Goal: Contribute content: Contribute content

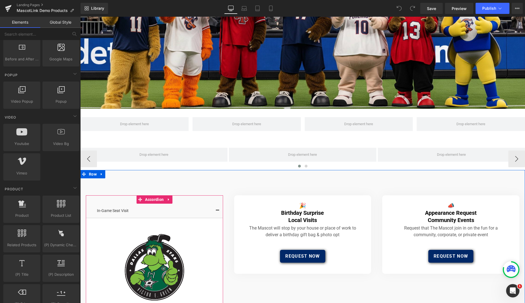
scroll to position [63, 0]
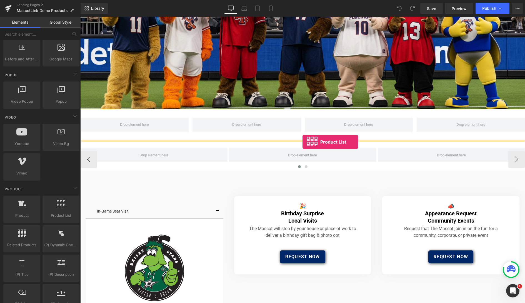
drag, startPoint x: 139, startPoint y: 228, endPoint x: 303, endPoint y: 142, distance: 184.5
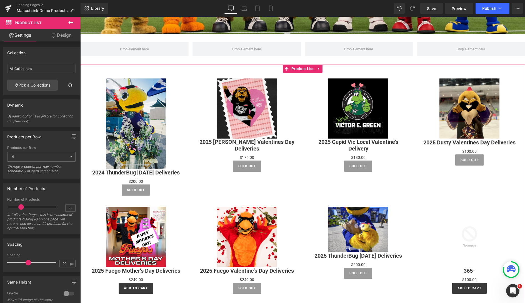
scroll to position [138, 0]
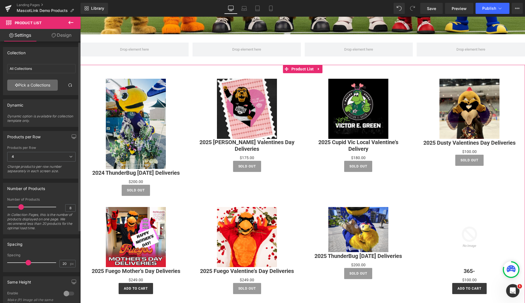
click at [36, 85] on link "Pick a Collections" at bounding box center [32, 84] width 51 height 11
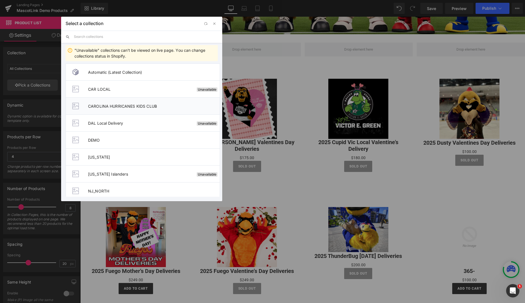
click at [140, 107] on span "CAROLINA HURRICANES KIDS CLUB" at bounding box center [154, 106] width 132 height 5
type input "CAROLINA HURRICANES KIDS CLUB"
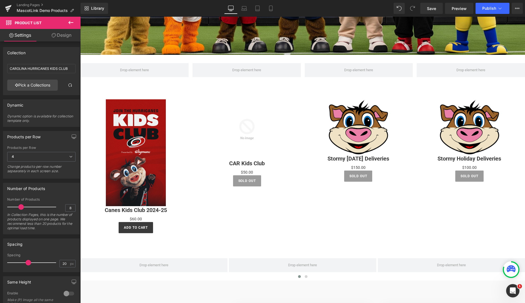
scroll to position [110, 0]
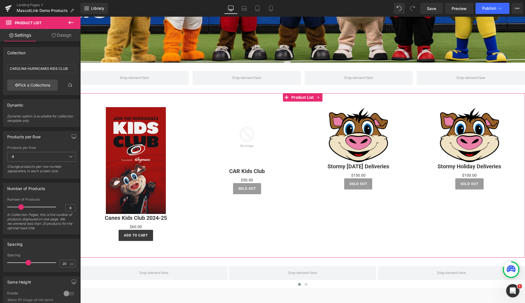
click at [298, 109] on div "Sale Off (P) Image CAR Kids Club (P) Title $0 $50.00 (P) Price Sold Out (P) Car…" at bounding box center [246, 150] width 111 height 98
click at [318, 97] on icon at bounding box center [318, 97] width 1 height 3
click at [323, 97] on icon at bounding box center [323, 97] width 4 height 4
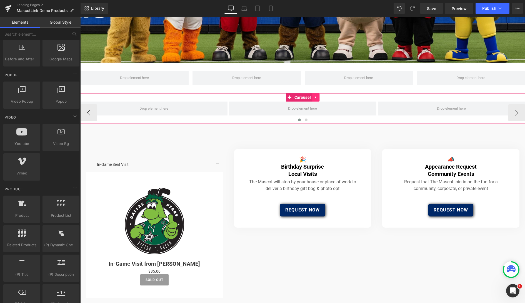
click at [314, 98] on icon at bounding box center [316, 97] width 4 height 4
click at [319, 98] on icon at bounding box center [320, 97] width 4 height 4
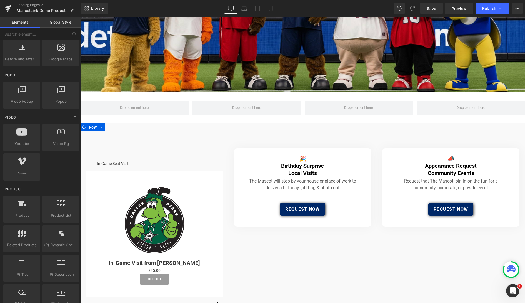
scroll to position [79, 0]
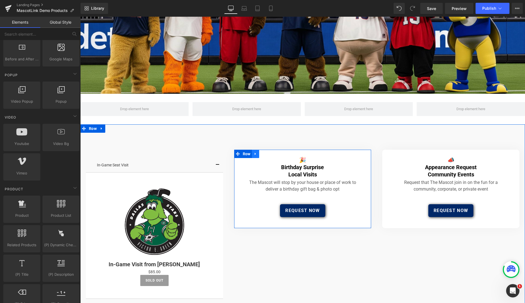
click at [255, 154] on icon at bounding box center [254, 153] width 1 height 3
click at [271, 153] on icon at bounding box center [270, 154] width 4 height 4
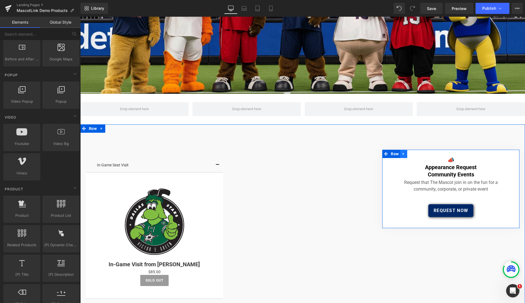
click at [405, 152] on icon at bounding box center [404, 153] width 4 height 4
click at [420, 153] on link at bounding box center [417, 153] width 7 height 8
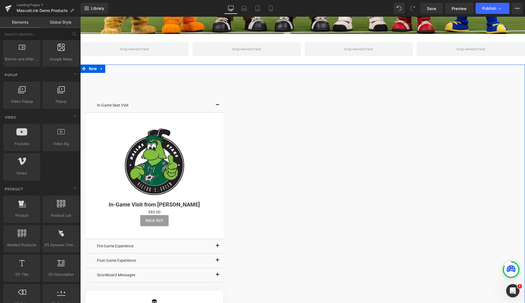
scroll to position [150, 0]
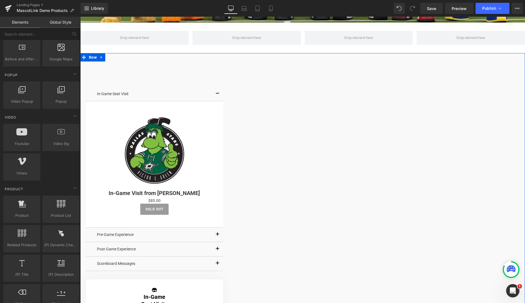
click at [217, 94] on button "button" at bounding box center [217, 94] width 11 height 14
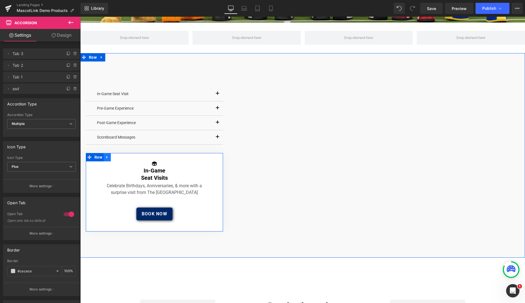
click at [109, 157] on icon at bounding box center [107, 157] width 4 height 4
click at [122, 157] on icon at bounding box center [122, 157] width 4 height 4
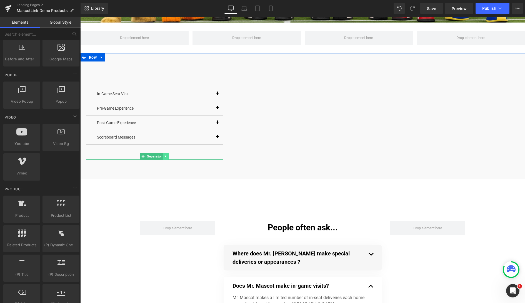
click at [165, 156] on icon at bounding box center [165, 156] width 1 height 2
click at [168, 156] on icon at bounding box center [168, 155] width 3 height 3
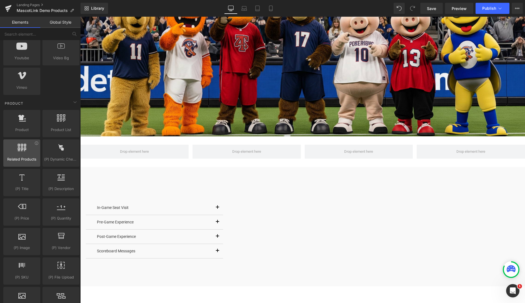
scroll to position [388, 0]
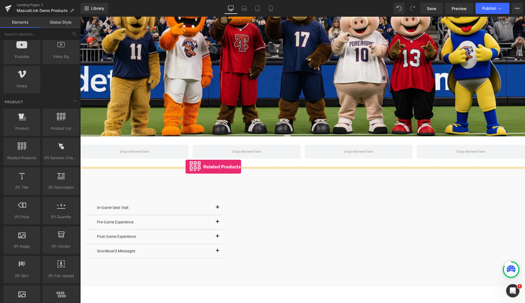
drag, startPoint x: 94, startPoint y: 167, endPoint x: 186, endPoint y: 166, distance: 91.1
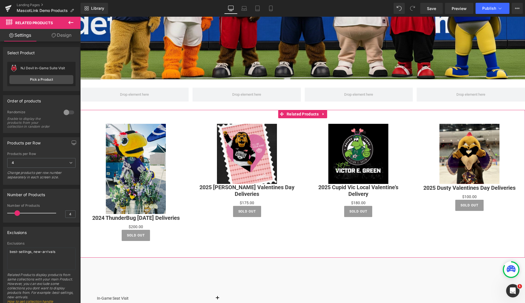
scroll to position [92, 0]
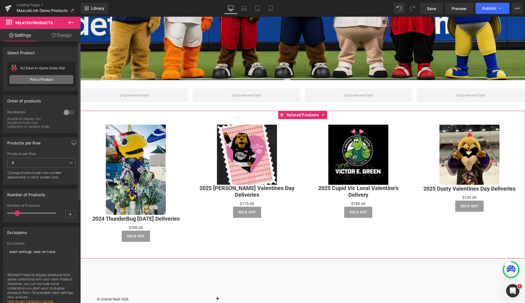
click at [48, 80] on link "Pick a Product" at bounding box center [41, 79] width 64 height 9
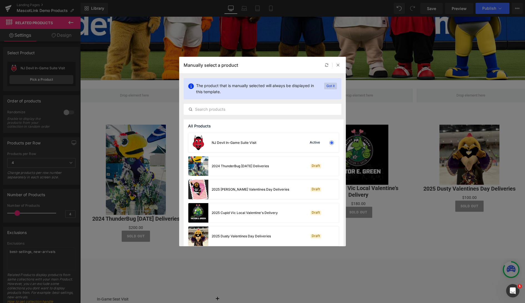
click at [0, 0] on p "Got it" at bounding box center [0, 0] width 0 height 0
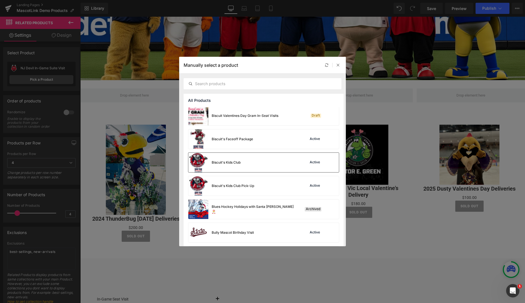
scroll to position [238, 0]
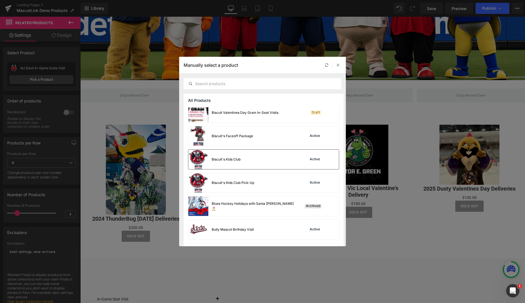
click at [0, 0] on div "Biscuit's Kids Club Active" at bounding box center [0, 0] width 0 height 0
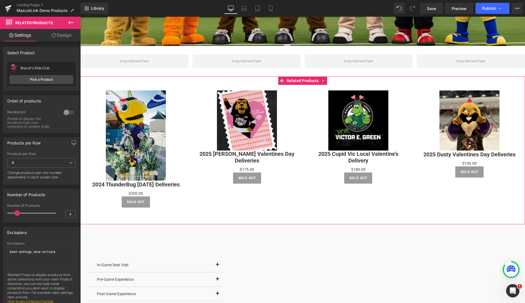
scroll to position [60, 0]
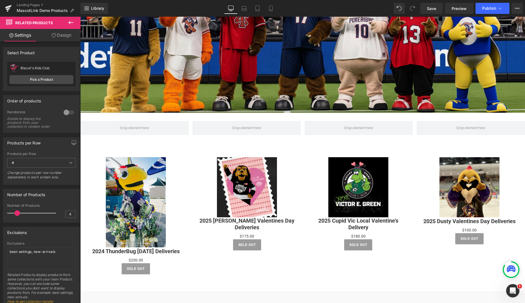
click at [70, 22] on icon at bounding box center [70, 22] width 5 height 3
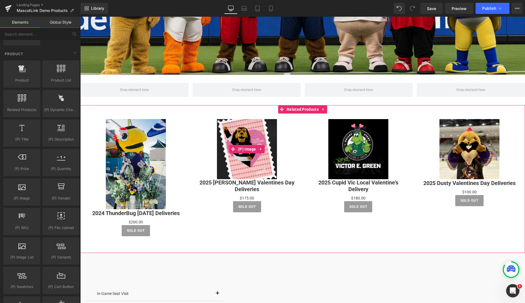
scroll to position [104, 0]
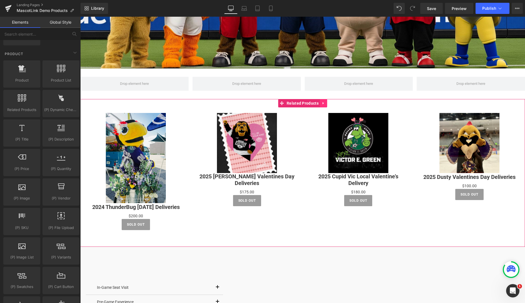
click at [323, 101] on icon at bounding box center [324, 103] width 4 height 4
click at [327, 103] on icon at bounding box center [327, 103] width 4 height 4
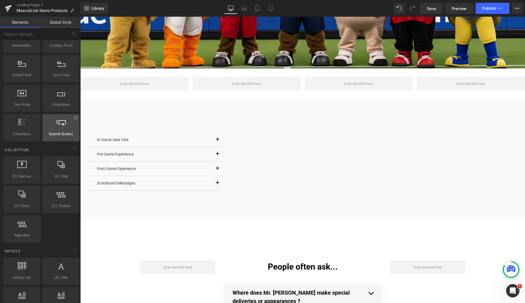
scroll to position [822, 0]
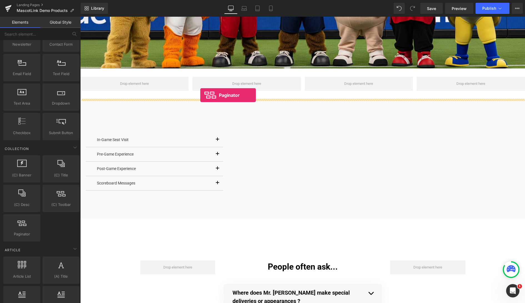
drag, startPoint x: 107, startPoint y: 246, endPoint x: 200, endPoint y: 95, distance: 177.6
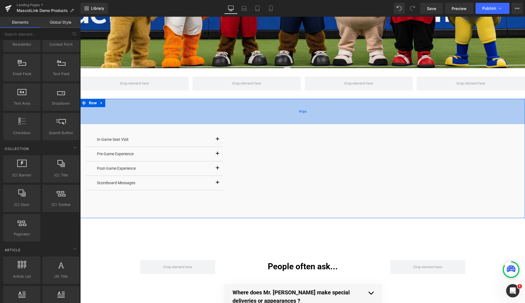
scroll to position [104, 0]
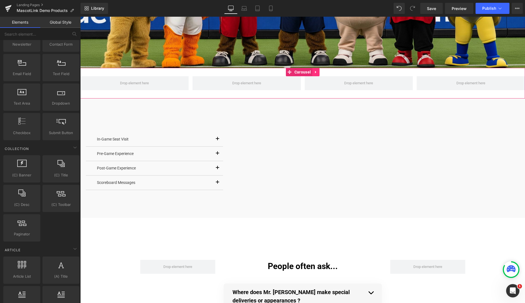
click at [315, 71] on icon at bounding box center [315, 72] width 1 height 3
click at [319, 72] on icon at bounding box center [320, 72] width 4 height 4
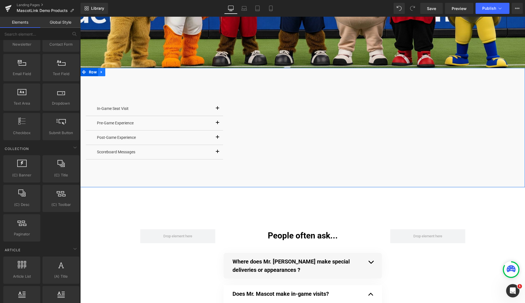
click at [103, 72] on icon at bounding box center [102, 72] width 4 height 4
click at [118, 72] on link at bounding box center [116, 72] width 7 height 8
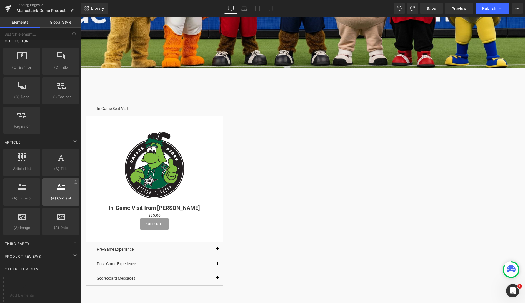
scroll to position [934, 0]
click at [72, 264] on icon at bounding box center [75, 267] width 7 height 7
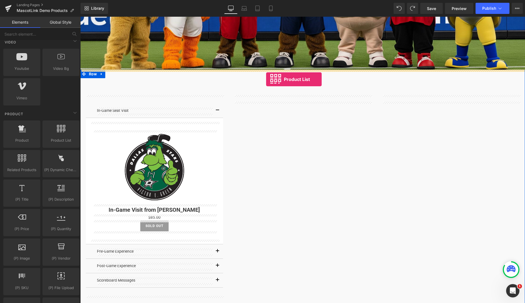
scroll to position [103, 0]
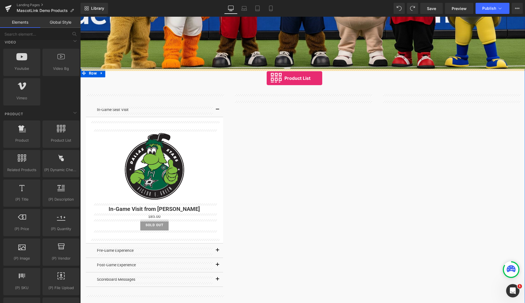
drag, startPoint x: 140, startPoint y: 151, endPoint x: 267, endPoint y: 79, distance: 146.3
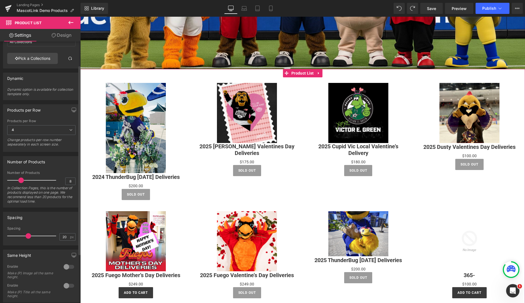
scroll to position [0, 0]
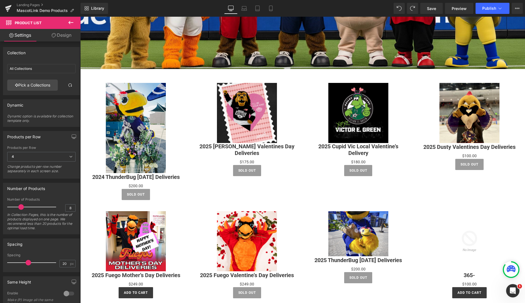
click at [69, 23] on icon at bounding box center [70, 22] width 5 height 3
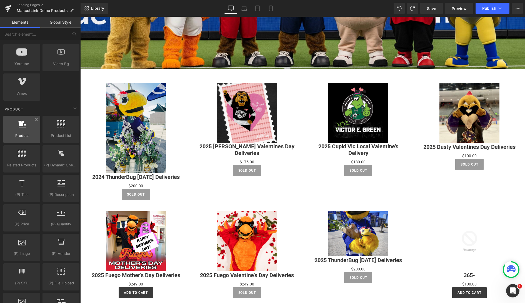
scroll to position [381, 0]
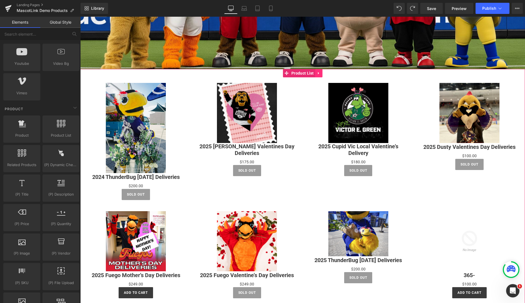
click at [318, 73] on icon at bounding box center [319, 73] width 4 height 4
click at [323, 73] on icon at bounding box center [323, 73] width 4 height 4
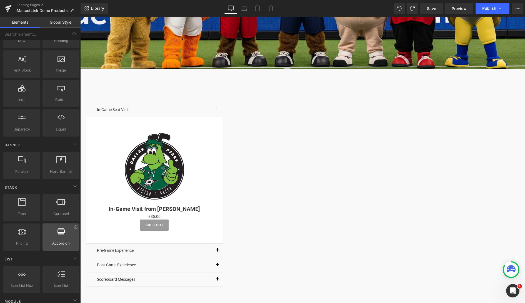
scroll to position [34, 0]
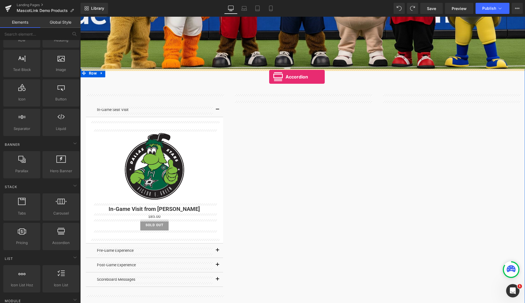
drag, startPoint x: 144, startPoint y: 254, endPoint x: 269, endPoint y: 77, distance: 216.8
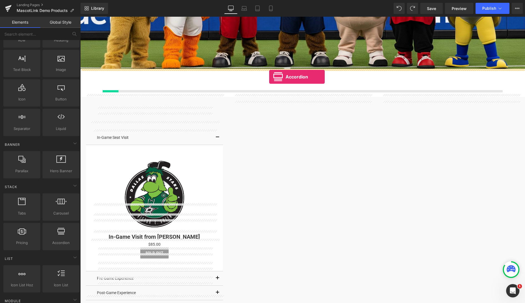
scroll to position [104, 0]
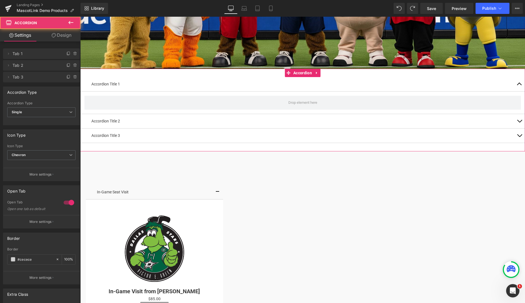
click at [520, 83] on button "button" at bounding box center [519, 84] width 11 height 14
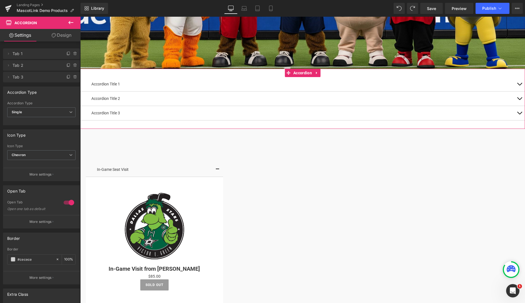
click at [520, 97] on button "button" at bounding box center [519, 98] width 11 height 14
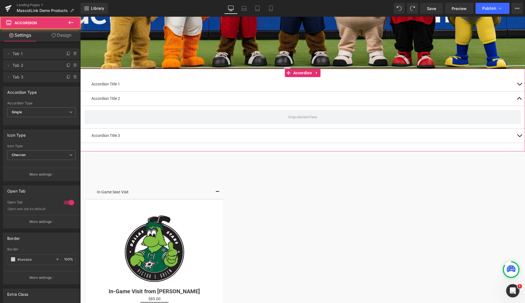
click at [520, 97] on button "button" at bounding box center [519, 98] width 11 height 14
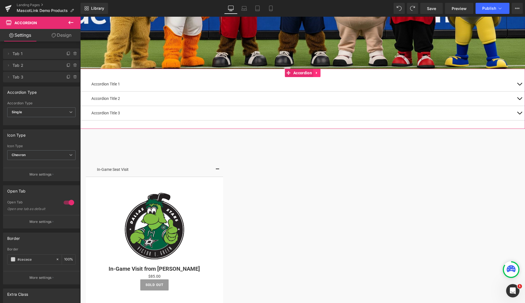
click at [317, 73] on icon at bounding box center [317, 73] width 4 height 4
click at [320, 73] on icon at bounding box center [321, 73] width 4 height 4
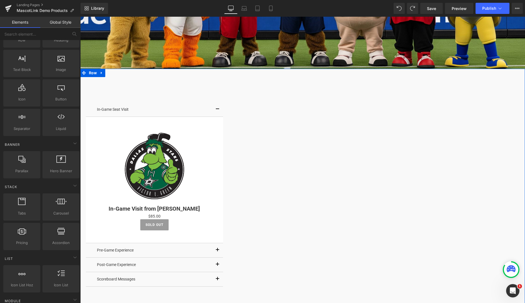
drag, startPoint x: 211, startPoint y: 85, endPoint x: 166, endPoint y: 83, distance: 45.1
click at [203, 85] on div "In-Game Seat Visit Text Block Sale Off (P) Image In-Game Visit from Victor E. G…" at bounding box center [302, 191] width 445 height 245
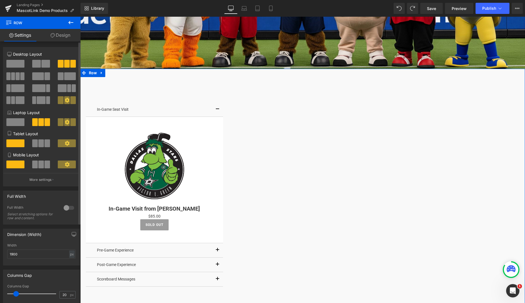
click at [16, 77] on span at bounding box center [18, 76] width 4 height 8
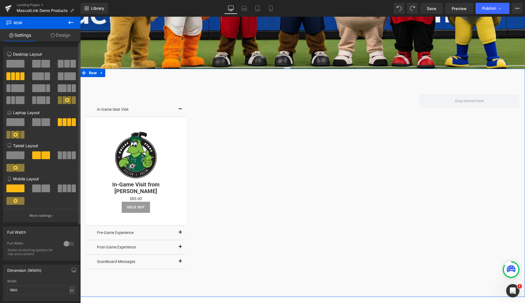
click at [18, 78] on span at bounding box center [18, 76] width 4 height 8
drag, startPoint x: 104, startPoint y: 94, endPoint x: 113, endPoint y: 81, distance: 15.9
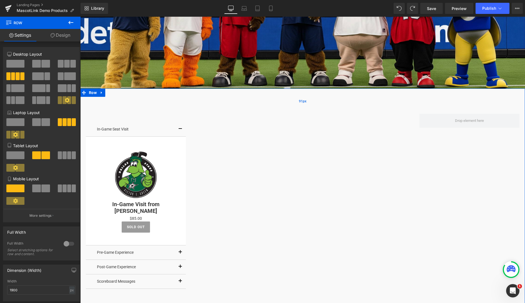
scroll to position [85, 0]
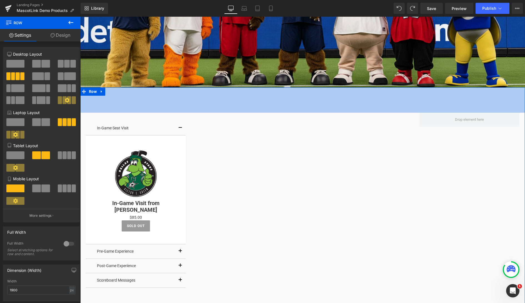
drag, startPoint x: 201, startPoint y: 108, endPoint x: 169, endPoint y: 116, distance: 33.2
click at [199, 109] on div "91px" at bounding box center [302, 99] width 445 height 25
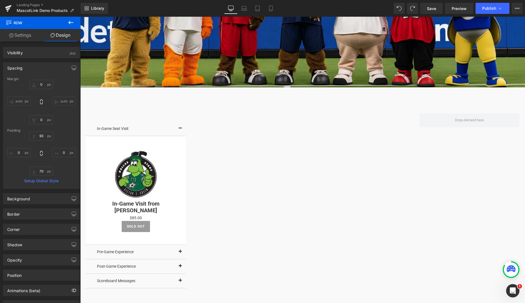
click at [69, 22] on icon at bounding box center [70, 22] width 5 height 3
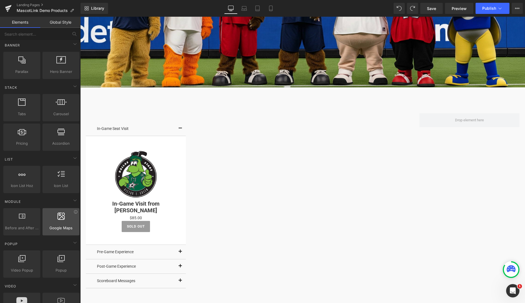
scroll to position [133, 0]
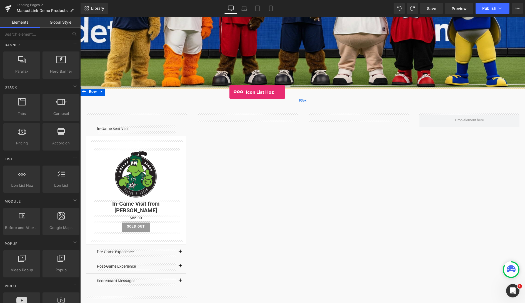
drag, startPoint x: 102, startPoint y: 198, endPoint x: 229, endPoint y: 92, distance: 165.7
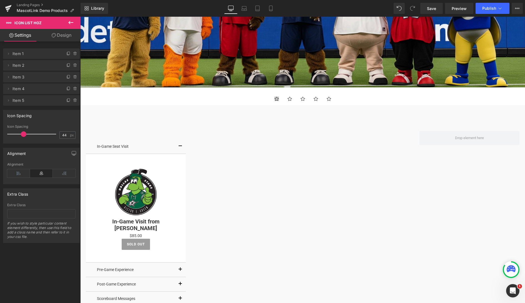
click at [277, 98] on div "Icon" at bounding box center [277, 100] width 12 height 8
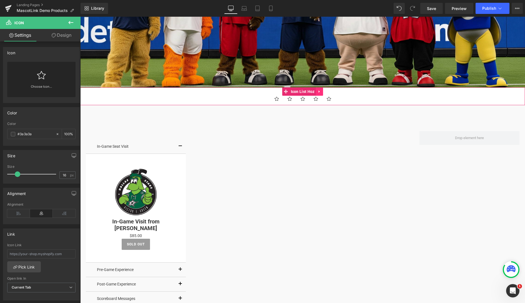
click at [320, 91] on icon at bounding box center [320, 91] width 4 height 4
click at [323, 91] on icon at bounding box center [323, 91] width 4 height 4
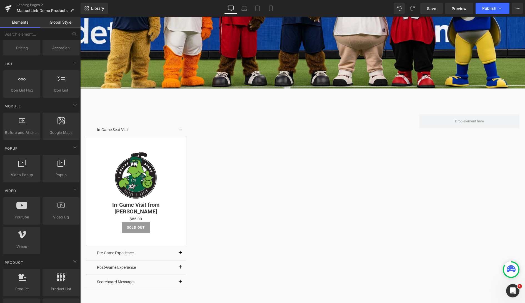
scroll to position [0, 0]
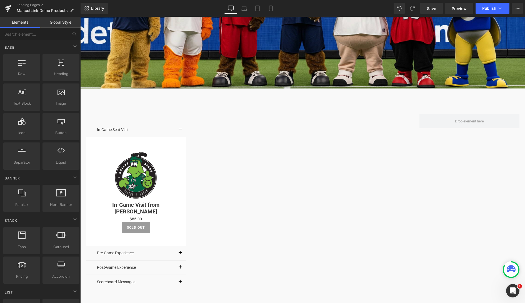
click at [135, 117] on div "In-Game Seat Visit Text Block Sale Off (P) Image In-Game Visit from Victor E. G…" at bounding box center [136, 205] width 100 height 183
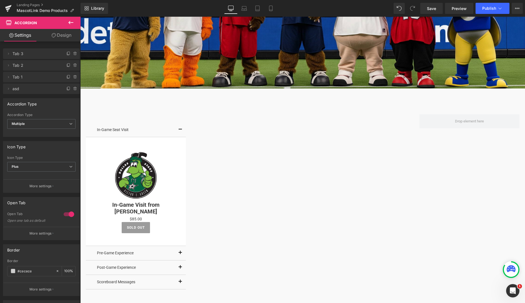
click at [76, 23] on button at bounding box center [70, 23] width 19 height 12
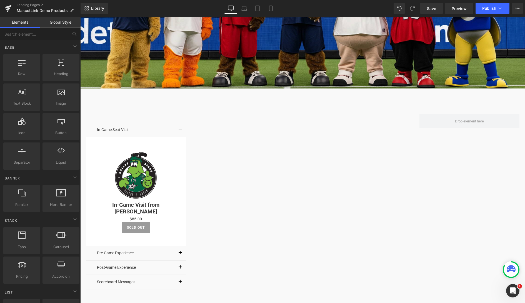
click at [23, 23] on link "Elements" at bounding box center [20, 22] width 40 height 11
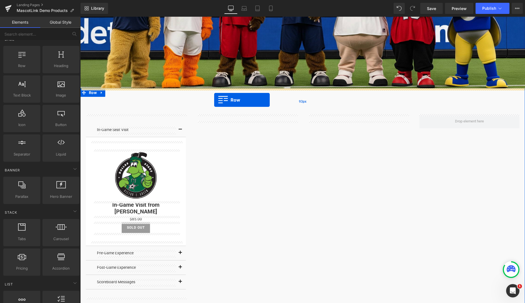
drag, startPoint x: 99, startPoint y: 79, endPoint x: 214, endPoint y: 100, distance: 116.8
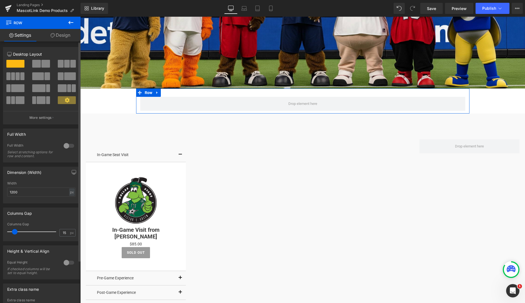
click at [14, 77] on span at bounding box center [13, 76] width 4 height 8
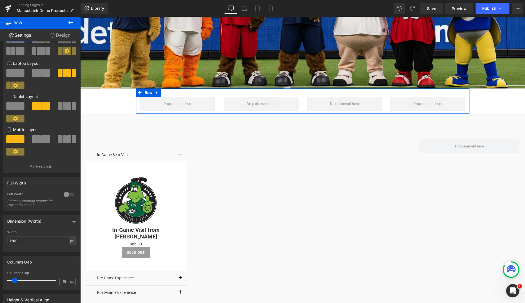
scroll to position [36, 0]
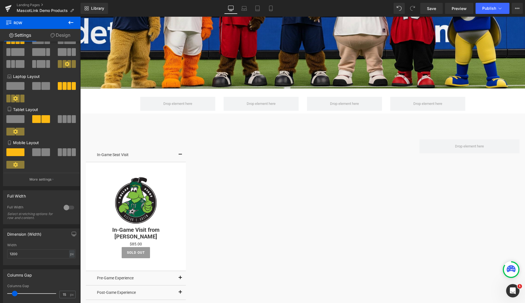
click at [69, 22] on icon at bounding box center [70, 22] width 5 height 3
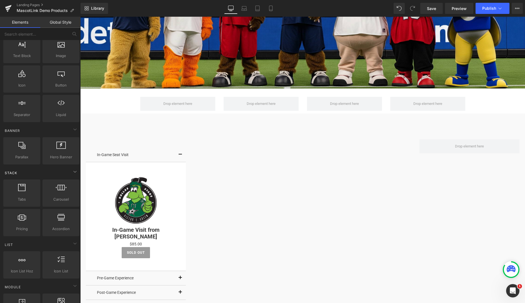
scroll to position [0, 0]
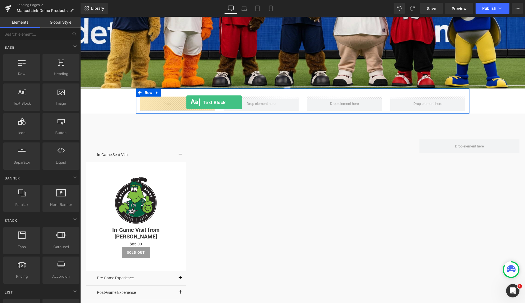
drag, startPoint x: 97, startPoint y: 113, endPoint x: 186, endPoint y: 102, distance: 89.8
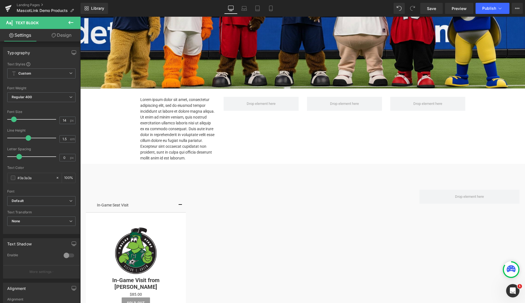
click at [70, 24] on icon at bounding box center [71, 22] width 7 height 7
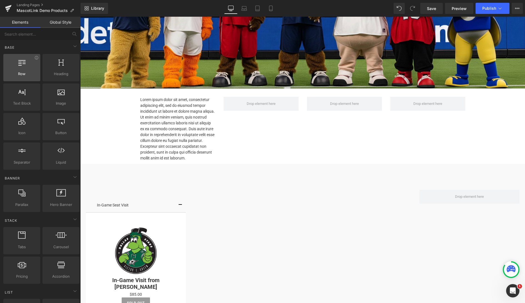
click at [26, 68] on div at bounding box center [22, 64] width 34 height 13
click at [18, 64] on icon at bounding box center [21, 61] width 7 height 7
click at [48, 38] on input "text" at bounding box center [34, 34] width 68 height 12
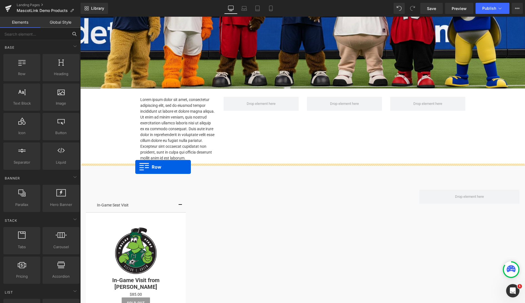
drag, startPoint x: 105, startPoint y: 84, endPoint x: 135, endPoint y: 167, distance: 87.5
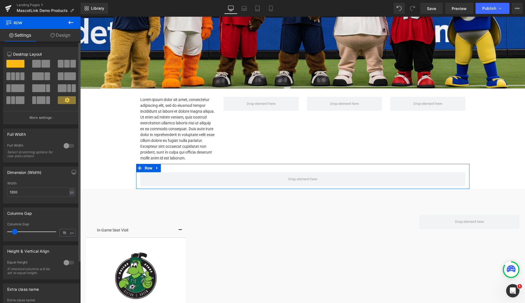
click at [18, 81] on div at bounding box center [16, 78] width 26 height 12
click at [19, 78] on button at bounding box center [15, 76] width 19 height 8
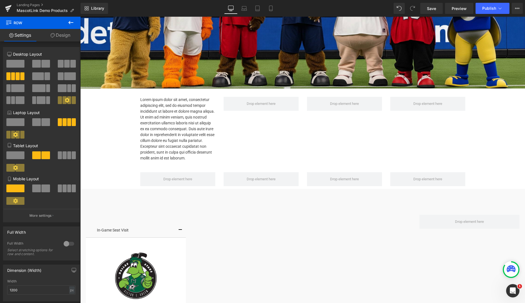
click at [70, 21] on icon at bounding box center [71, 22] width 7 height 7
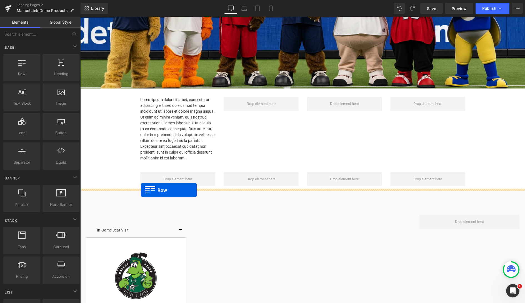
drag, startPoint x: 151, startPoint y: 106, endPoint x: 141, endPoint y: 190, distance: 83.9
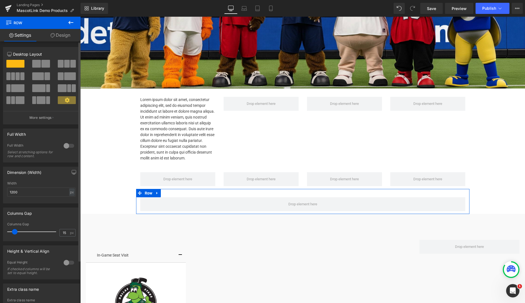
click at [14, 80] on div at bounding box center [16, 78] width 26 height 12
click at [16, 76] on span at bounding box center [18, 76] width 4 height 8
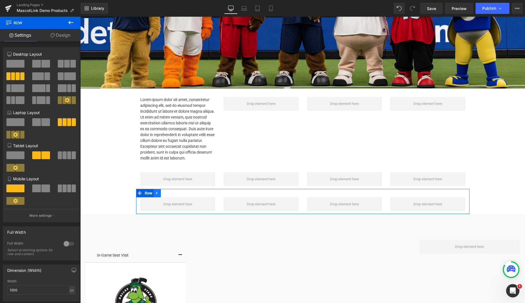
click at [156, 192] on icon at bounding box center [156, 192] width 1 height 3
click at [165, 193] on icon at bounding box center [165, 193] width 4 height 4
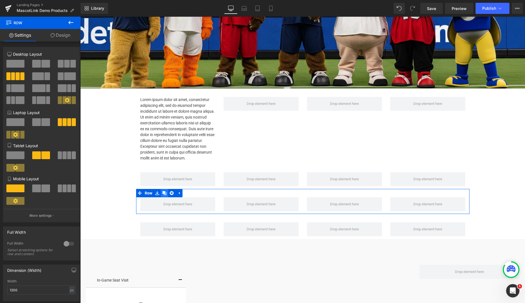
click at [166, 194] on icon at bounding box center [165, 193] width 4 height 4
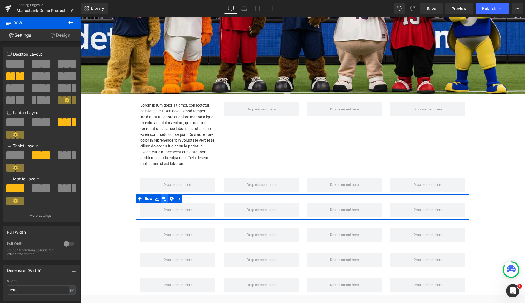
scroll to position [77, 0]
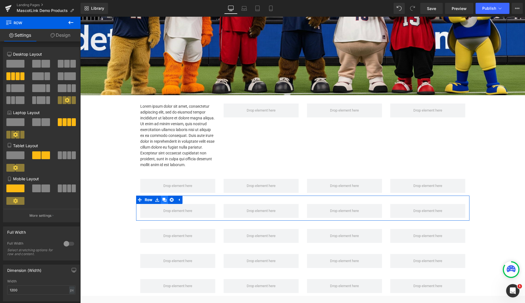
click at [166, 194] on div "Row" at bounding box center [302, 182] width 333 height 25
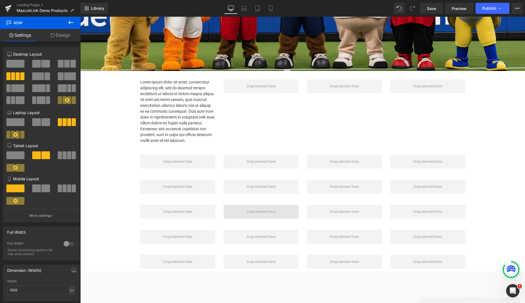
scroll to position [105, 0]
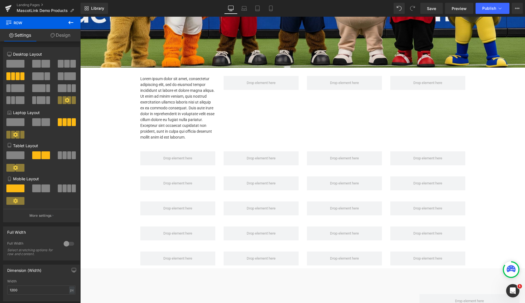
click at [70, 22] on icon at bounding box center [70, 22] width 5 height 3
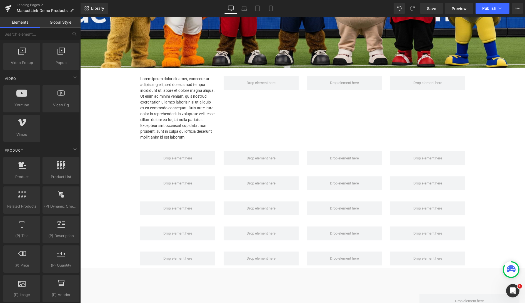
scroll to position [349, 0]
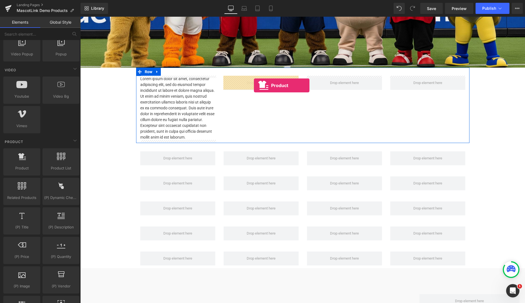
drag, startPoint x: 99, startPoint y: 182, endPoint x: 254, endPoint y: 85, distance: 182.1
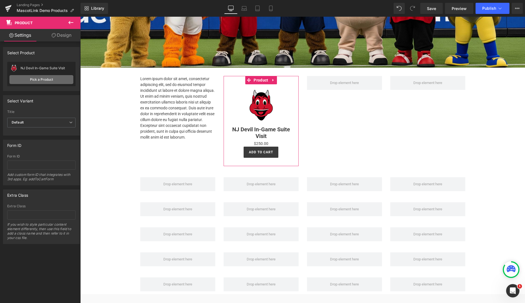
click at [38, 80] on link "Pick a Product" at bounding box center [41, 79] width 64 height 9
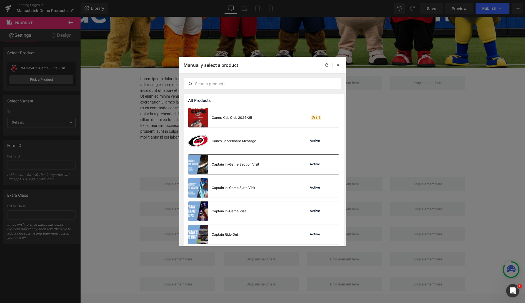
scroll to position [396, 0]
click at [270, 143] on div "Canes Scoreboard Message Active" at bounding box center [263, 140] width 151 height 19
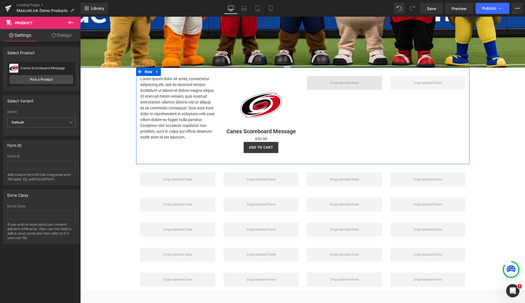
click at [343, 86] on span at bounding box center [344, 83] width 33 height 8
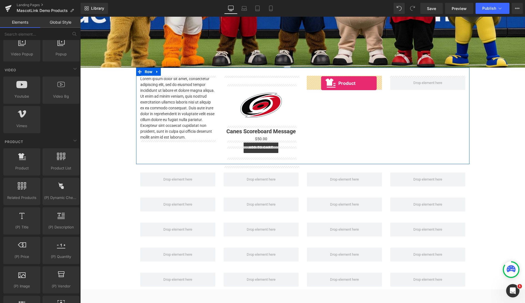
drag, startPoint x: 106, startPoint y: 181, endPoint x: 321, endPoint y: 83, distance: 236.1
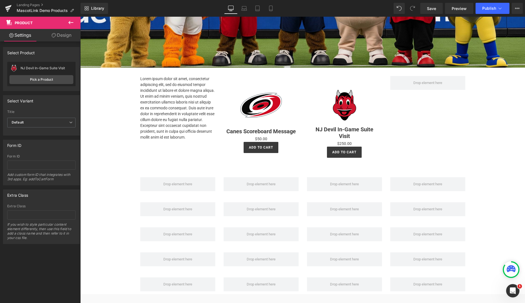
click at [69, 22] on icon at bounding box center [70, 22] width 5 height 3
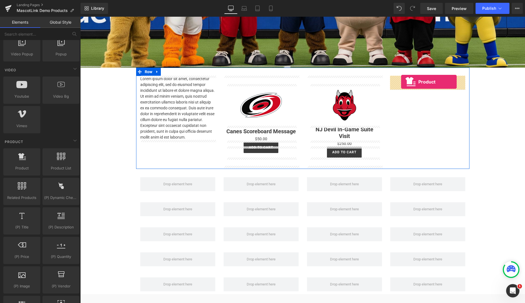
drag, startPoint x: 111, startPoint y: 182, endPoint x: 401, endPoint y: 82, distance: 307.5
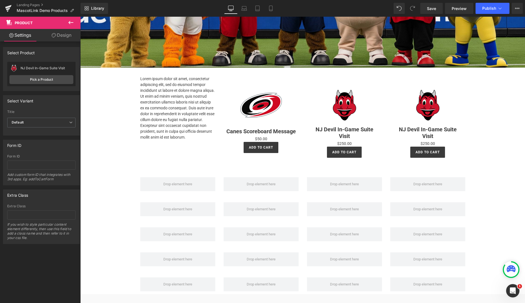
click at [71, 21] on icon at bounding box center [71, 22] width 7 height 7
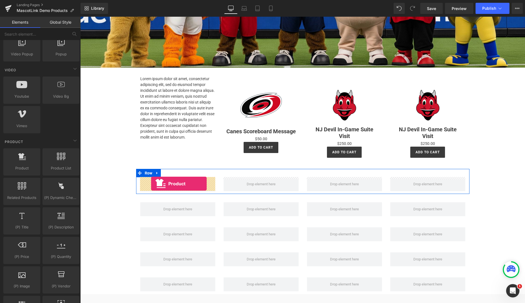
drag, startPoint x: 122, startPoint y: 179, endPoint x: 151, endPoint y: 183, distance: 29.2
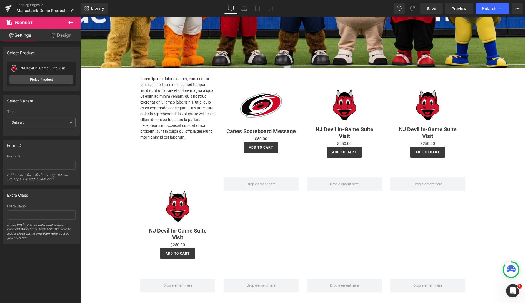
click at [70, 23] on icon at bounding box center [71, 22] width 7 height 7
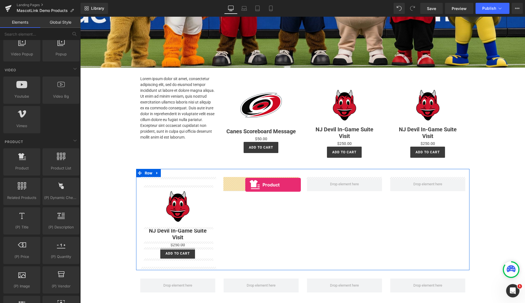
drag, startPoint x: 153, startPoint y: 165, endPoint x: 245, endPoint y: 184, distance: 93.9
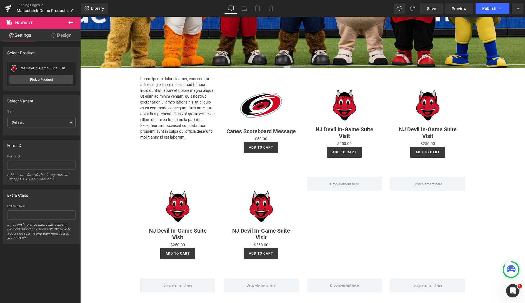
click at [74, 22] on icon at bounding box center [71, 22] width 7 height 7
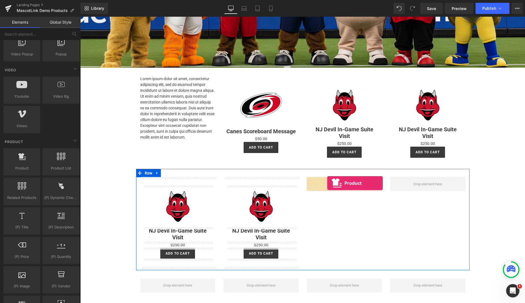
drag, startPoint x: 133, startPoint y: 175, endPoint x: 327, endPoint y: 183, distance: 194.6
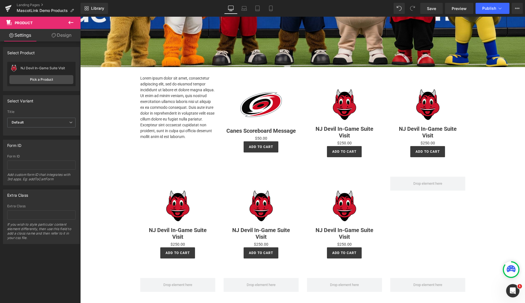
scroll to position [105, 0]
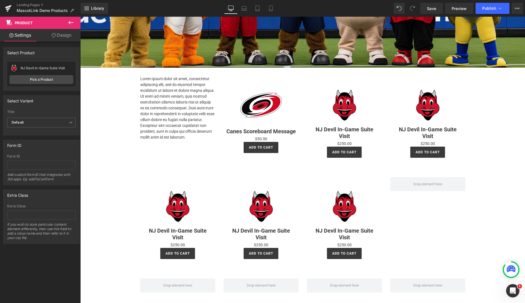
click at [69, 21] on icon at bounding box center [71, 22] width 7 height 7
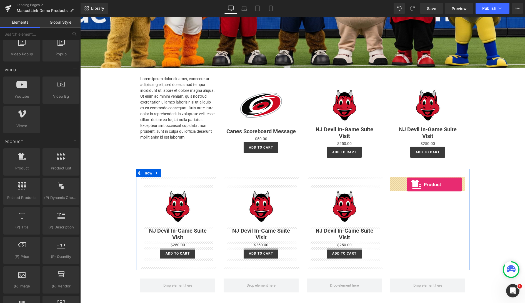
drag, startPoint x: 147, startPoint y: 175, endPoint x: 407, endPoint y: 184, distance: 259.9
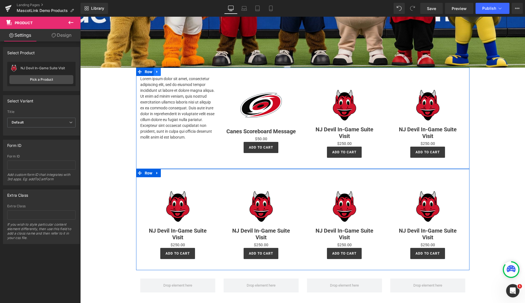
click at [157, 72] on icon at bounding box center [156, 71] width 1 height 3
click at [165, 72] on icon at bounding box center [165, 72] width 4 height 4
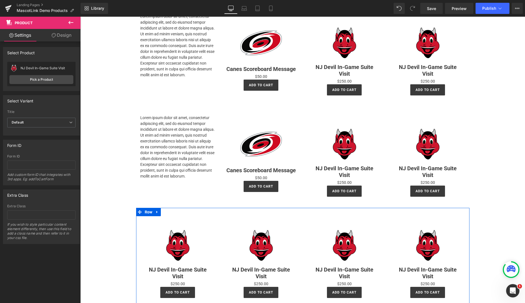
scroll to position [170, 0]
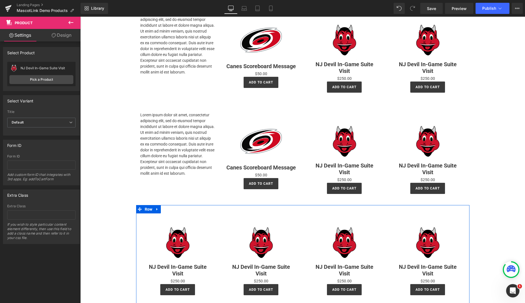
click at [166, 128] on p "Lorem ipsum dolor sit amet, consectetur adipiscing elit, sed do eiusmod tempor …" at bounding box center [177, 144] width 75 height 64
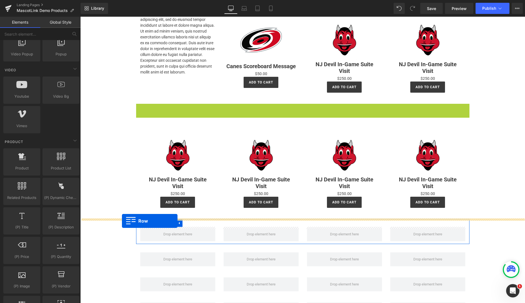
drag, startPoint x: 140, startPoint y: 107, endPoint x: 122, endPoint y: 221, distance: 115.0
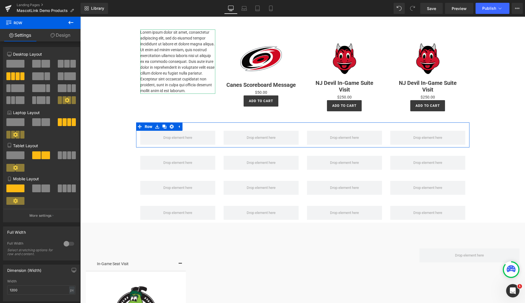
scroll to position [375, 0]
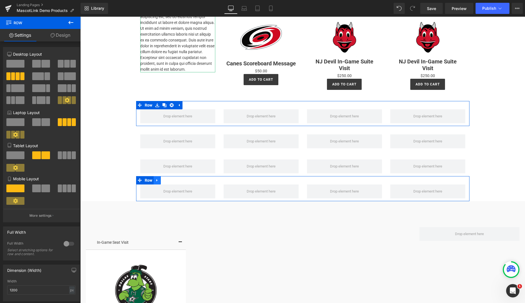
click at [157, 179] on icon at bounding box center [156, 180] width 1 height 3
click at [172, 180] on icon at bounding box center [172, 180] width 4 height 4
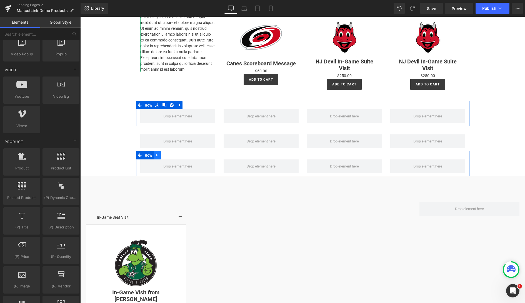
click at [158, 154] on icon at bounding box center [157, 155] width 4 height 4
click at [172, 155] on icon at bounding box center [172, 155] width 4 height 4
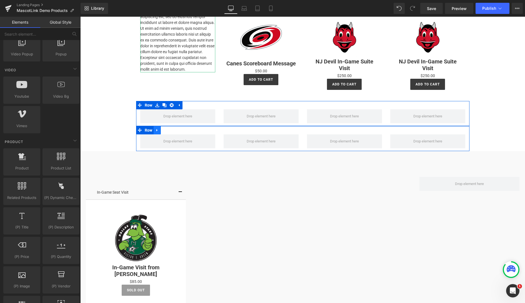
click at [156, 129] on icon at bounding box center [156, 130] width 1 height 3
click at [172, 129] on icon at bounding box center [172, 130] width 4 height 4
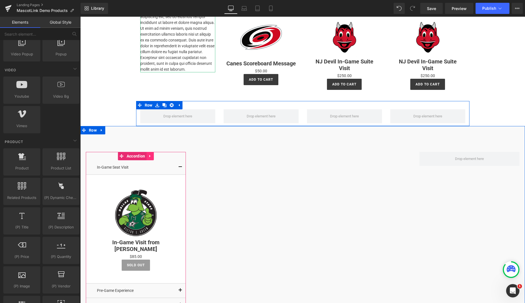
click at [150, 156] on icon at bounding box center [150, 156] width 4 height 4
click at [151, 155] on link at bounding box center [153, 156] width 7 height 8
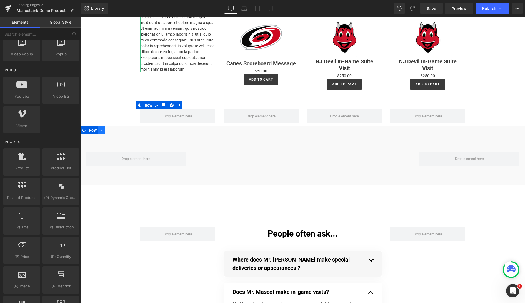
click at [103, 130] on icon at bounding box center [102, 130] width 4 height 4
click at [116, 129] on icon at bounding box center [116, 130] width 4 height 4
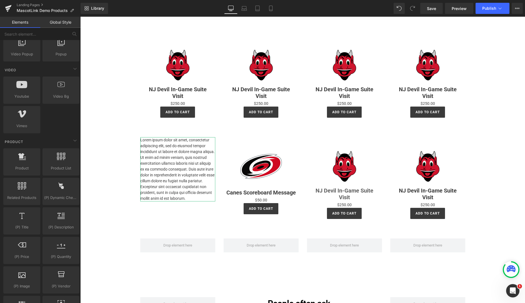
scroll to position [246, 0]
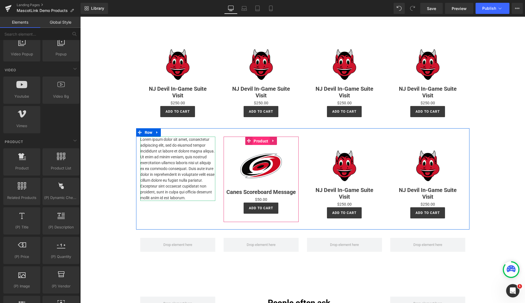
click at [261, 141] on span "Product" at bounding box center [260, 141] width 17 height 8
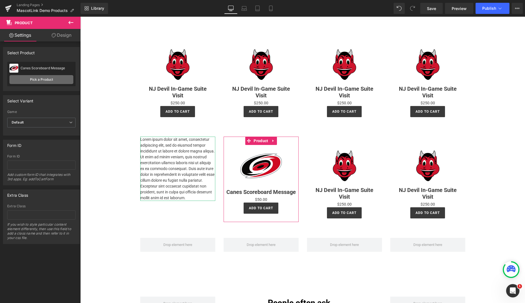
click at [47, 82] on link "Pick a Product" at bounding box center [41, 79] width 64 height 9
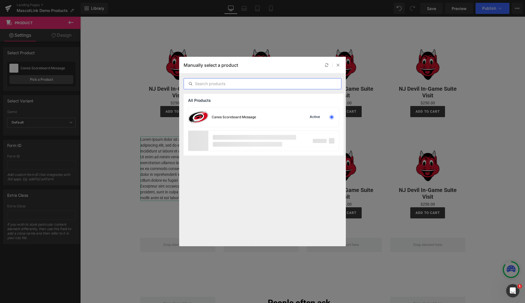
click at [214, 85] on input "text" at bounding box center [262, 83] width 157 height 7
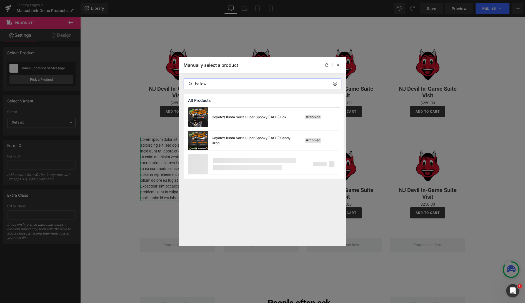
type input "hallow"
click at [237, 112] on div "Coyote’s Kinda Sorta Super Spooky [DATE] Box" at bounding box center [237, 116] width 98 height 19
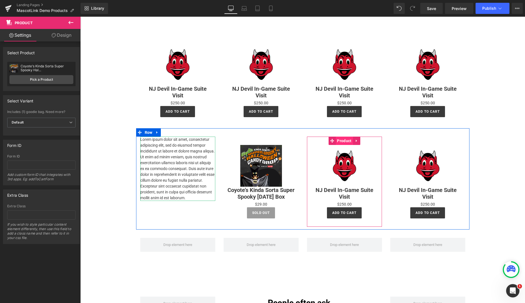
click at [344, 139] on span "Product" at bounding box center [344, 140] width 17 height 8
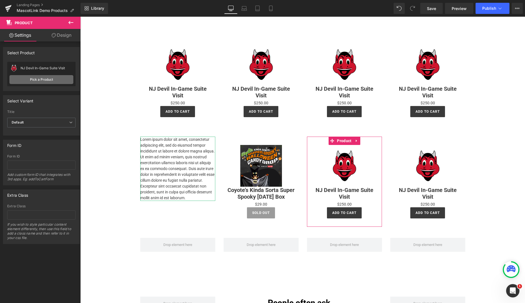
click at [43, 78] on link "Pick a Product" at bounding box center [41, 79] width 64 height 9
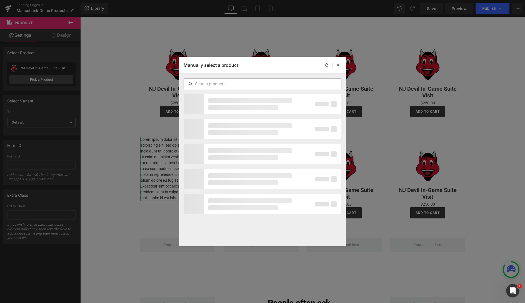
click at [228, 84] on input "text" at bounding box center [262, 83] width 157 height 7
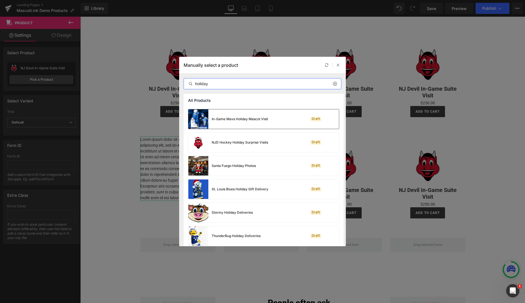
scroll to position [72, 0]
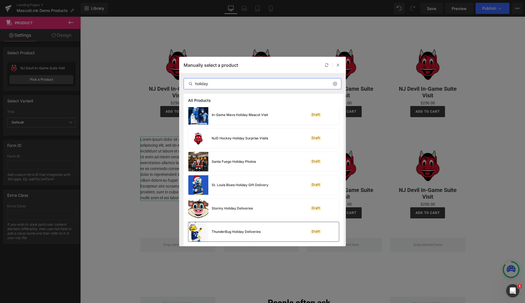
type input "holiday"
click at [231, 226] on div "ThunderBug Holiday Deliveries" at bounding box center [224, 231] width 72 height 19
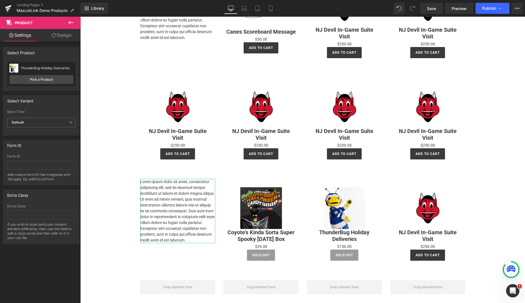
scroll to position [167, 0]
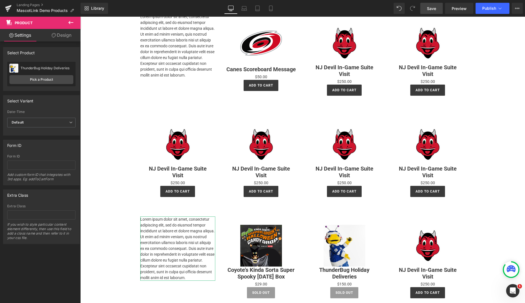
click at [430, 7] on span "Save" at bounding box center [431, 9] width 9 height 6
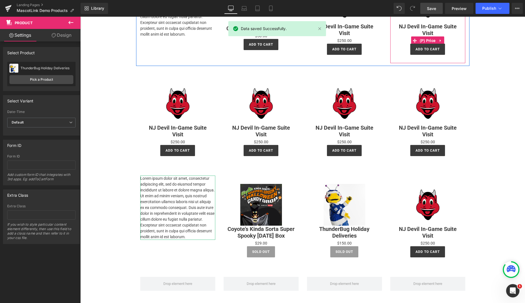
scroll to position [208, 0]
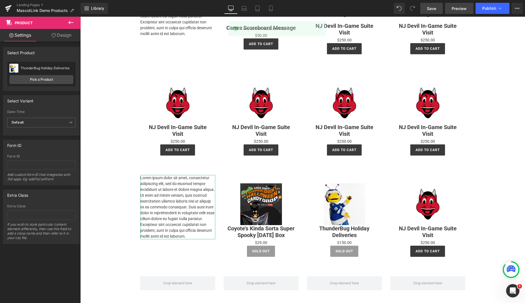
click at [456, 11] on link "Preview" at bounding box center [459, 8] width 28 height 11
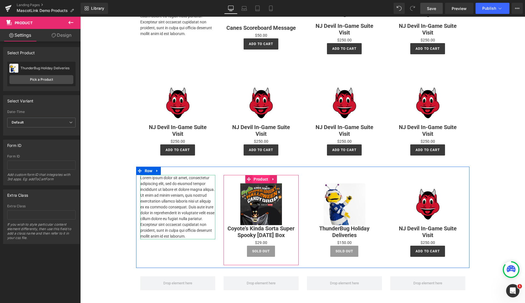
click at [261, 175] on span "Product" at bounding box center [260, 179] width 17 height 8
click at [261, 178] on span "Product" at bounding box center [260, 179] width 17 height 8
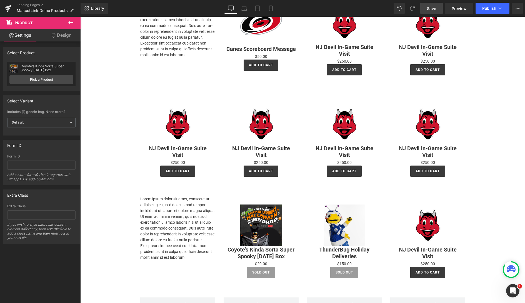
scroll to position [208, 0]
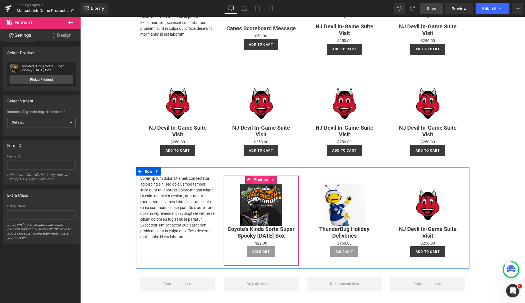
click at [259, 179] on span "Product" at bounding box center [260, 179] width 17 height 8
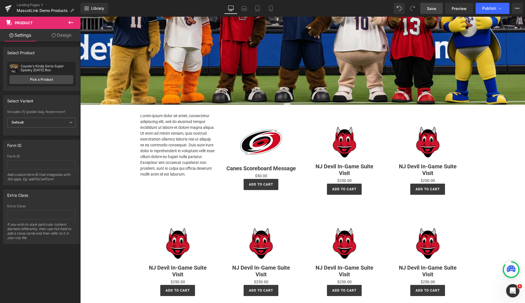
scroll to position [91, 0]
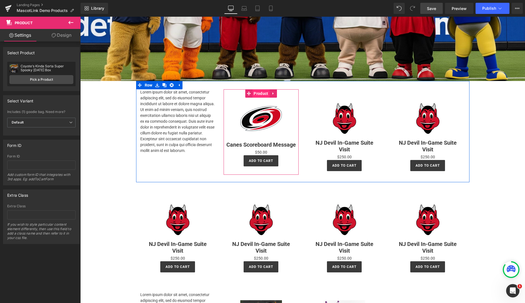
click at [265, 95] on span "Product" at bounding box center [260, 93] width 17 height 8
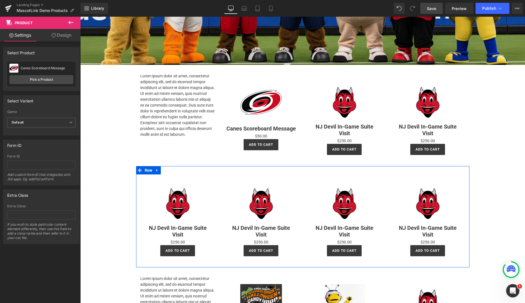
scroll to position [99, 0]
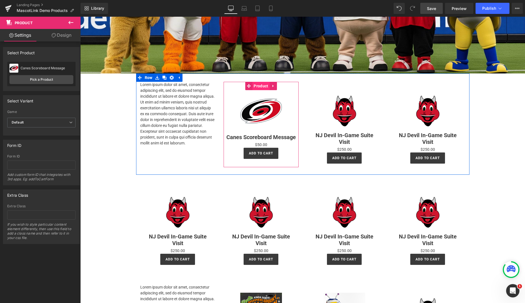
click at [264, 86] on span "Product" at bounding box center [260, 86] width 17 height 8
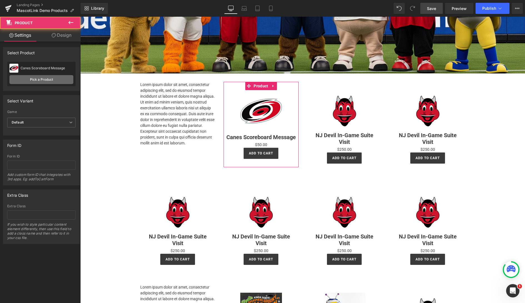
click at [47, 80] on link "Pick a Product" at bounding box center [41, 79] width 64 height 9
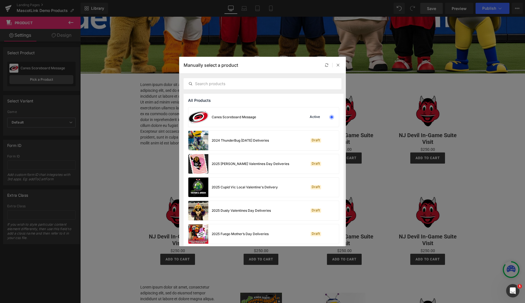
scroll to position [1, 0]
click at [239, 84] on input "text" at bounding box center [262, 83] width 157 height 7
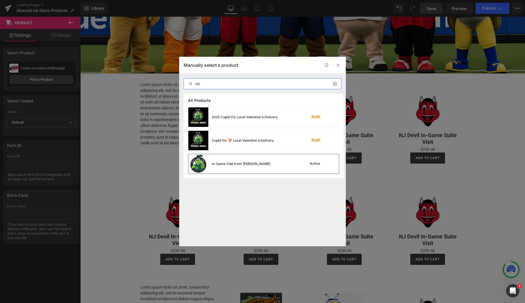
type input "vic"
click at [249, 162] on div "In-Game Visit from [PERSON_NAME]" at bounding box center [241, 163] width 59 height 5
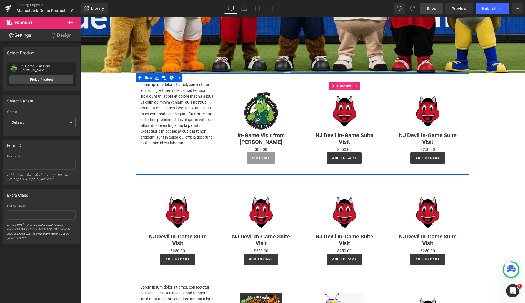
click at [343, 86] on span "Product" at bounding box center [344, 86] width 17 height 8
click at [347, 86] on span "Product" at bounding box center [344, 86] width 17 height 8
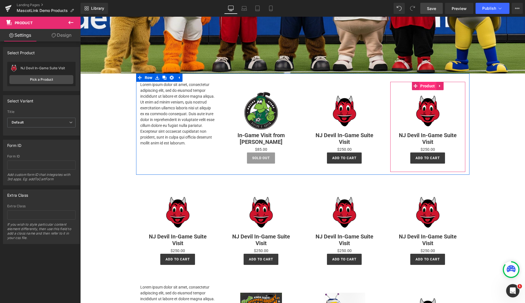
click at [430, 87] on span "Product" at bounding box center [427, 86] width 17 height 8
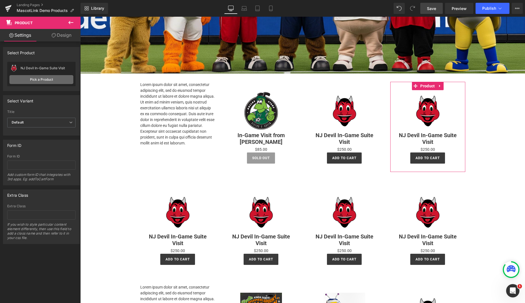
click at [48, 77] on link "Pick a Product" at bounding box center [41, 79] width 64 height 9
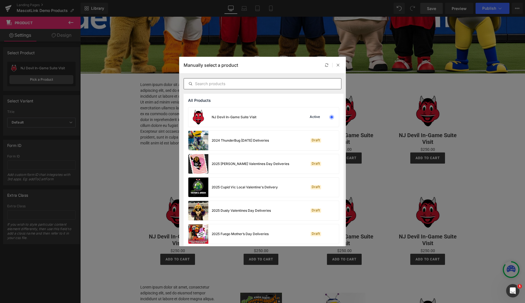
click at [224, 83] on input "text" at bounding box center [262, 83] width 157 height 7
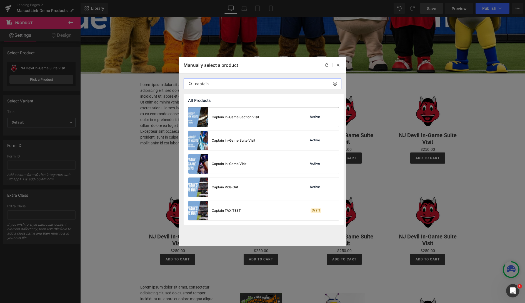
type input "captain"
click at [259, 118] on div "Captain In-Game Section Visit" at bounding box center [236, 116] width 48 height 5
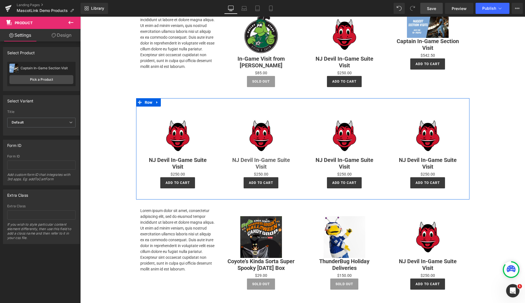
scroll to position [176, 0]
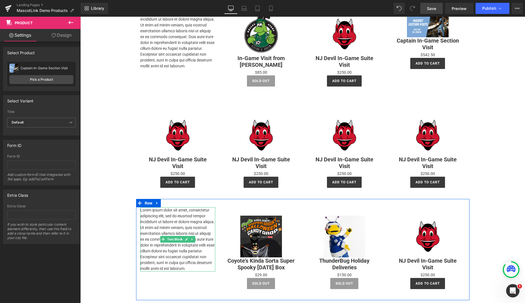
click at [184, 230] on p "Lorem ipsum dolor sit amet, consectetur adipiscing elit, sed do eiusmod tempor …" at bounding box center [177, 239] width 75 height 64
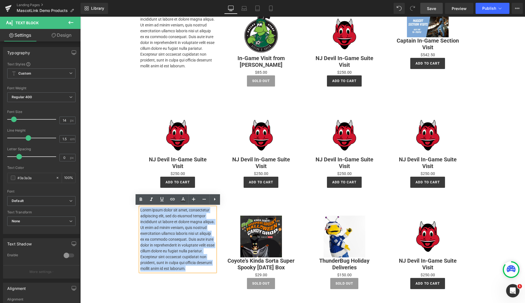
drag, startPoint x: 194, startPoint y: 268, endPoint x: 140, endPoint y: 211, distance: 78.6
click at [140, 211] on div "Lorem ipsum dolor sit amet, consectetur adipiscing elit, sed do eiusmod tempor …" at bounding box center [177, 239] width 75 height 64
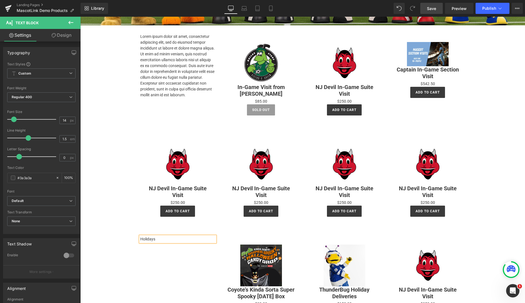
scroll to position [138, 0]
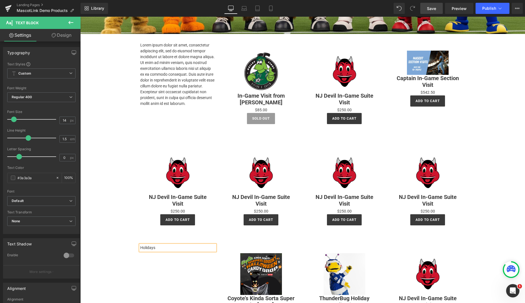
click at [180, 87] on p "Lorem ipsum dolor sit amet, consectetur adipiscing elit, sed do eiusmod tempor …" at bounding box center [177, 74] width 75 height 64
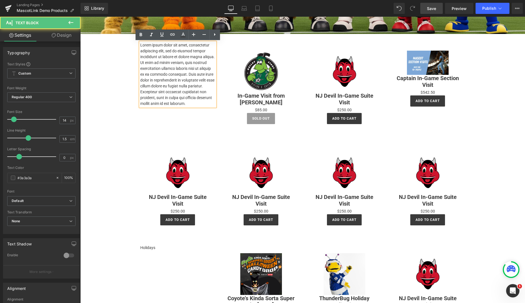
click at [186, 105] on p "Lorem ipsum dolor sit amet, consectetur adipiscing elit, sed do eiusmod tempor …" at bounding box center [177, 74] width 75 height 64
drag, startPoint x: 189, startPoint y: 104, endPoint x: 137, endPoint y: 44, distance: 79.1
click at [140, 44] on div "Lorem ipsum dolor sit amet, consectetur adipiscing elit, sed do eiusmod tempor …" at bounding box center [177, 74] width 75 height 64
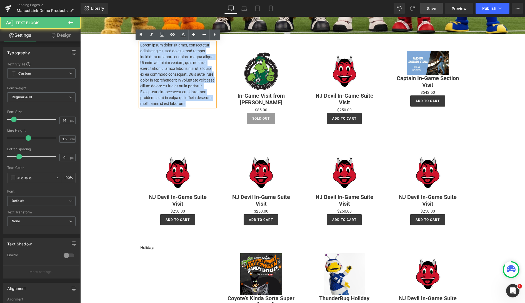
drag, startPoint x: 141, startPoint y: 44, endPoint x: 194, endPoint y: 104, distance: 79.9
click at [194, 104] on p "Lorem ipsum dolor sit amet, consectetur adipiscing elit, sed do eiusmod tempor …" at bounding box center [177, 74] width 75 height 64
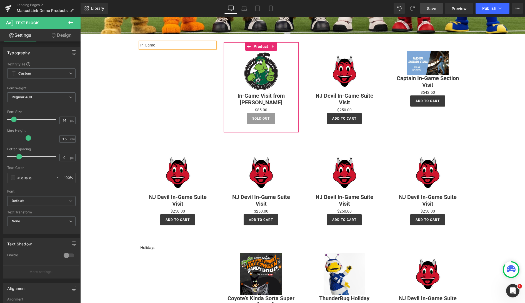
scroll to position [133, 0]
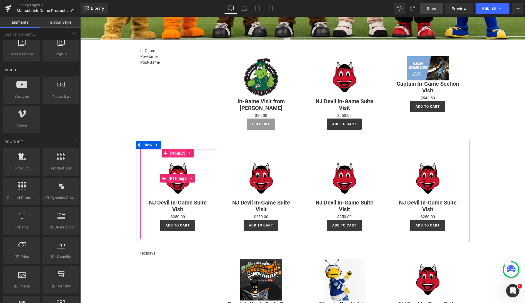
click at [171, 179] on span "(P) Image" at bounding box center [177, 178] width 21 height 8
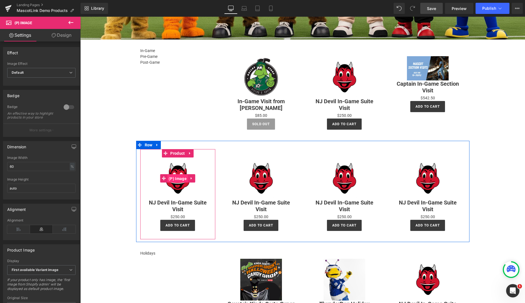
drag, startPoint x: 178, startPoint y: 178, endPoint x: 178, endPoint y: 176, distance: 2.8
click at [177, 178] on span "(P) Image" at bounding box center [177, 178] width 21 height 8
click at [179, 151] on span "Product" at bounding box center [177, 153] width 17 height 8
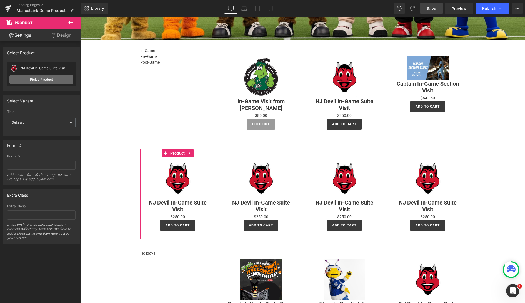
click at [33, 79] on link "Pick a Product" at bounding box center [41, 79] width 64 height 9
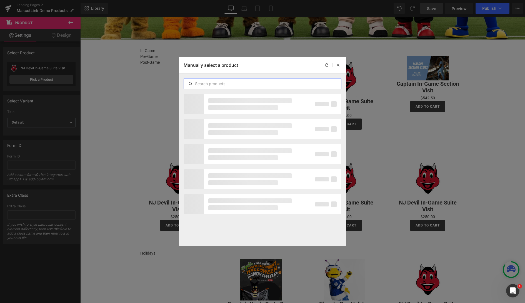
click at [208, 83] on input "text" at bounding box center [262, 83] width 157 height 7
paste input "Gnash Post-Game Ride"
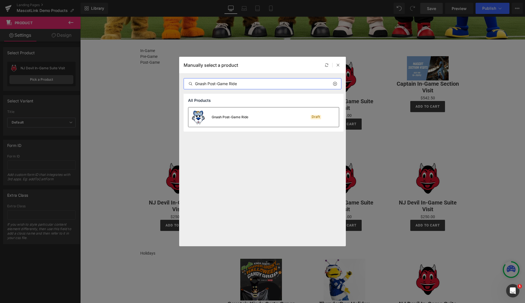
type input "Gnash Post-Game Ride"
drag, startPoint x: 306, startPoint y: 118, endPoint x: 225, endPoint y: 102, distance: 82.0
click at [306, 118] on div "Draft" at bounding box center [320, 117] width 38 height 8
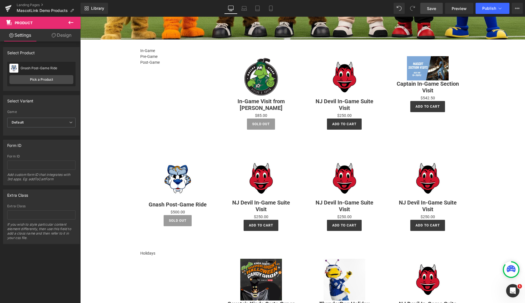
drag, startPoint x: 435, startPoint y: 8, endPoint x: 444, endPoint y: 85, distance: 77.5
click at [435, 8] on span "Save" at bounding box center [431, 9] width 9 height 6
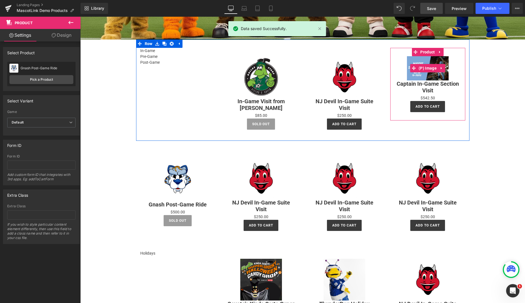
scroll to position [133, 0]
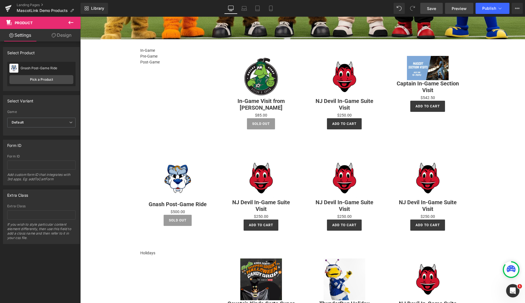
click at [460, 9] on span "Preview" at bounding box center [459, 9] width 15 height 6
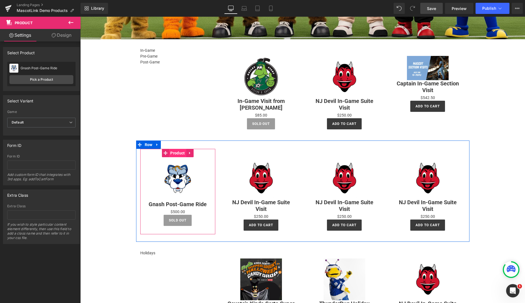
click at [177, 152] on span "Product" at bounding box center [177, 153] width 17 height 8
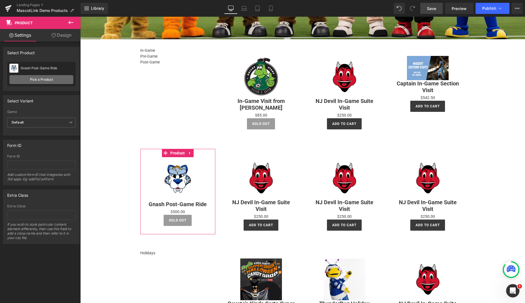
click at [42, 79] on link "Pick a Product" at bounding box center [41, 79] width 64 height 9
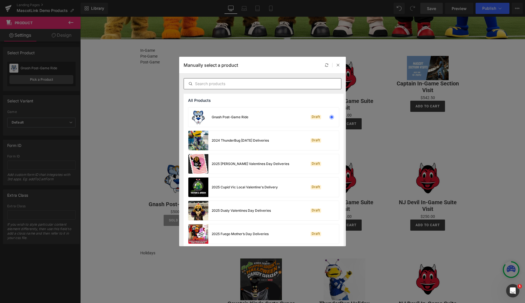
click at [226, 84] on input "text" at bounding box center [262, 83] width 157 height 7
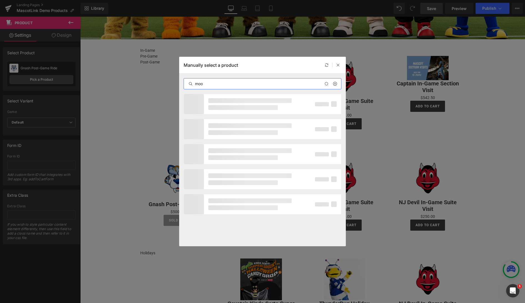
type input "moon"
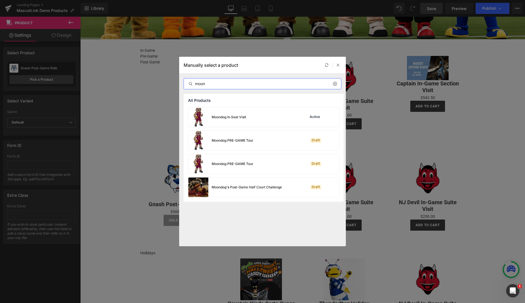
drag, startPoint x: 186, startPoint y: 81, endPoint x: 182, endPoint y: 81, distance: 4.2
click at [182, 81] on div "moon" at bounding box center [262, 84] width 167 height 20
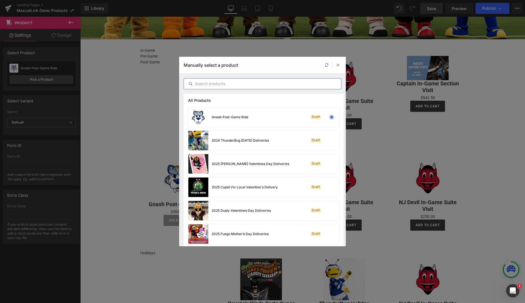
click at [211, 84] on input "text" at bounding box center [262, 83] width 157 height 7
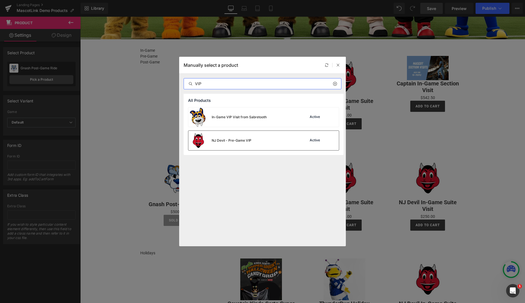
type input "VIP"
drag, startPoint x: 275, startPoint y: 140, endPoint x: 221, endPoint y: 134, distance: 54.5
click at [275, 140] on div "NJ Devil - Pre-Game VIP Active" at bounding box center [263, 140] width 151 height 19
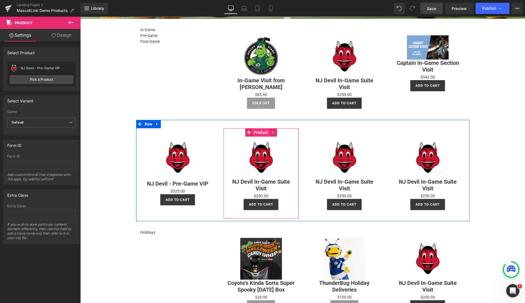
scroll to position [156, 0]
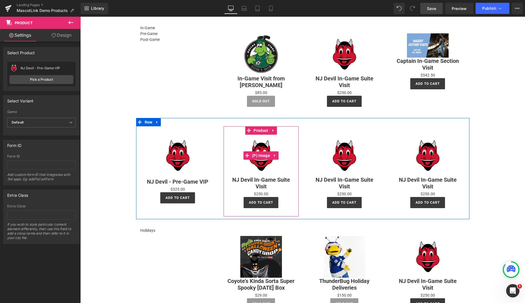
click at [263, 164] on img at bounding box center [261, 155] width 42 height 42
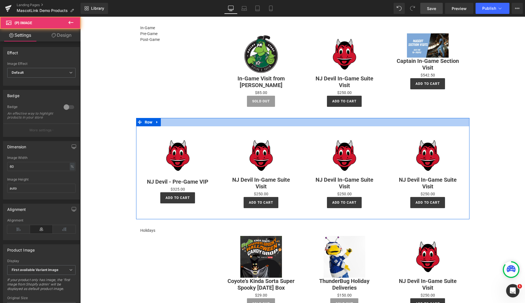
click at [258, 125] on div at bounding box center [302, 122] width 333 height 8
click at [260, 138] on img at bounding box center [261, 155] width 42 height 42
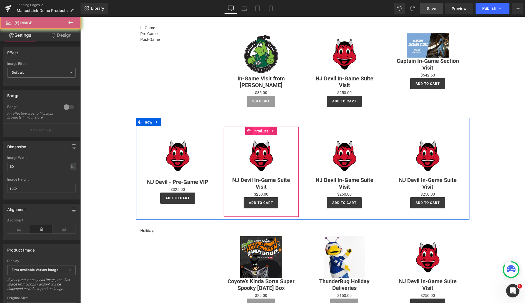
click at [260, 127] on span "Product" at bounding box center [260, 131] width 17 height 8
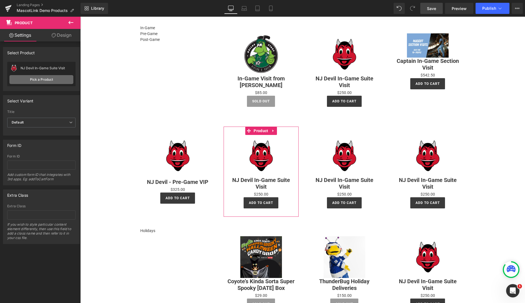
click at [39, 77] on link "Pick a Product" at bounding box center [41, 79] width 64 height 9
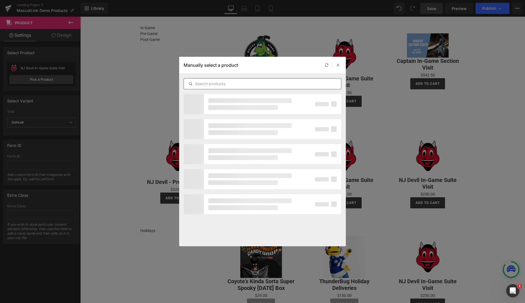
click at [212, 85] on input "text" at bounding box center [262, 83] width 157 height 7
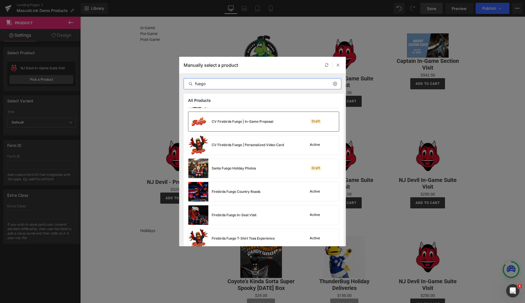
scroll to position [49, 0]
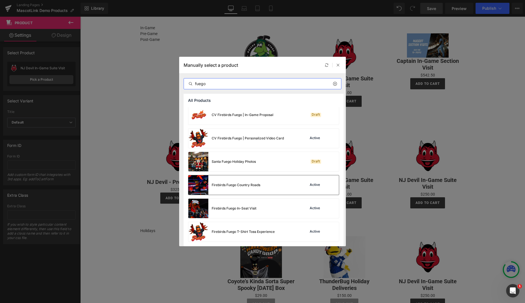
type input "fuego"
click at [274, 184] on div "Firebirds Fuego Country Roads Active" at bounding box center [263, 184] width 151 height 19
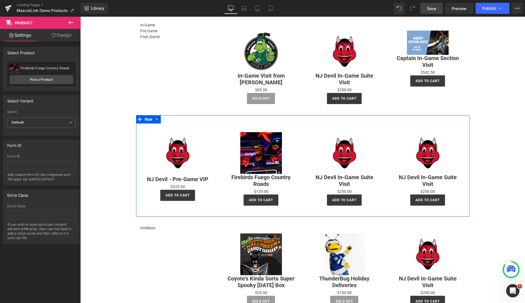
scroll to position [159, 0]
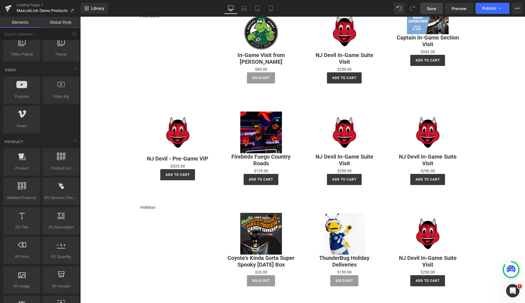
scroll to position [182, 0]
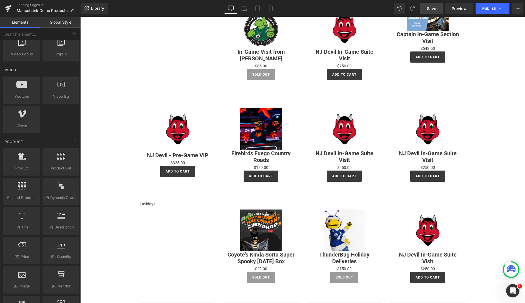
click at [344, 131] on div "Sale Off (P) Image" at bounding box center [344, 129] width 69 height 42
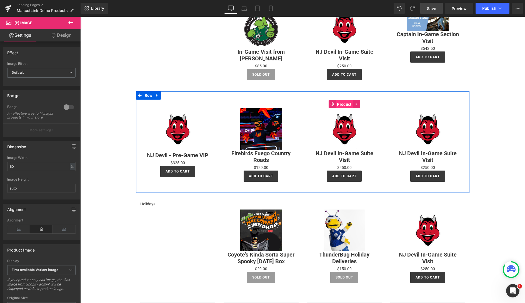
click at [343, 104] on span "Product" at bounding box center [344, 104] width 17 height 8
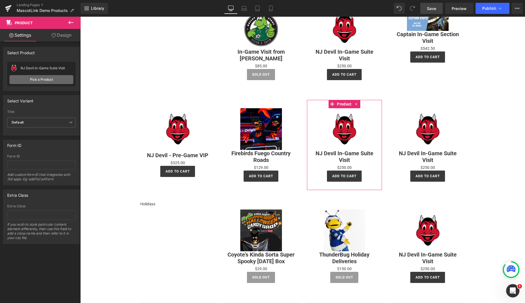
click at [33, 79] on link "Pick a Product" at bounding box center [41, 79] width 64 height 9
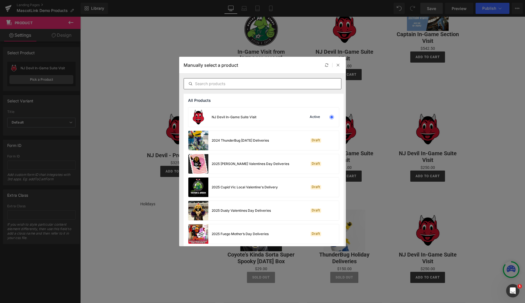
click at [220, 84] on input "text" at bounding box center [262, 83] width 157 height 7
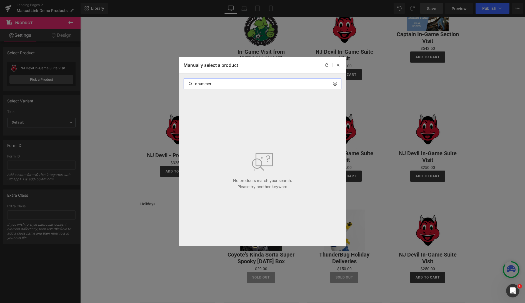
drag, startPoint x: 227, startPoint y: 86, endPoint x: 224, endPoint y: 83, distance: 3.9
click at [227, 86] on input "drummer" at bounding box center [262, 83] width 157 height 7
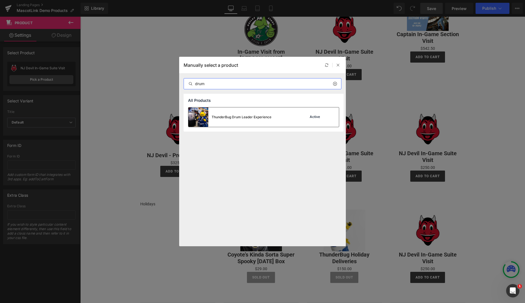
type input "drum"
click at [260, 115] on div "ThunderBug Drum Leader Experience" at bounding box center [242, 116] width 60 height 5
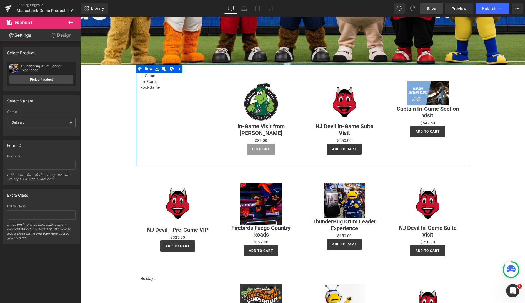
scroll to position [119, 0]
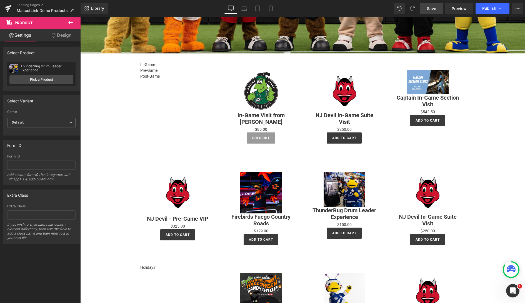
click at [72, 24] on icon at bounding box center [71, 22] width 7 height 7
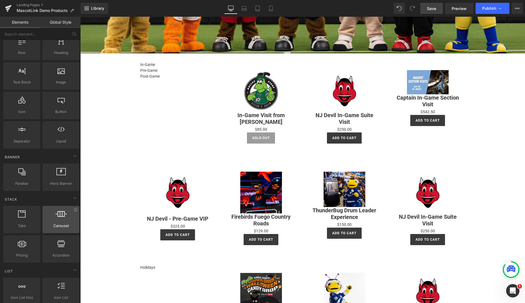
scroll to position [0, 0]
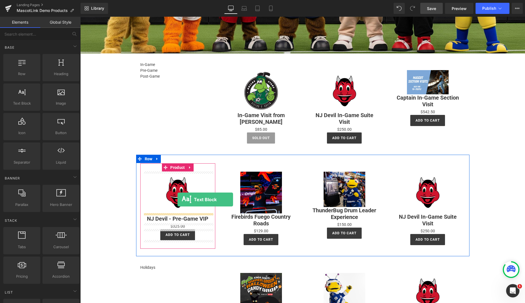
drag, startPoint x: 98, startPoint y: 110, endPoint x: 178, endPoint y: 199, distance: 119.2
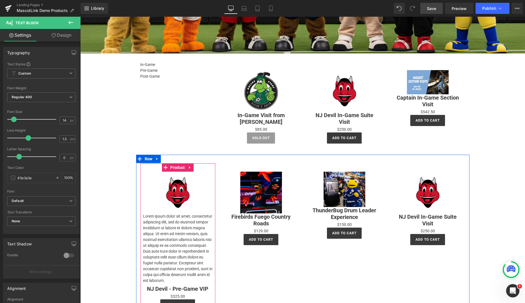
click at [181, 197] on img at bounding box center [178, 192] width 42 height 42
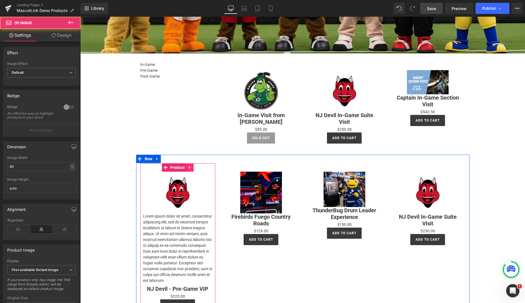
click at [189, 168] on icon at bounding box center [189, 167] width 1 height 3
click at [193, 168] on icon at bounding box center [194, 167] width 4 height 4
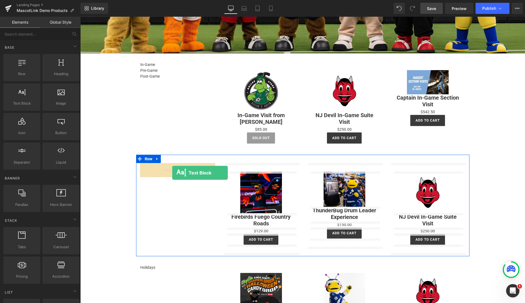
drag, startPoint x: 104, startPoint y: 109, endPoint x: 172, endPoint y: 173, distance: 93.6
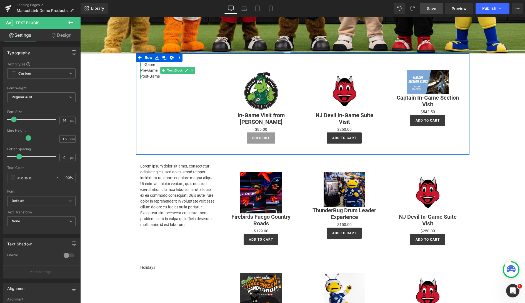
click at [158, 75] on p "Post-Game" at bounding box center [177, 76] width 75 height 6
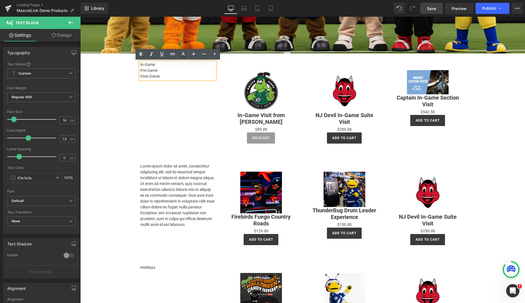
drag, startPoint x: 160, startPoint y: 77, endPoint x: 140, endPoint y: 70, distance: 21.7
click at [140, 69] on div "In-Game Pre-Game Post-Game" at bounding box center [177, 71] width 75 height 18
drag, startPoint x: 160, startPoint y: 75, endPoint x: 143, endPoint y: 72, distance: 18.0
click at [140, 71] on div "In-Game Pre-Game Post-Game" at bounding box center [177, 71] width 75 height 18
click at [142, 71] on p "Pre-Game" at bounding box center [177, 71] width 75 height 6
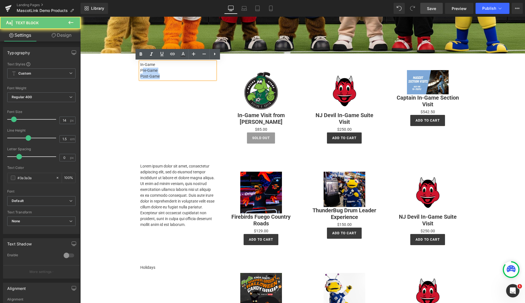
drag, startPoint x: 141, startPoint y: 71, endPoint x: 163, endPoint y: 76, distance: 22.1
click at [163, 76] on div "In-Game Pre-Game Post-Game" at bounding box center [177, 71] width 75 height 18
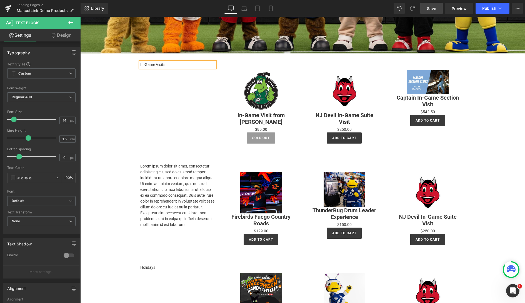
click at [158, 128] on div "In-Game Visits Text Block Sale Off (P) Image In-Game Visit from [PERSON_NAME] (…" at bounding box center [302, 103] width 333 height 101
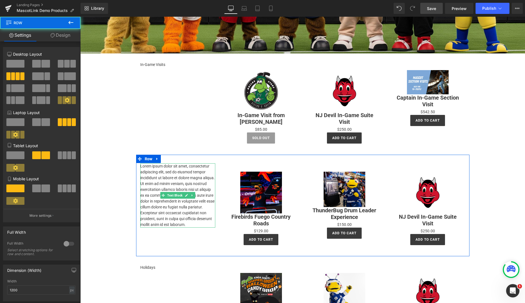
drag, startPoint x: 182, startPoint y: 183, endPoint x: 154, endPoint y: 170, distance: 30.6
click at [181, 183] on p "Lorem ipsum dolor sit amet, consectetur adipiscing elit, sed do eiusmod tempor …" at bounding box center [177, 195] width 75 height 64
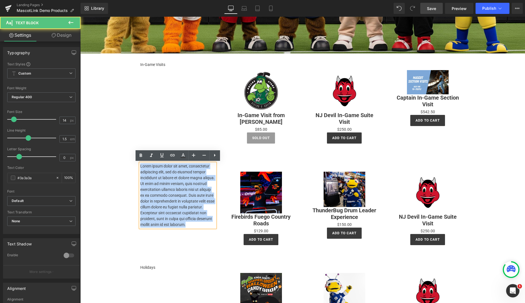
drag, startPoint x: 188, startPoint y: 224, endPoint x: 140, endPoint y: 168, distance: 74.3
click at [140, 168] on p "Lorem ipsum dolor sit amet, consectetur adipiscing elit, sed do eiusmod tempor …" at bounding box center [177, 195] width 75 height 64
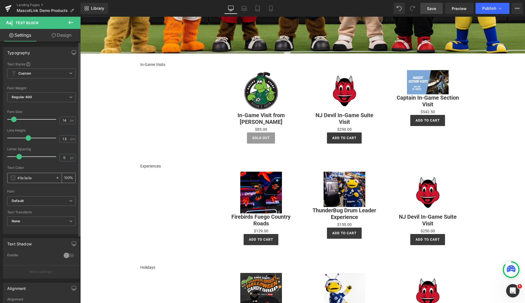
click at [66, 177] on input "100" at bounding box center [67, 177] width 6 height 6
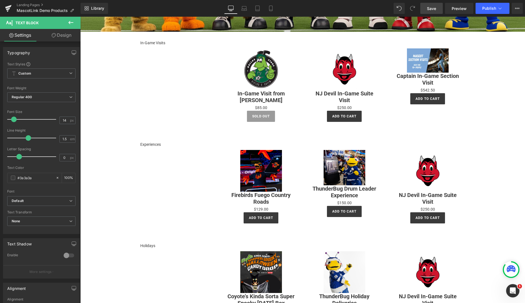
scroll to position [148, 0]
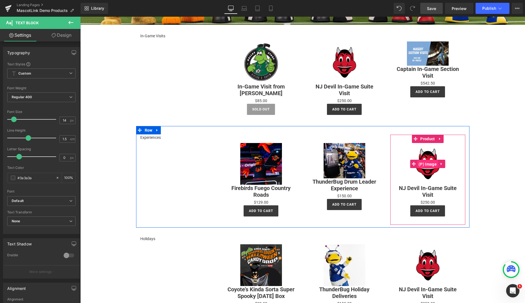
click at [426, 164] on span "(P) Image" at bounding box center [427, 164] width 21 height 8
click at [426, 135] on span "Product" at bounding box center [427, 139] width 17 height 8
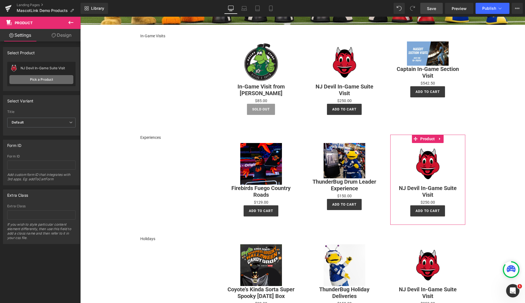
click at [33, 78] on link "Pick a Product" at bounding box center [41, 79] width 64 height 9
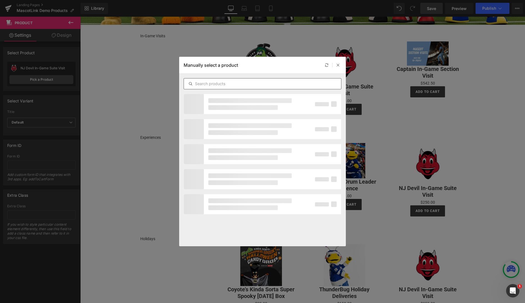
click at [221, 83] on input "text" at bounding box center [262, 83] width 157 height 7
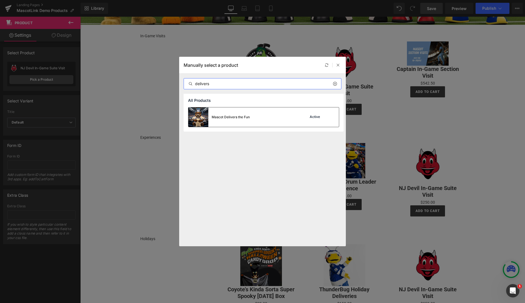
type input "delivers"
click at [278, 121] on div "Mascot Delivers the Fun Active" at bounding box center [263, 116] width 151 height 19
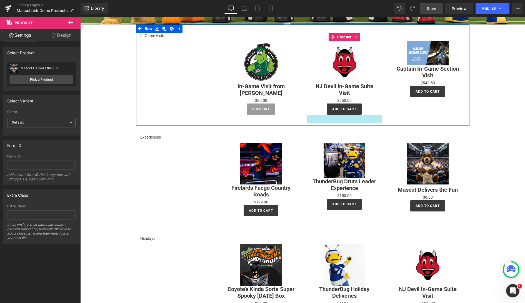
scroll to position [180, 0]
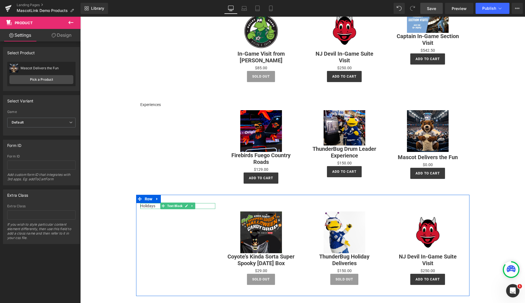
click at [147, 206] on p "Holidays" at bounding box center [177, 206] width 75 height 6
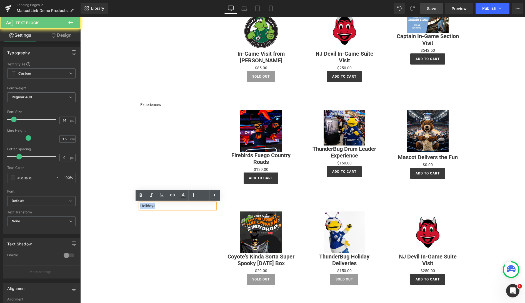
click at [151, 205] on p "Holidays" at bounding box center [177, 206] width 75 height 6
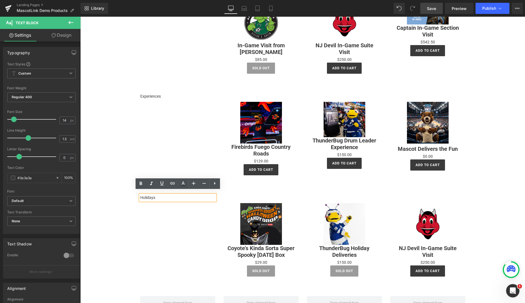
scroll to position [184, 0]
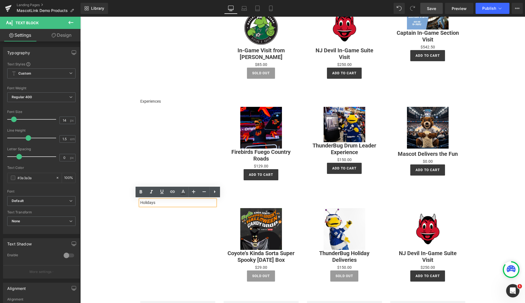
click at [198, 123] on div "Experiences Text Block Sale Off (P) Image Firebirds Fuego Country Roads (P) Tit…" at bounding box center [302, 140] width 333 height 101
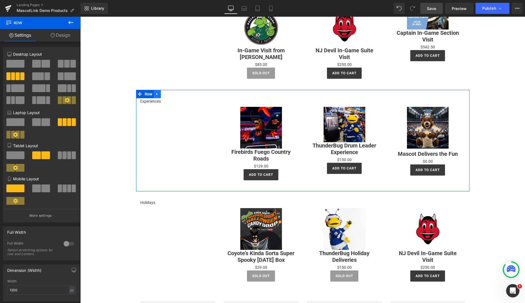
click at [158, 93] on icon at bounding box center [157, 94] width 4 height 4
click at [164, 94] on icon at bounding box center [165, 94] width 4 height 4
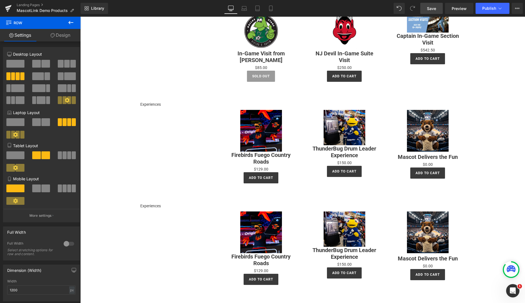
scroll to position [181, 0]
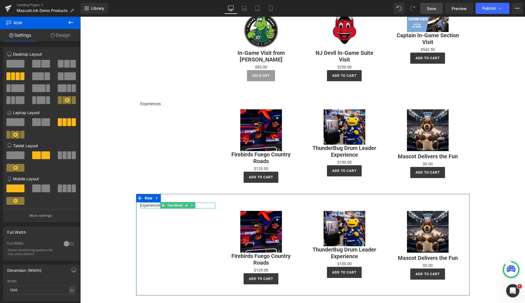
click at [152, 205] on p "Experiences" at bounding box center [177, 205] width 75 height 6
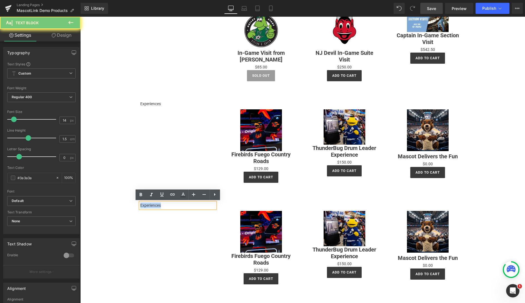
click at [151, 205] on p "Experiences" at bounding box center [177, 205] width 75 height 6
click at [153, 204] on p "Experiences" at bounding box center [177, 205] width 75 height 6
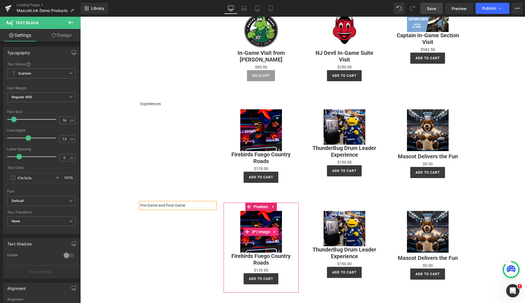
drag, startPoint x: 264, startPoint y: 232, endPoint x: 277, endPoint y: 227, distance: 14.5
click at [264, 232] on span "(P) Image" at bounding box center [261, 231] width 21 height 8
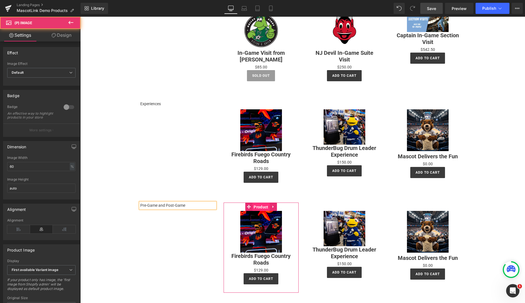
click at [262, 208] on span "Product" at bounding box center [260, 207] width 17 height 8
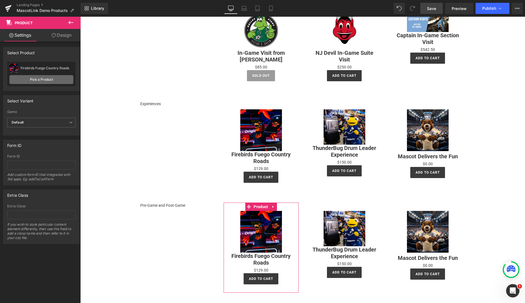
click at [45, 79] on link "Pick a Product" at bounding box center [41, 79] width 64 height 9
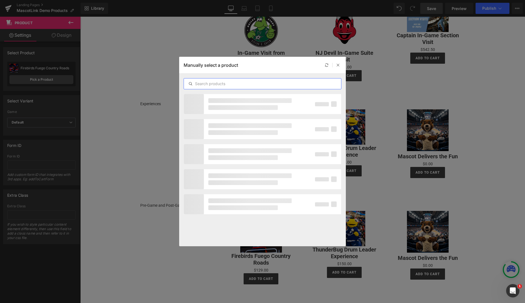
click at [226, 84] on input "text" at bounding box center [262, 83] width 157 height 7
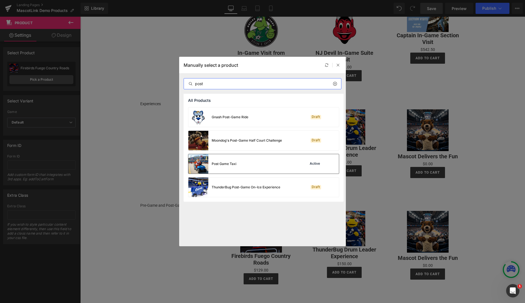
type input "post"
click at [263, 161] on div "Post Game Taxi Active" at bounding box center [263, 163] width 151 height 19
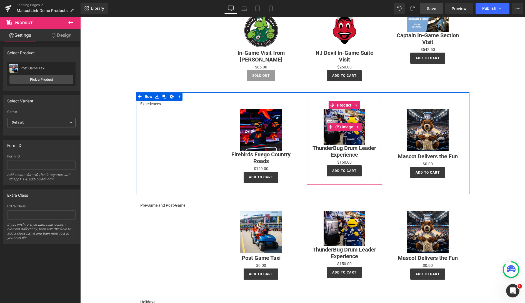
scroll to position [182, 0]
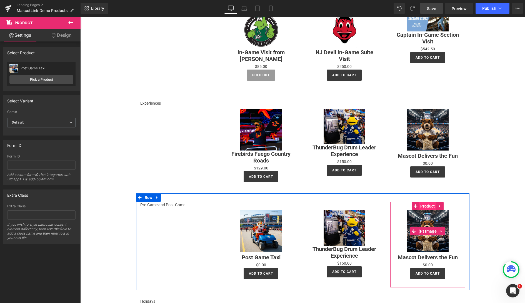
click at [426, 206] on span "Product" at bounding box center [427, 206] width 17 height 8
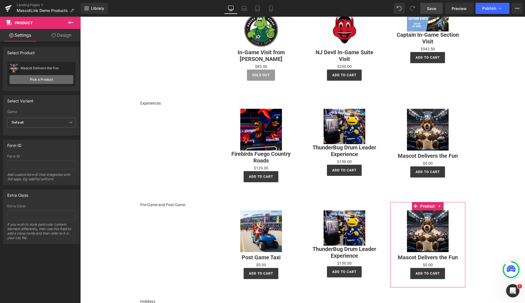
click at [38, 78] on link "Pick a Product" at bounding box center [41, 79] width 64 height 9
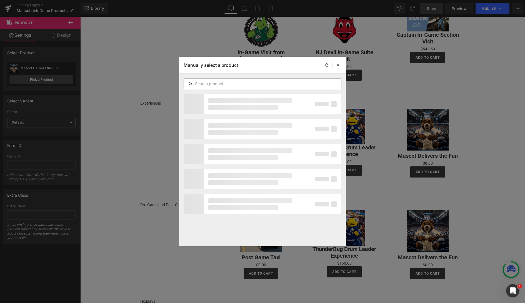
click at [219, 84] on input "text" at bounding box center [262, 83] width 157 height 7
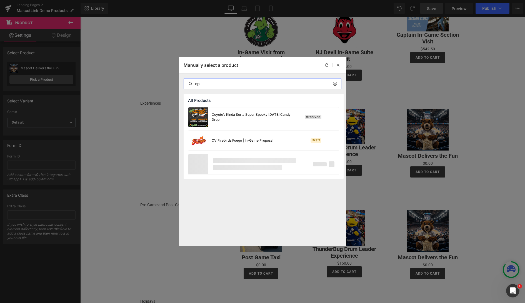
type input "o"
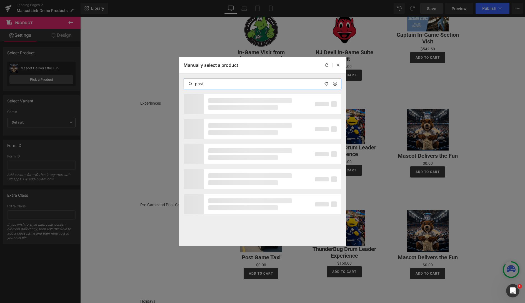
scroll to position [0, 0]
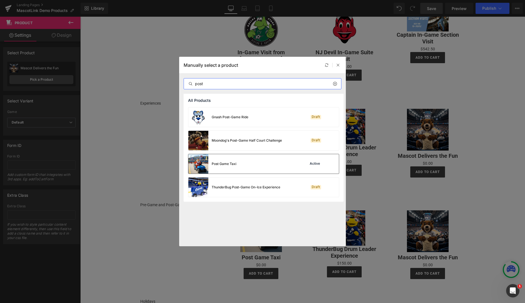
type input "post"
click at [256, 164] on div "Post Game Taxi Active" at bounding box center [263, 163] width 151 height 19
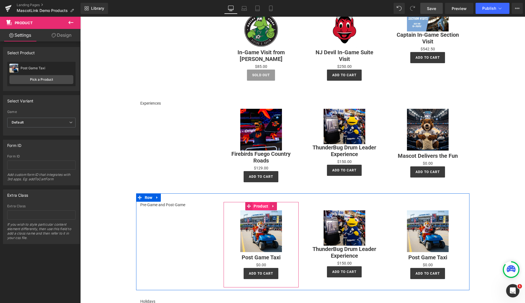
click at [262, 205] on span "Product" at bounding box center [260, 206] width 17 height 8
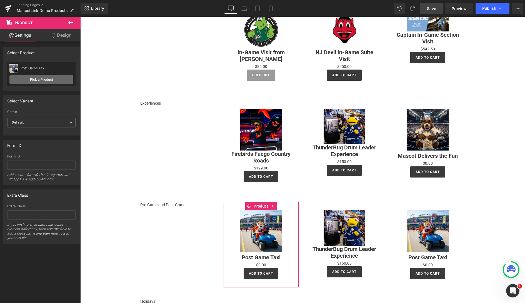
click at [43, 80] on link "Pick a Product" at bounding box center [41, 79] width 64 height 9
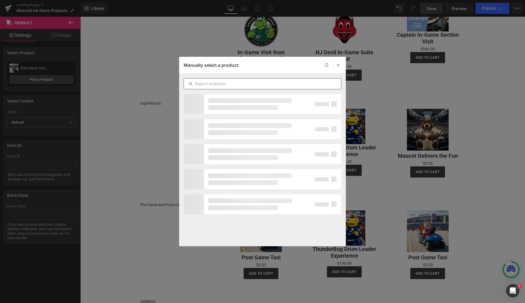
click at [234, 84] on input "text" at bounding box center [262, 83] width 157 height 7
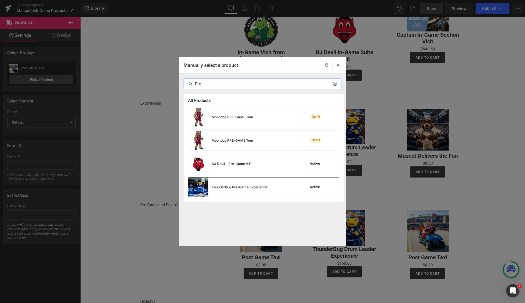
type input "Pre"
drag, startPoint x: 288, startPoint y: 186, endPoint x: 281, endPoint y: 164, distance: 22.4
click at [281, 164] on div "Moondog PRE-GAME Tour Draft Moondog PRE-GAME Tour Draft NJ Devil - Pre-Game VIP…" at bounding box center [264, 154] width 160 height 94
click at [287, 185] on div "ThunderBug Pre-Game Experience Active" at bounding box center [263, 186] width 151 height 19
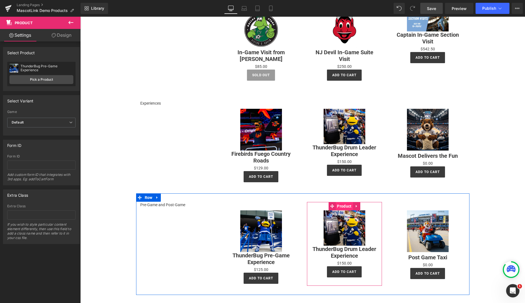
click at [343, 204] on span "Product" at bounding box center [344, 206] width 17 height 8
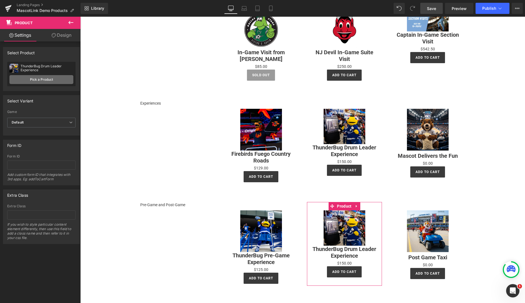
click at [43, 79] on link "Pick a Product" at bounding box center [41, 79] width 64 height 9
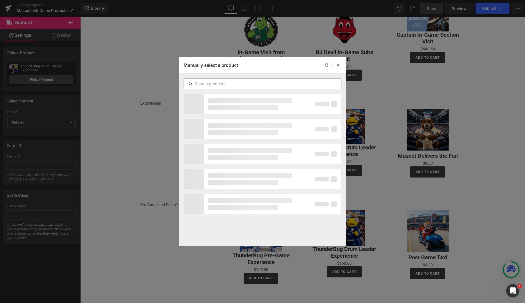
click at [238, 83] on input "text" at bounding box center [262, 83] width 157 height 7
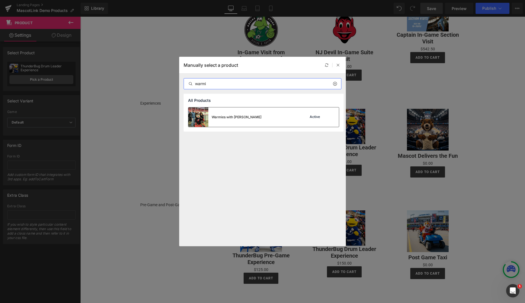
type input "warmi"
click at [257, 117] on div "Warmies with Stormy Active" at bounding box center [263, 116] width 151 height 19
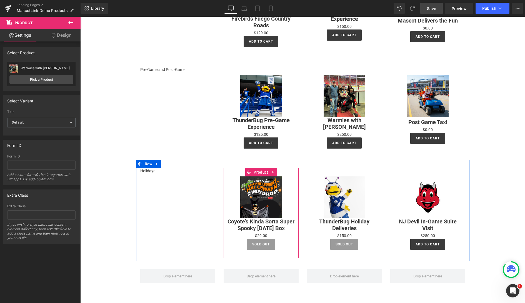
scroll to position [328, 0]
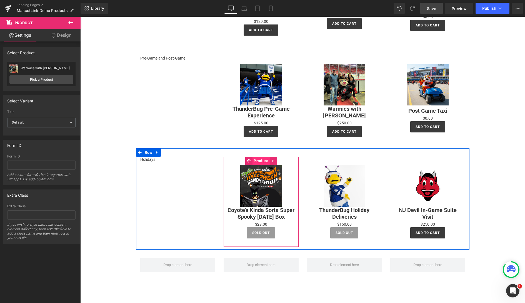
click at [263, 160] on span "Product" at bounding box center [260, 160] width 17 height 8
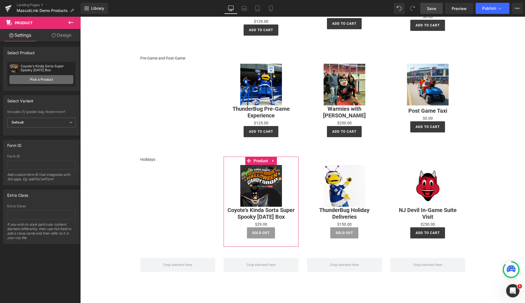
click at [49, 79] on link "Pick a Product" at bounding box center [41, 79] width 64 height 9
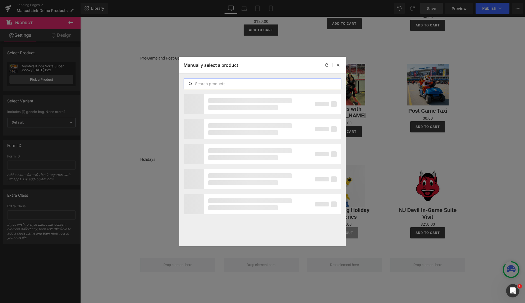
click at [215, 81] on input "text" at bounding box center [262, 83] width 157 height 7
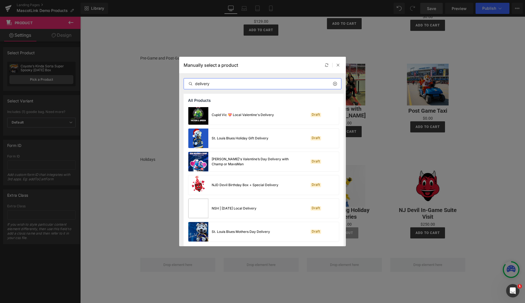
scroll to position [0, 0]
drag, startPoint x: 212, startPoint y: 84, endPoint x: 177, endPoint y: 81, distance: 34.9
click at [179, 81] on div "delivery" at bounding box center [262, 84] width 167 height 20
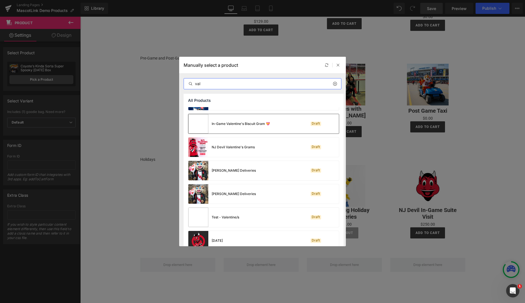
scroll to position [306, 0]
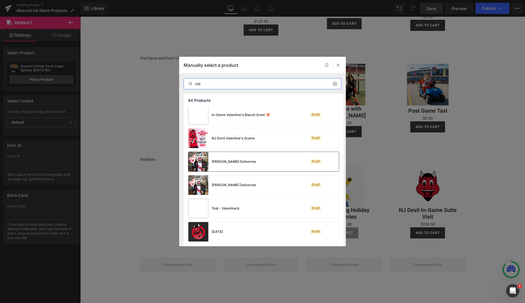
type input "val"
click at [274, 161] on div "Stormy Valentine Deliveries Draft" at bounding box center [263, 161] width 151 height 19
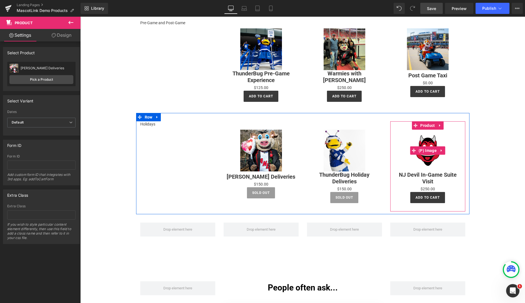
scroll to position [364, 0]
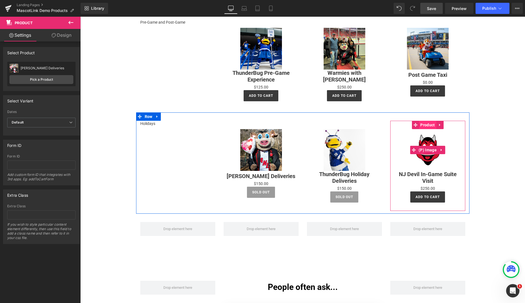
click at [427, 126] on span "Product" at bounding box center [427, 125] width 17 height 8
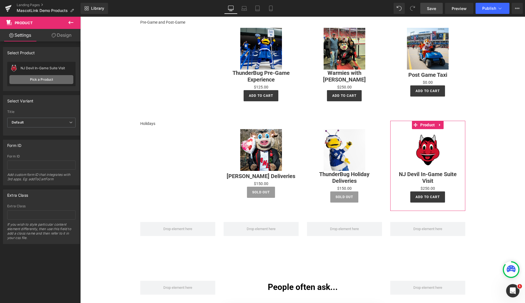
click at [35, 79] on link "Pick a Product" at bounding box center [41, 79] width 64 height 9
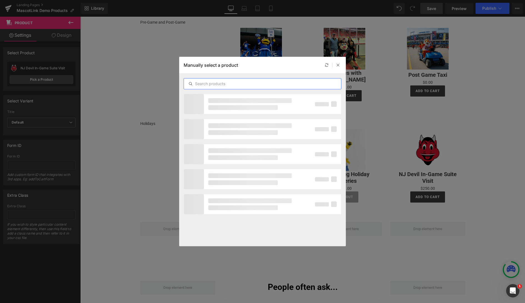
drag, startPoint x: 206, startPoint y: 84, endPoint x: 204, endPoint y: 83, distance: 2.8
click at [206, 84] on input "text" at bounding box center [262, 83] width 157 height 7
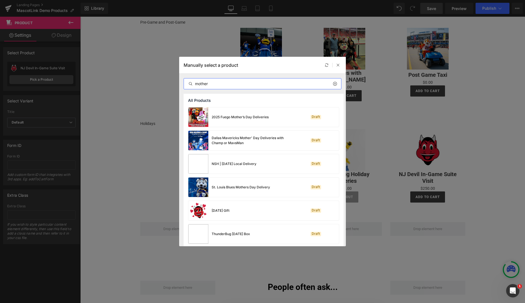
scroll to position [2, 0]
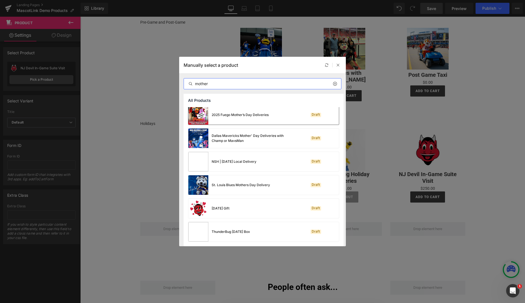
type input "mother"
click at [278, 111] on div "2025 Fuego Mother’s Day Deliveries Draft" at bounding box center [263, 114] width 151 height 19
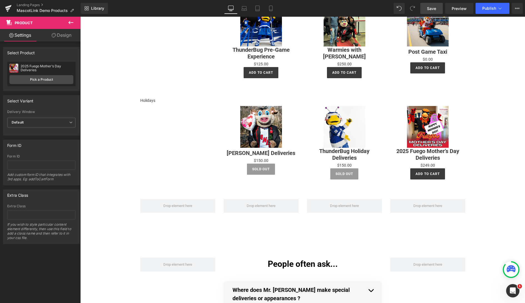
scroll to position [384, 0]
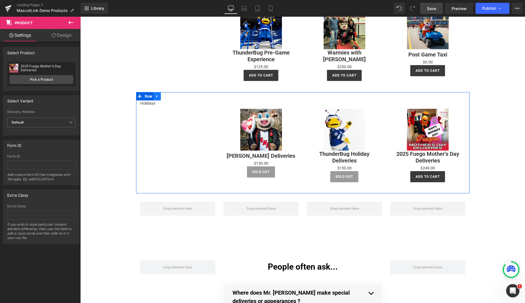
click at [158, 96] on icon at bounding box center [156, 96] width 1 height 3
click at [165, 96] on icon at bounding box center [165, 96] width 4 height 4
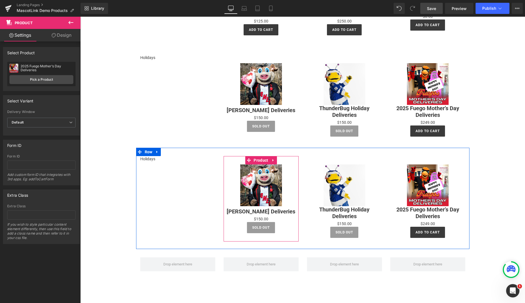
scroll to position [434, 0]
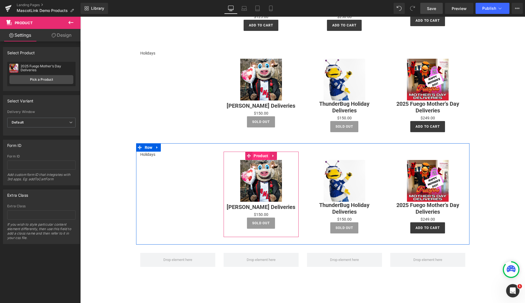
click at [262, 155] on span "Product" at bounding box center [260, 155] width 17 height 8
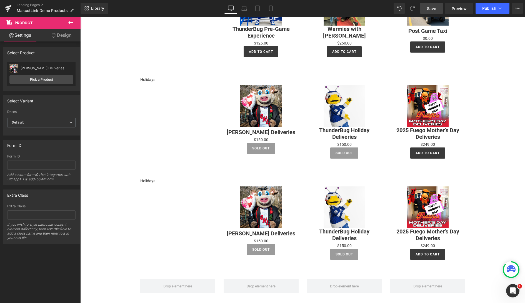
scroll to position [405, 0]
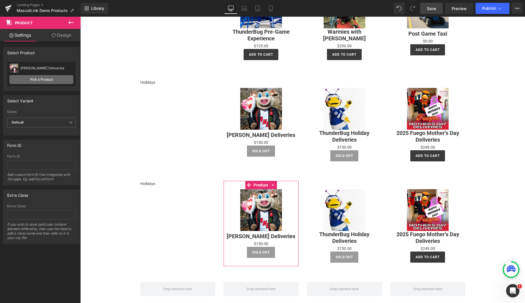
click at [39, 78] on link "Pick a Product" at bounding box center [41, 79] width 64 height 9
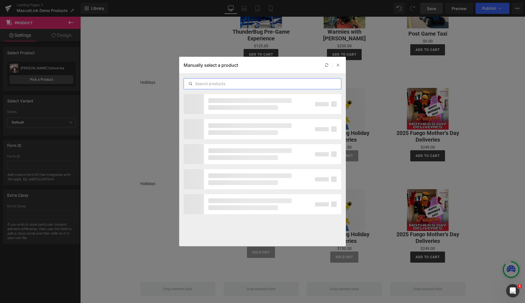
click at [215, 83] on input "text" at bounding box center [262, 83] width 157 height 7
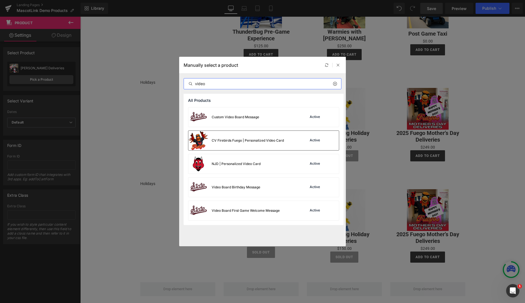
type input "video"
click at [276, 141] on div "CV Firebirds Fuego | Personalized Video Card" at bounding box center [248, 140] width 72 height 5
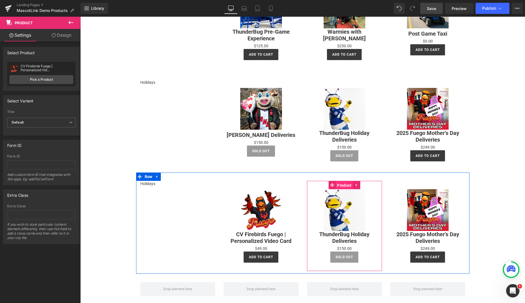
click at [342, 185] on span "Product" at bounding box center [344, 185] width 17 height 8
click at [343, 185] on span "Product" at bounding box center [344, 185] width 17 height 8
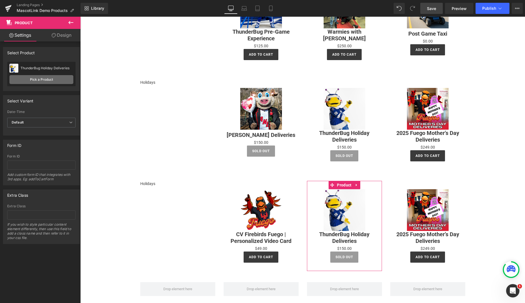
click at [41, 78] on link "Pick a Product" at bounding box center [41, 79] width 64 height 9
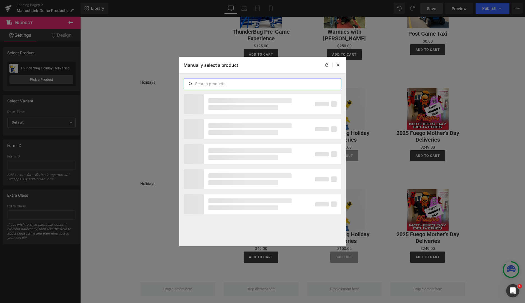
drag, startPoint x: 254, startPoint y: 83, endPoint x: 251, endPoint y: 83, distance: 2.8
click at [253, 83] on input "text" at bounding box center [262, 83] width 157 height 7
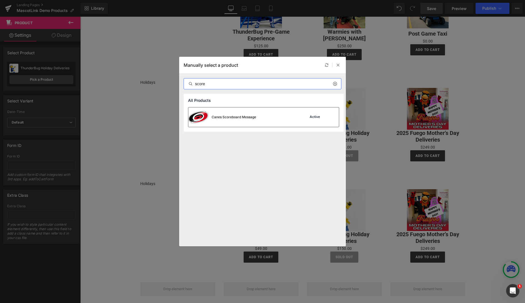
type input "score"
click at [273, 119] on div "Canes Scoreboard Message Active" at bounding box center [263, 116] width 151 height 19
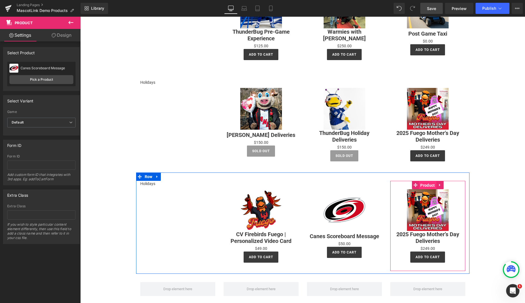
click at [426, 183] on span "Product" at bounding box center [427, 185] width 17 height 8
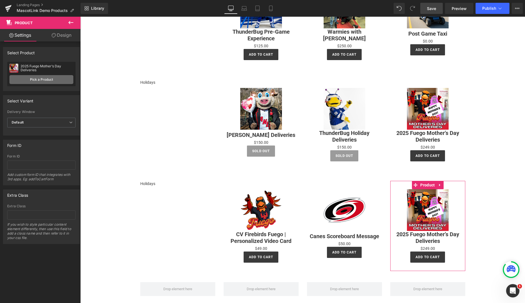
click at [42, 80] on link "Pick a Product" at bounding box center [41, 79] width 64 height 9
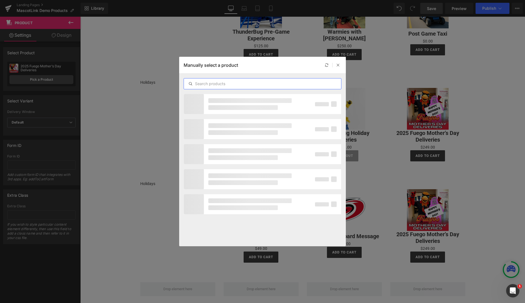
click at [215, 84] on input "text" at bounding box center [262, 83] width 157 height 7
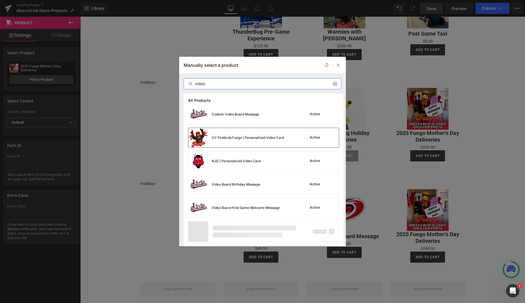
scroll to position [0, 0]
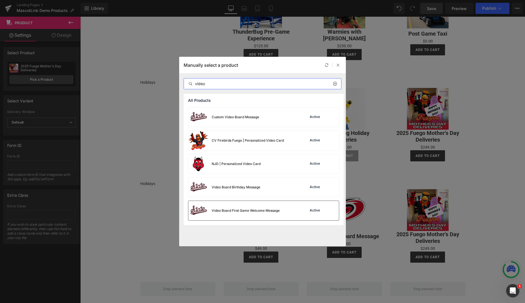
type input "video"
click at [265, 211] on div "Video Board First Game Welcome Message" at bounding box center [246, 210] width 68 height 5
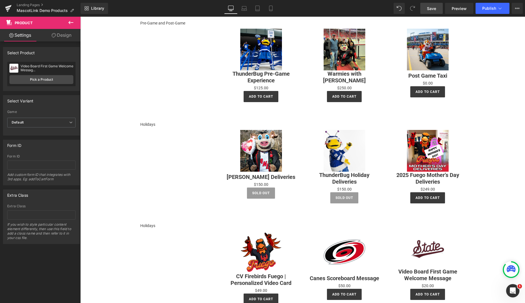
scroll to position [364, 0]
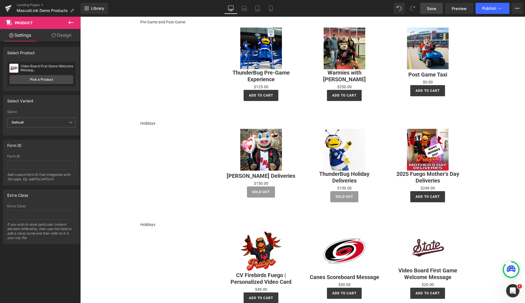
click at [148, 224] on p "Holidays" at bounding box center [177, 224] width 75 height 6
click at [149, 223] on p "Holidays" at bounding box center [177, 224] width 75 height 6
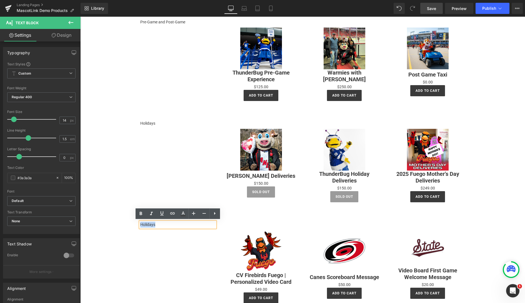
click at [147, 224] on p "Holidays" at bounding box center [177, 224] width 75 height 6
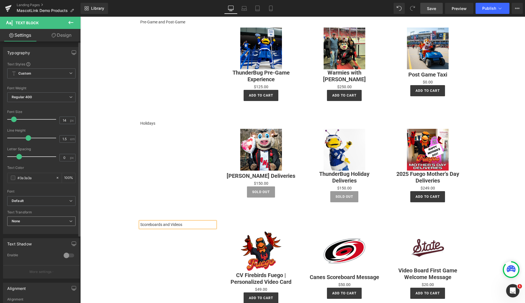
drag, startPoint x: 68, startPoint y: 219, endPoint x: 74, endPoint y: 219, distance: 6.1
click at [69, 219] on icon at bounding box center [70, 220] width 3 height 3
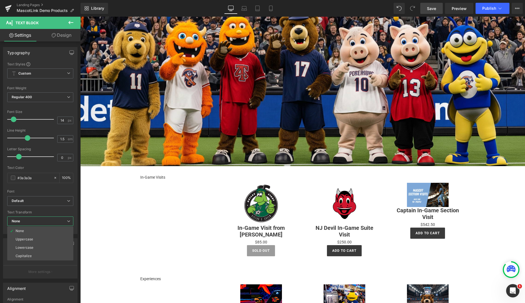
scroll to position [0, 0]
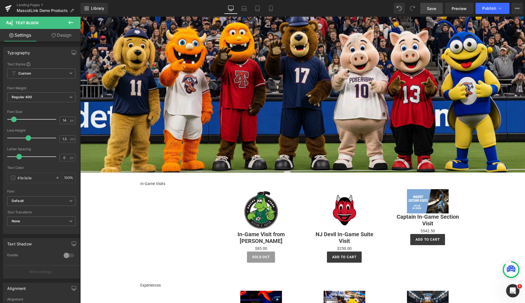
click at [305, 94] on span "Image" at bounding box center [302, 94] width 11 height 7
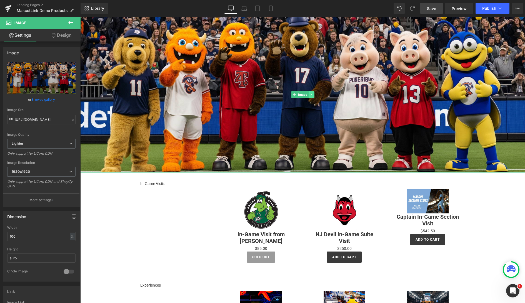
click at [312, 95] on icon at bounding box center [311, 94] width 3 height 3
click at [314, 94] on icon at bounding box center [314, 94] width 3 height 3
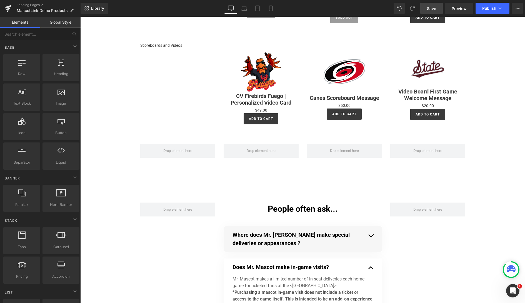
scroll to position [400, 0]
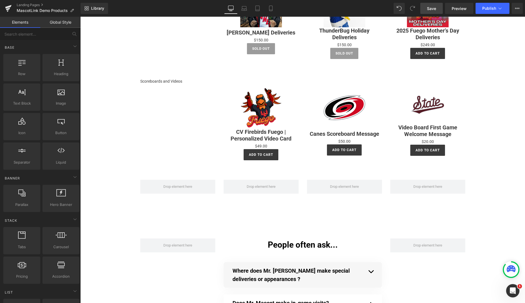
click at [180, 99] on div "Scoreboards and Videos Text Block Sale Off (P) Image CV Firebirds Fuego | Perso…" at bounding box center [302, 120] width 333 height 101
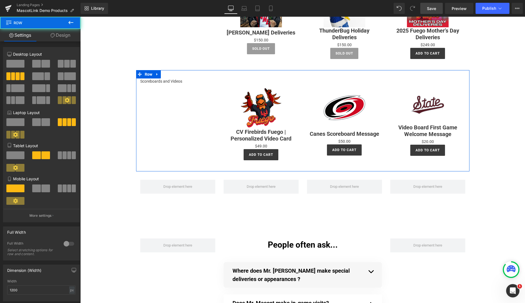
scroll to position [349, 0]
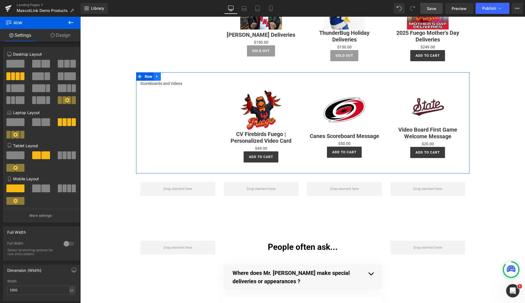
click at [158, 75] on icon at bounding box center [157, 76] width 4 height 4
click at [164, 76] on icon at bounding box center [165, 76] width 4 height 4
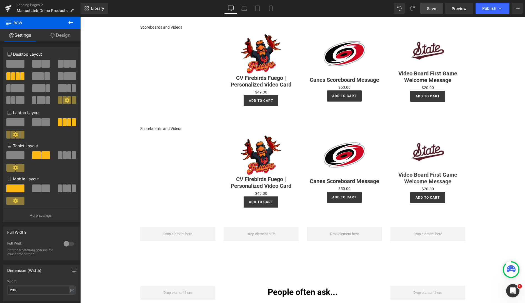
scroll to position [405, 0]
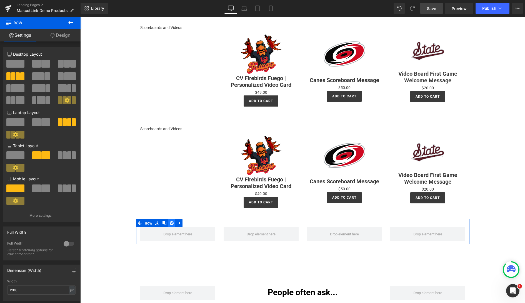
click at [172, 221] on icon at bounding box center [172, 223] width 4 height 4
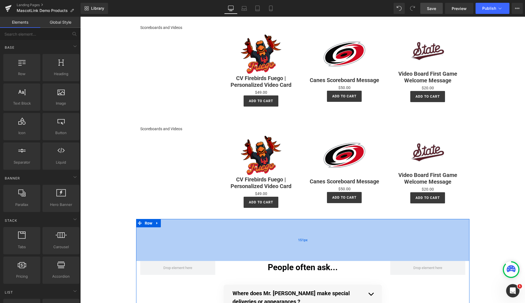
click at [304, 225] on div "151px" at bounding box center [302, 240] width 333 height 42
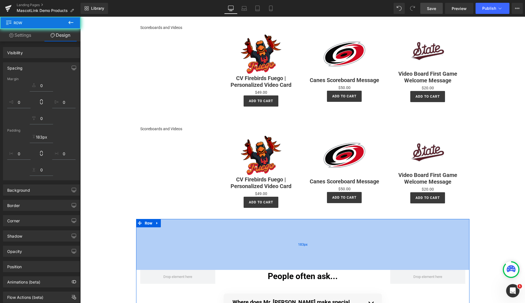
drag, startPoint x: 304, startPoint y: 219, endPoint x: 304, endPoint y: 232, distance: 13.6
click at [302, 195] on div "Image Row In-Game Visits Text Block Sale Off (P) Image In-Game Visit from [PERS…" at bounding box center [302, 179] width 445 height 1136
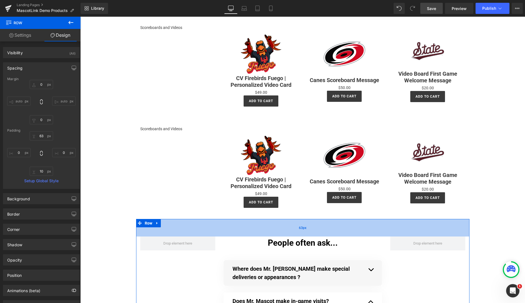
click at [303, 230] on div "63px" at bounding box center [302, 228] width 333 height 18
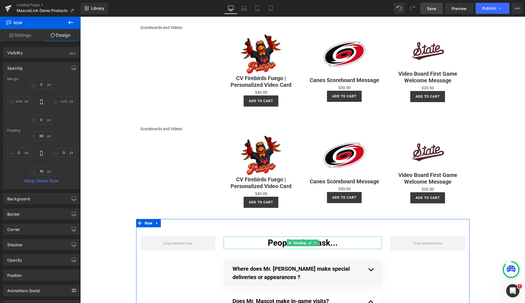
click at [293, 241] on div "People often ask... Heading" at bounding box center [303, 242] width 158 height 13
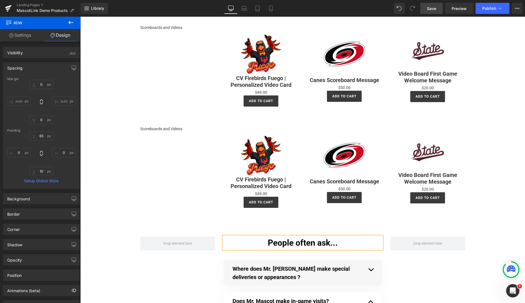
click at [281, 241] on h1 "People often ask..." at bounding box center [303, 242] width 158 height 13
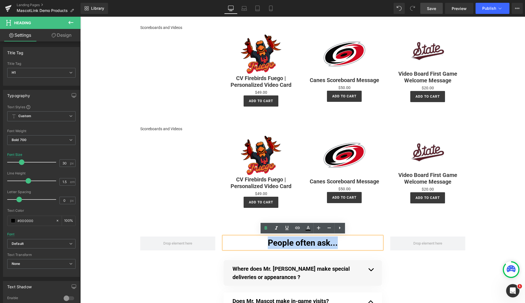
drag, startPoint x: 269, startPoint y: 242, endPoint x: 339, endPoint y: 240, distance: 70.6
click at [339, 240] on h1 "People often ask..." at bounding box center [303, 242] width 158 height 13
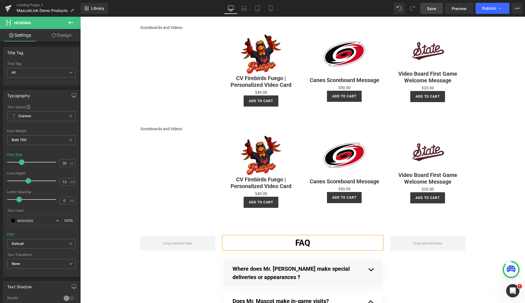
click at [113, 222] on div "Image Row In-Game Visits Text Block Sale Off (P) Image In-Game Visit from [PERS…" at bounding box center [302, 162] width 445 height 1103
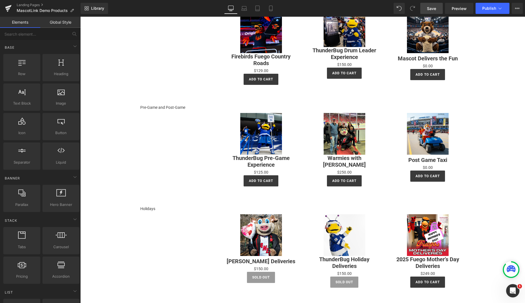
scroll to position [111, 0]
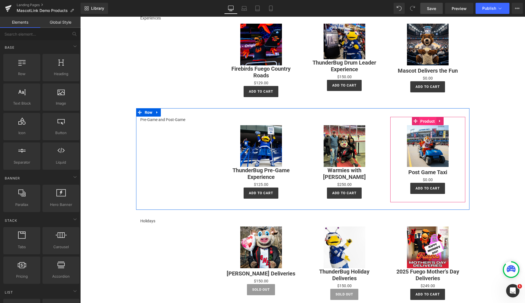
click at [429, 120] on span "Product" at bounding box center [427, 121] width 17 height 8
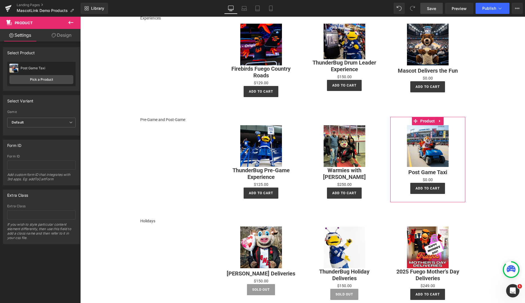
click at [40, 69] on div "Post Game Taxi" at bounding box center [47, 68] width 53 height 4
click at [47, 78] on link "Pick a Product" at bounding box center [41, 79] width 64 height 9
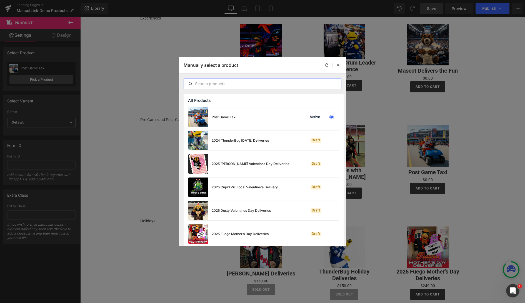
click at [208, 85] on input "text" at bounding box center [262, 83] width 157 height 7
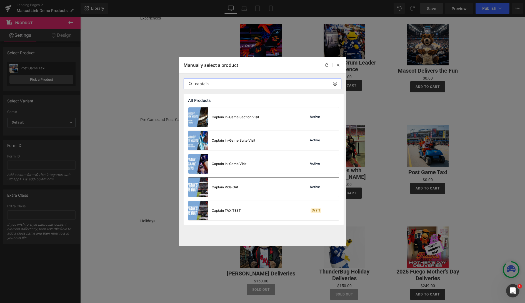
type input "captain"
click at [273, 186] on div "Captain Ride Out Active" at bounding box center [263, 186] width 151 height 19
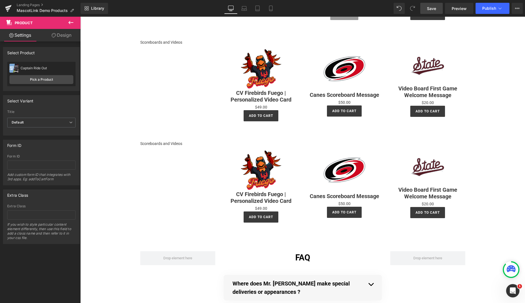
scroll to position [393, 0]
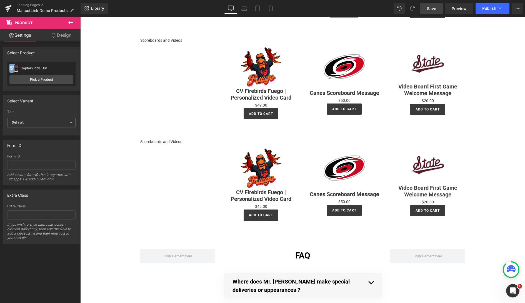
click at [159, 142] on p "Scoreboards and Videos" at bounding box center [177, 142] width 75 height 6
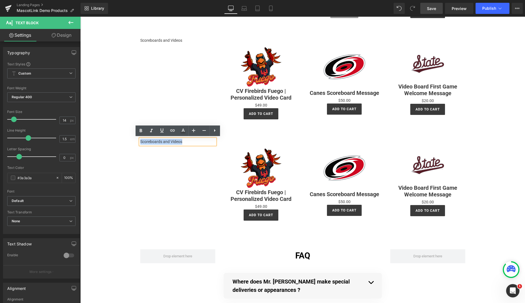
drag, startPoint x: 182, startPoint y: 141, endPoint x: 136, endPoint y: 142, distance: 45.6
click at [136, 142] on div "Scoreboards and Videos Text Block" at bounding box center [177, 142] width 83 height 6
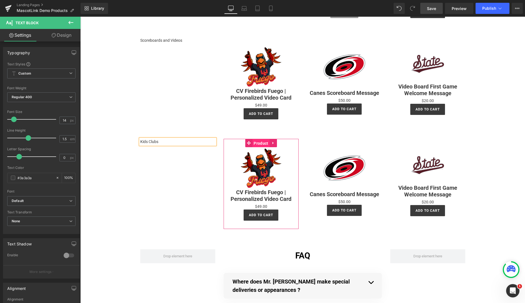
click at [264, 141] on span "Product" at bounding box center [260, 143] width 17 height 8
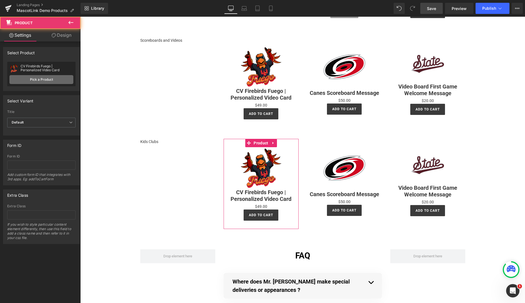
click at [40, 80] on link "Pick a Product" at bounding box center [41, 79] width 64 height 9
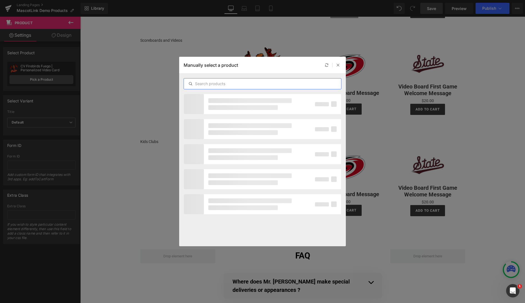
click at [220, 84] on input "text" at bounding box center [262, 83] width 157 height 7
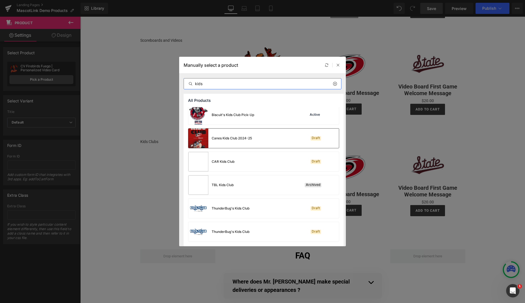
scroll to position [0, 0]
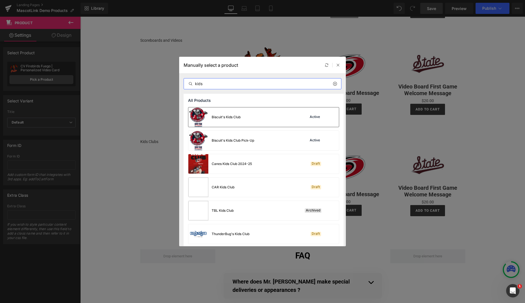
type input "kids"
click at [256, 116] on div "Biscuit's Kids Club Active" at bounding box center [263, 116] width 151 height 19
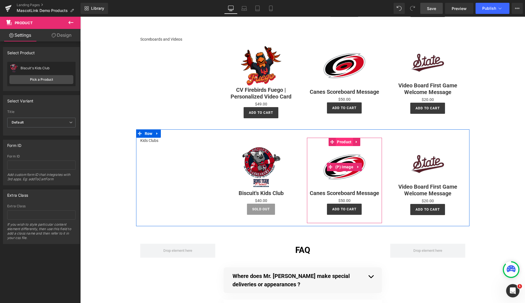
scroll to position [393, 0]
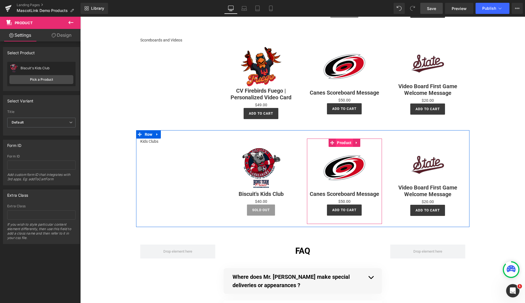
click at [344, 141] on span "Product" at bounding box center [344, 142] width 17 height 8
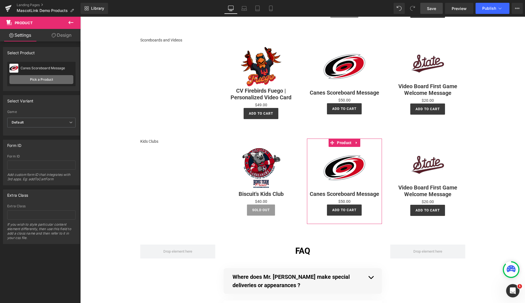
click at [36, 79] on link "Pick a Product" at bounding box center [41, 79] width 64 height 9
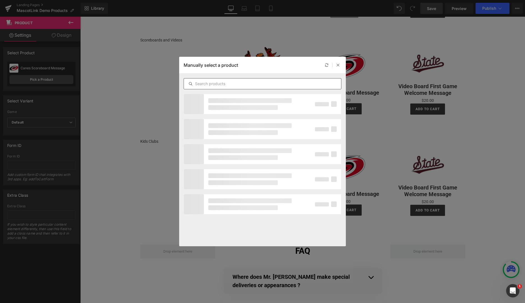
click at [218, 85] on input "text" at bounding box center [262, 83] width 157 height 7
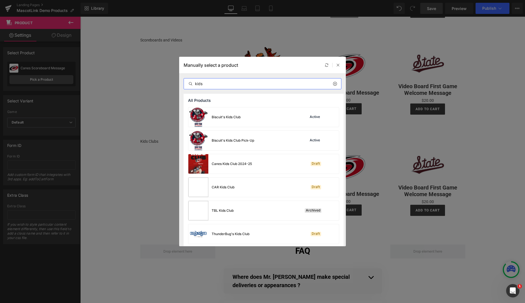
type input "kids"
drag, startPoint x: 257, startPoint y: 68, endPoint x: 207, endPoint y: 63, distance: 50.2
click at [192, 60] on div "Manually select a product" at bounding box center [262, 65] width 167 height 17
drag, startPoint x: 207, startPoint y: 63, endPoint x: 217, endPoint y: 79, distance: 18.1
click at [219, 71] on div "Manually select a product" at bounding box center [262, 65] width 167 height 17
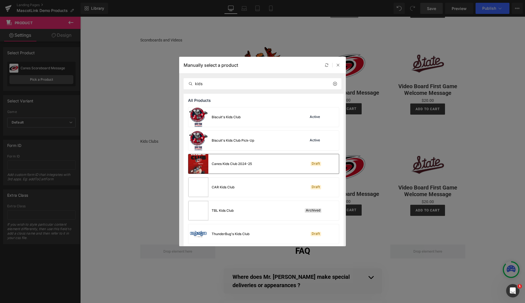
click at [243, 165] on div "Canes Kids Club 2024-25" at bounding box center [232, 163] width 40 height 5
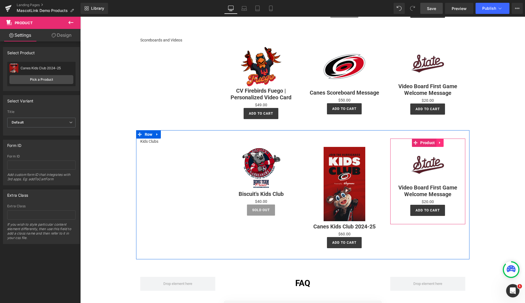
click at [441, 142] on icon at bounding box center [440, 143] width 4 height 4
click at [443, 142] on icon at bounding box center [444, 143] width 4 height 4
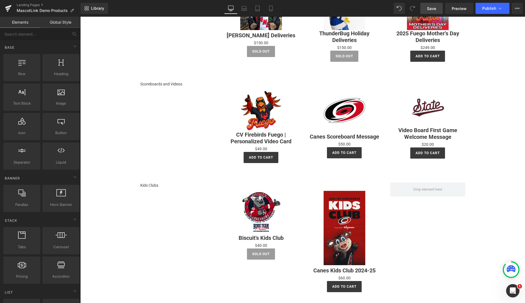
scroll to position [347, 0]
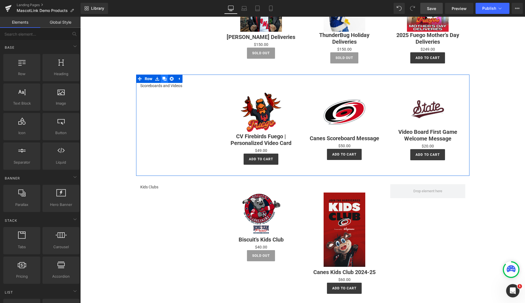
click at [165, 78] on icon at bounding box center [165, 79] width 4 height 4
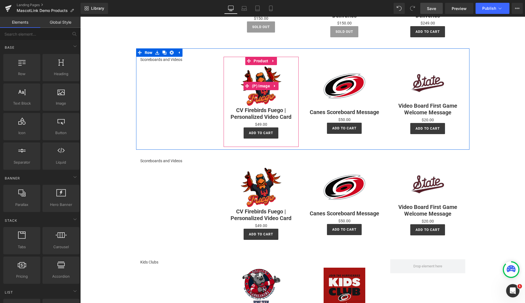
scroll to position [383, 0]
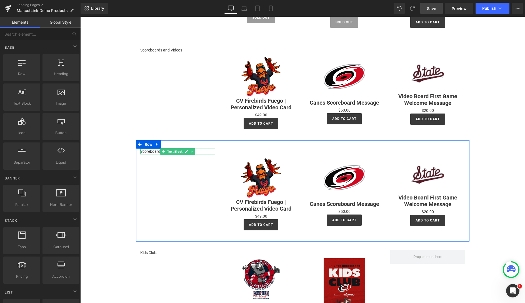
drag, startPoint x: 163, startPoint y: 153, endPoint x: 181, endPoint y: 151, distance: 18.9
click at [163, 153] on span at bounding box center [163, 151] width 6 height 7
click at [184, 151] on link at bounding box center [187, 151] width 6 height 7
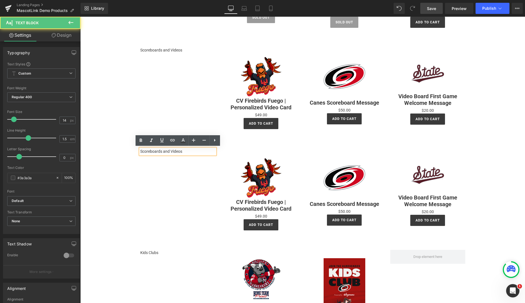
click at [151, 151] on p "Scoreboards and Videos" at bounding box center [177, 151] width 75 height 6
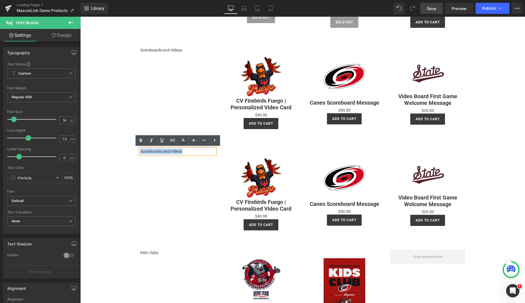
drag, startPoint x: 185, startPoint y: 151, endPoint x: 137, endPoint y: 150, distance: 47.8
click at [138, 150] on div "Scoreboards and Videos Text Block" at bounding box center [177, 151] width 83 height 6
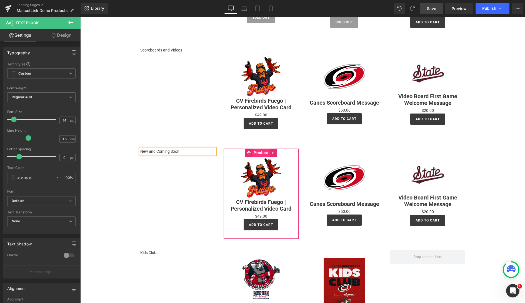
click at [261, 149] on span "Product" at bounding box center [260, 152] width 17 height 8
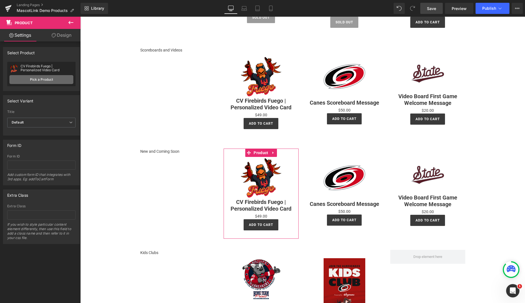
click at [47, 81] on link "Pick a Product" at bounding box center [41, 79] width 64 height 9
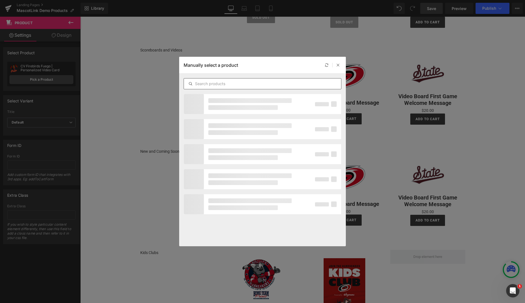
click at [234, 84] on input "text" at bounding box center [262, 83] width 157 height 7
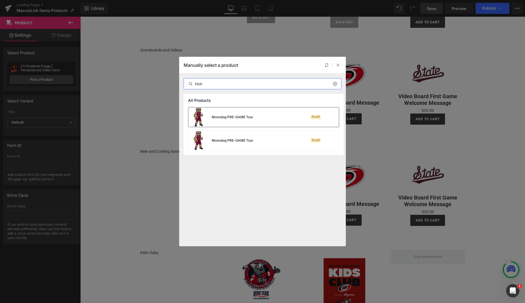
type input "tour"
click at [239, 119] on div "Moondog PRE-GAME Tour" at bounding box center [233, 116] width 42 height 5
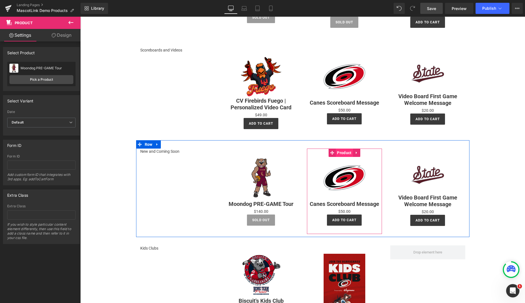
click at [341, 149] on span "Product" at bounding box center [344, 152] width 17 height 8
click at [342, 151] on span "Product" at bounding box center [344, 153] width 17 height 8
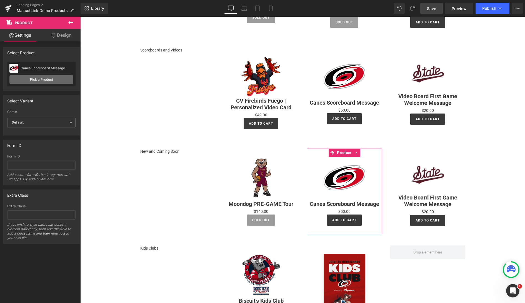
click at [51, 80] on link "Pick a Product" at bounding box center [41, 79] width 64 height 9
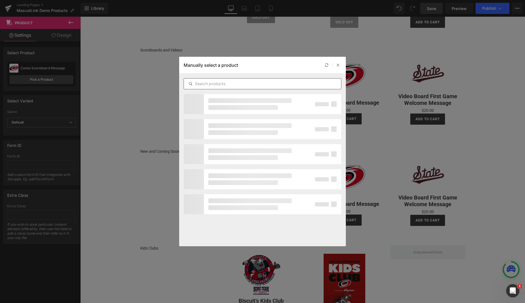
click at [217, 85] on input "text" at bounding box center [262, 83] width 157 height 7
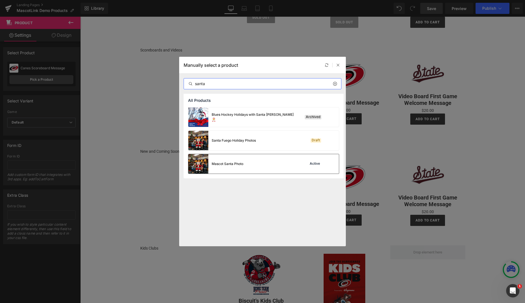
type input "santa"
click at [255, 163] on div "Mascot Santa Photo Active" at bounding box center [263, 163] width 151 height 19
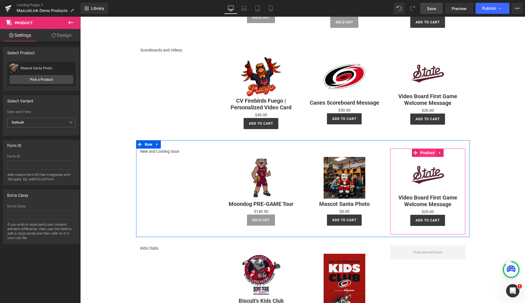
click at [428, 153] on span "Product" at bounding box center [427, 152] width 17 height 8
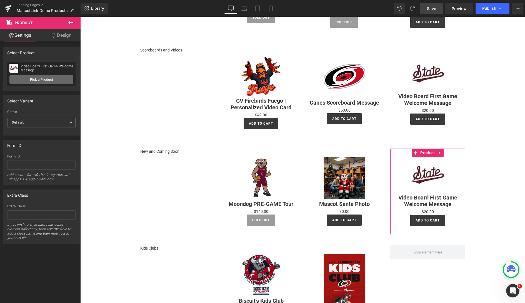
click at [30, 75] on link "Pick a Product" at bounding box center [41, 79] width 64 height 9
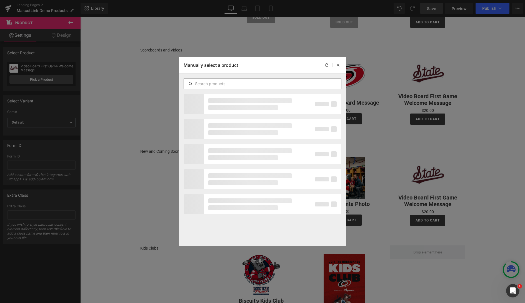
click at [216, 80] on input "text" at bounding box center [262, 83] width 157 height 7
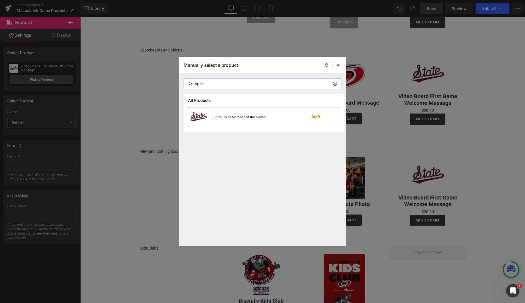
type input "spirit"
click at [250, 117] on div "Junior Spirit Member of the Game" at bounding box center [239, 116] width 54 height 5
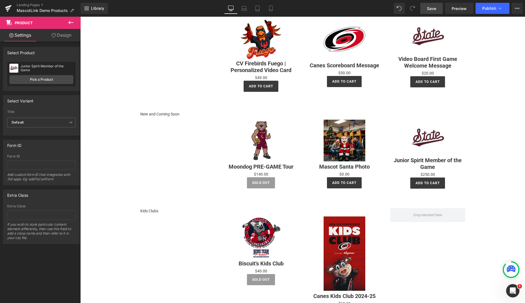
scroll to position [421, 0]
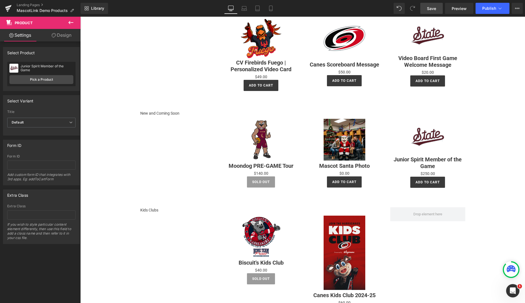
click at [181, 131] on div "New and Coming Soon Text Block Sale Off (P) Image Moondog PRE-GAME Tour (P) Tit…" at bounding box center [302, 150] width 333 height 97
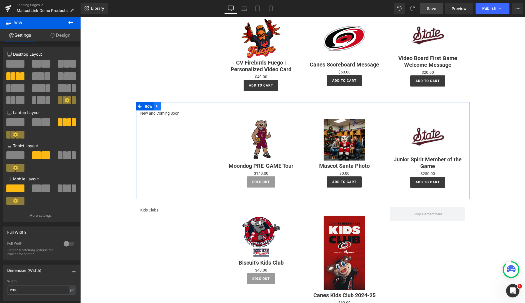
click at [157, 105] on icon at bounding box center [156, 106] width 1 height 3
click at [164, 105] on icon at bounding box center [165, 106] width 4 height 4
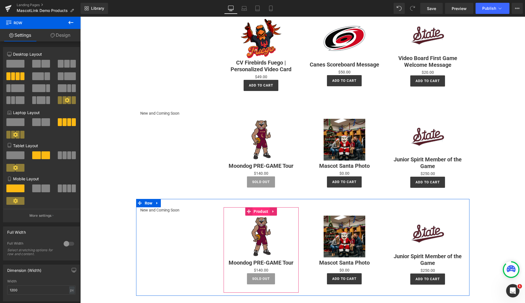
click at [262, 212] on span "Product" at bounding box center [260, 211] width 17 height 8
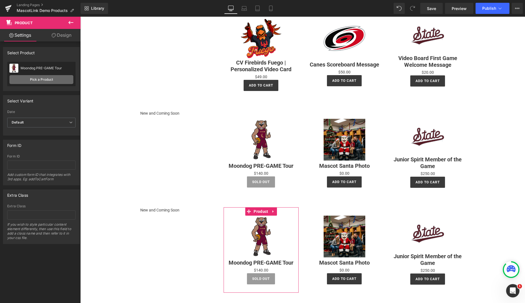
click at [38, 76] on link "Pick a Product" at bounding box center [41, 79] width 64 height 9
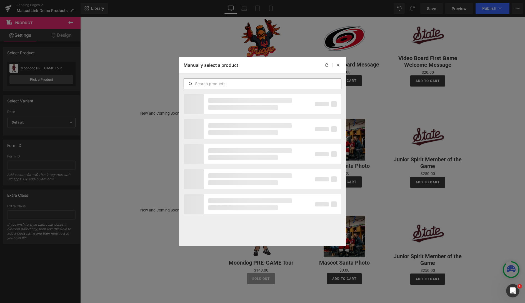
click at [0, 0] on input "text" at bounding box center [0, 0] width 0 height 0
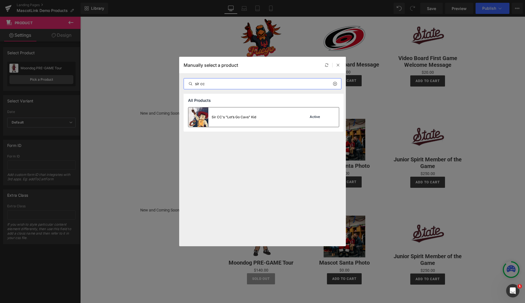
type input "sir cc"
click at [0, 0] on div "Sir CC's "Let’s Go Cavs" Kid" at bounding box center [0, 0] width 0 height 0
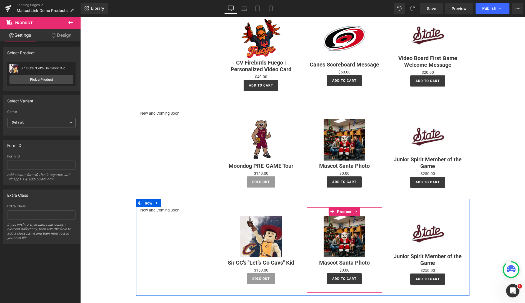
drag, startPoint x: 345, startPoint y: 211, endPoint x: 224, endPoint y: 148, distance: 136.3
click at [345, 211] on span "Product" at bounding box center [344, 211] width 17 height 8
click at [40, 77] on link "Pick a Product" at bounding box center [41, 79] width 64 height 9
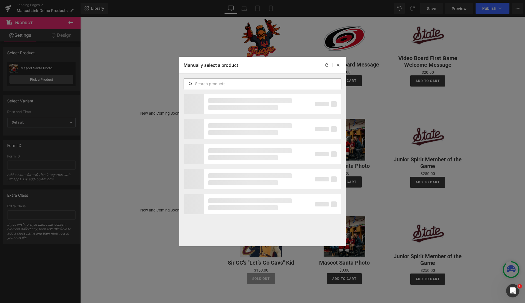
click at [64, 279] on input "text" at bounding box center [61, 282] width 6 height 7
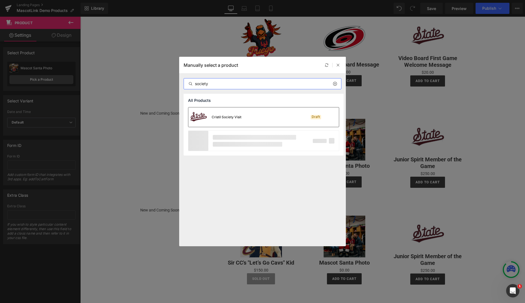
type input "society"
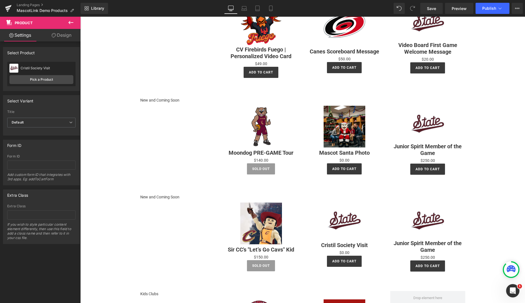
scroll to position [436, 0]
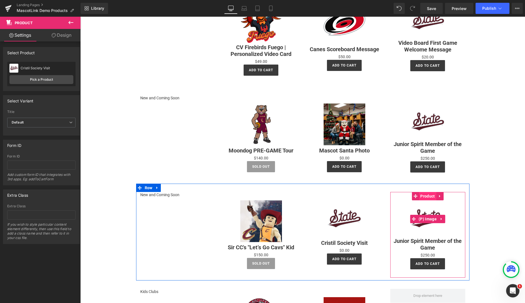
click at [429, 196] on span "Product" at bounding box center [427, 196] width 17 height 8
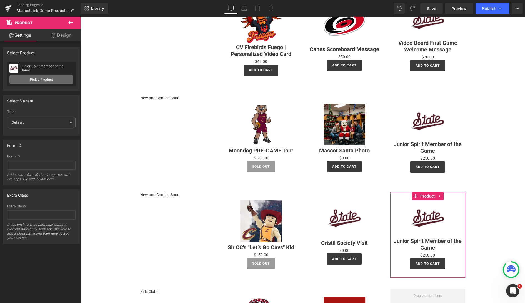
click at [41, 79] on link "Pick a Product" at bounding box center [41, 79] width 64 height 9
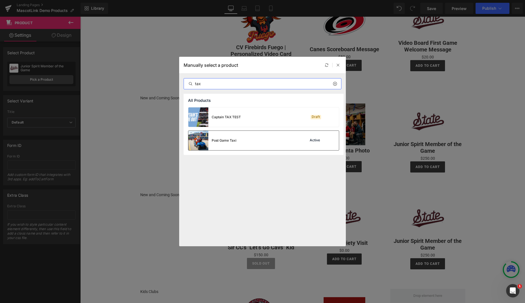
type input "tax"
click at [0, 0] on div "Post Game Taxi Active" at bounding box center [0, 0] width 0 height 0
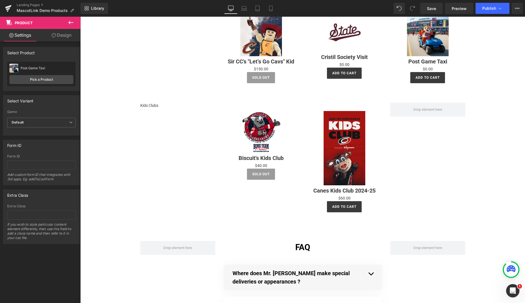
scroll to position [622, 0]
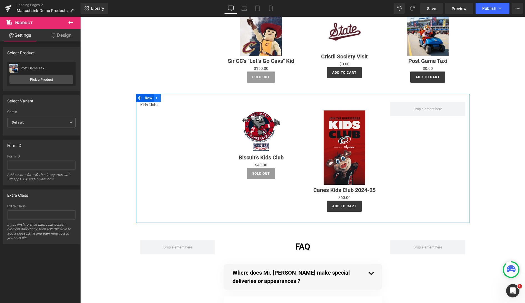
click at [156, 96] on icon at bounding box center [157, 98] width 4 height 4
click at [164, 97] on icon at bounding box center [165, 98] width 4 height 4
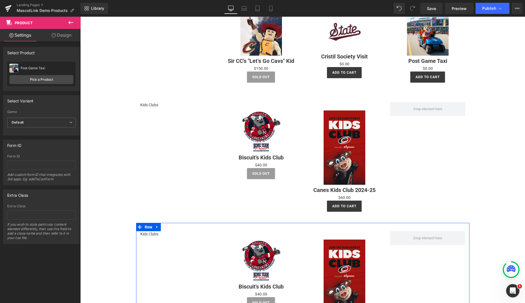
click at [148, 234] on div "Kids Clubs Text Block" at bounding box center [177, 234] width 75 height 6
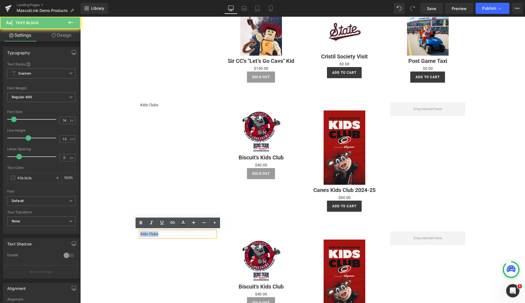
drag, startPoint x: 160, startPoint y: 232, endPoint x: 135, endPoint y: 233, distance: 24.4
click at [135, 233] on div "Image Row In-Game Visits Text Block Sale Off (P) Image In-Game Visit from [PERS…" at bounding box center [302, 120] width 445 height 1452
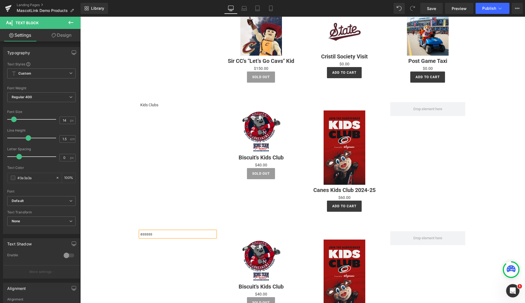
drag, startPoint x: 112, startPoint y: 233, endPoint x: 117, endPoint y: 231, distance: 4.7
click at [112, 233] on div "Image Row In-Game Visits Text Block Sale Off (P) Image In-Game Visit from [PERS…" at bounding box center [302, 120] width 445 height 1452
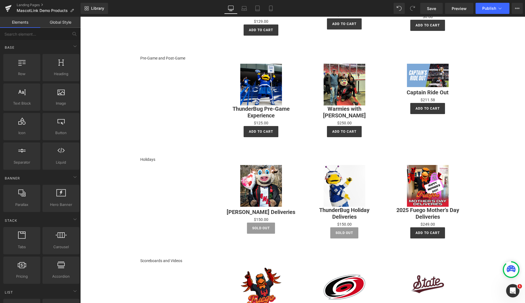
scroll to position [0, 0]
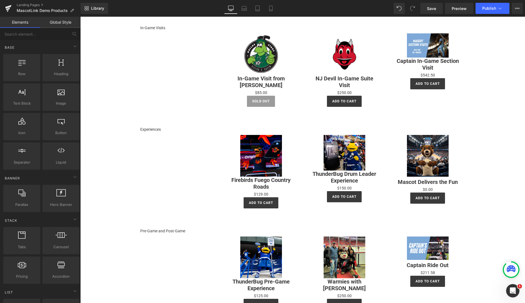
click at [48, 10] on span "MascotLink Demo Products" at bounding box center [42, 10] width 51 height 4
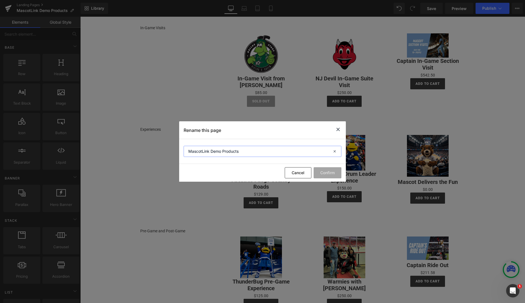
drag, startPoint x: 210, startPoint y: 152, endPoint x: 259, endPoint y: 151, distance: 48.9
type input "MascotLink MOTHER BOARD"
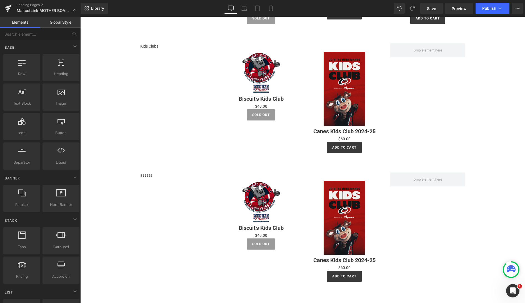
scroll to position [682, 0]
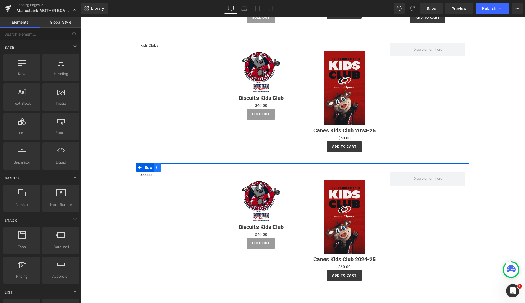
click at [158, 166] on icon at bounding box center [157, 167] width 4 height 4
click at [172, 166] on icon at bounding box center [172, 167] width 4 height 4
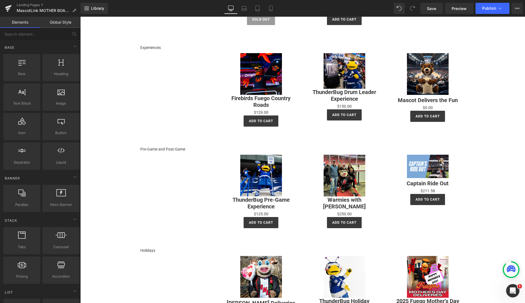
scroll to position [54, 0]
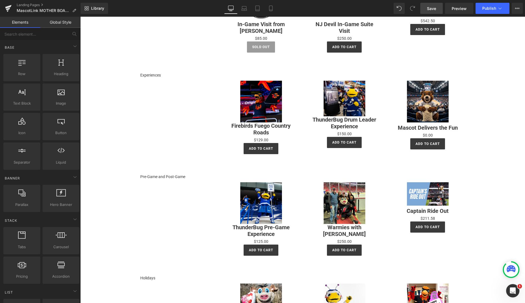
click at [434, 11] on span "Save" at bounding box center [431, 9] width 9 height 6
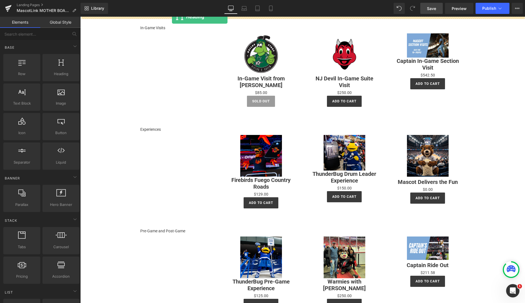
drag, startPoint x: 61, startPoint y: 75, endPoint x: 171, endPoint y: 16, distance: 125.2
click at [172, 16] on div "Heading You are previewing how the will restyle your page. You can not edit Ele…" at bounding box center [262, 156] width 525 height 312
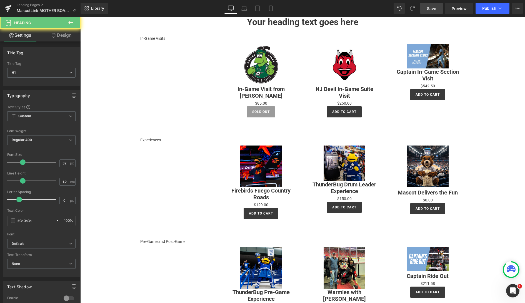
click at [319, 22] on h1 "Your heading text goes here" at bounding box center [302, 22] width 445 height 11
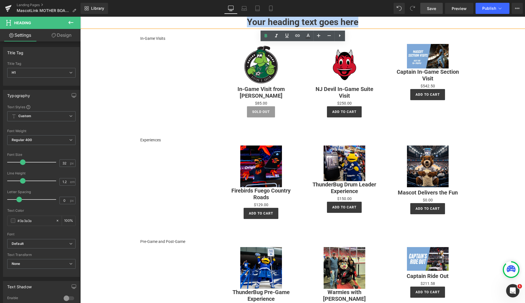
drag, startPoint x: 363, startPoint y: 23, endPoint x: 245, endPoint y: 21, distance: 118.4
click at [245, 21] on h1 "Your heading text goes here" at bounding box center [302, 22] width 445 height 11
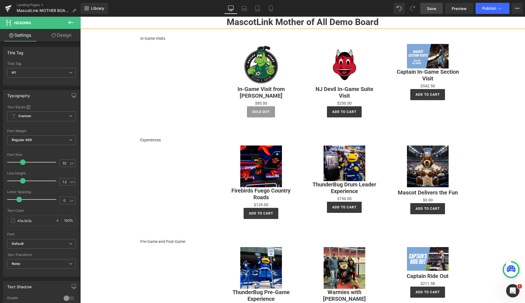
scroll to position [1, 0]
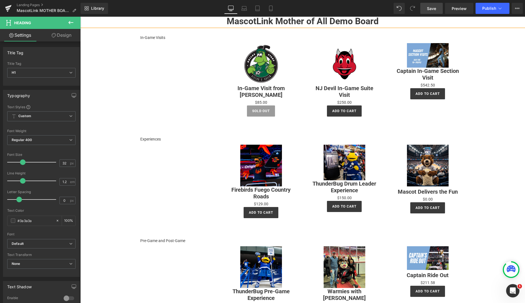
click at [352, 23] on h1 "MascotLink Mother of All Demo Board" at bounding box center [302, 21] width 445 height 11
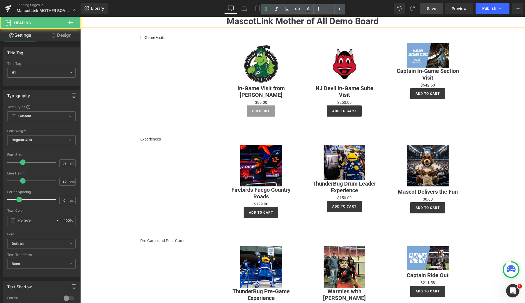
scroll to position [0, 0]
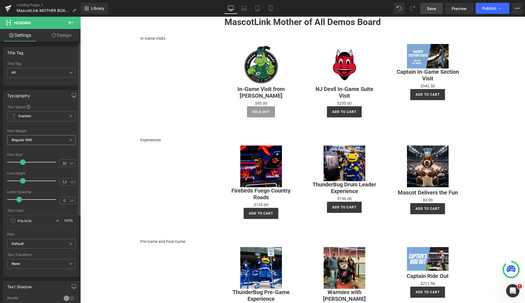
click at [41, 142] on span "Regular 400" at bounding box center [41, 140] width 68 height 10
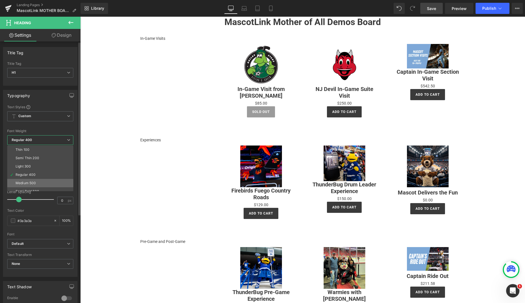
click at [28, 183] on div "Medium 500" at bounding box center [26, 183] width 20 height 4
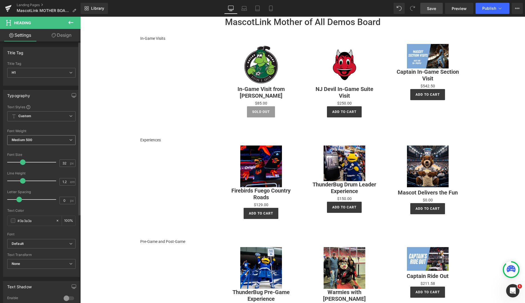
click at [36, 141] on span "Medium 500" at bounding box center [41, 140] width 68 height 10
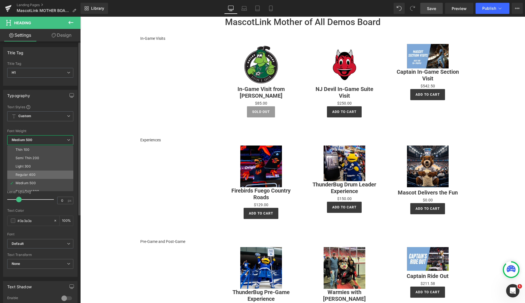
click at [44, 173] on li "Regular 400" at bounding box center [41, 174] width 69 height 8
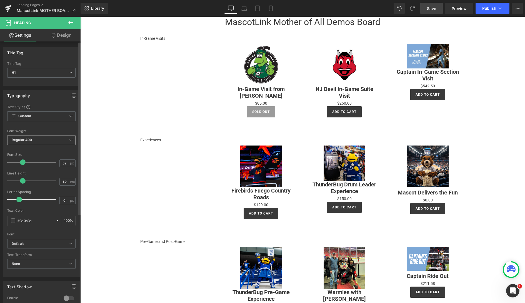
click at [45, 139] on span "Regular 400" at bounding box center [41, 140] width 68 height 10
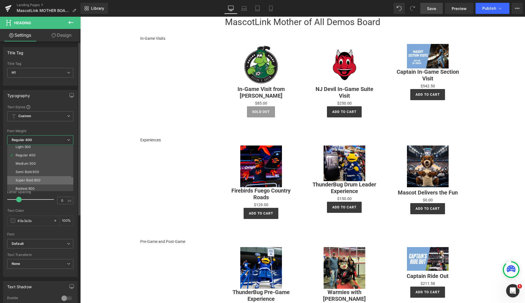
scroll to position [21, 0]
click at [36, 171] on div "Semi Bold 600" at bounding box center [28, 170] width 24 height 4
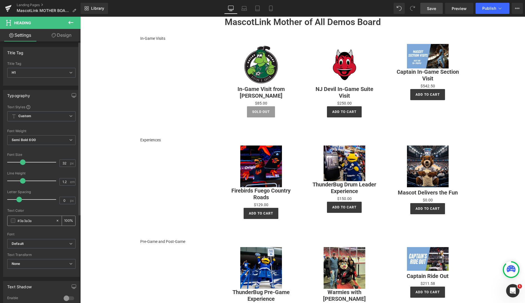
click at [14, 221] on span at bounding box center [13, 220] width 4 height 4
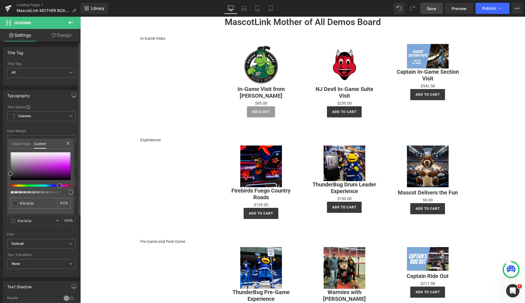
drag, startPoint x: 11, startPoint y: 185, endPoint x: 12, endPoint y: 175, distance: 10.3
click at [58, 185] on span at bounding box center [59, 185] width 4 height 4
type input "#3d3d3d"
type input "#622767"
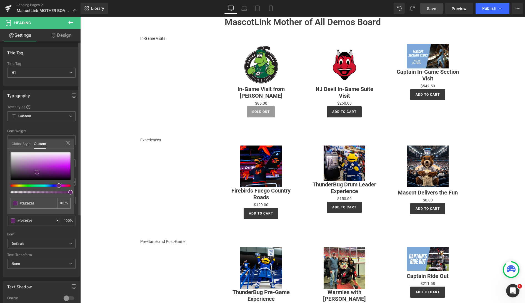
type input "#622767"
type input "#6a1d71"
type input "#670f6f"
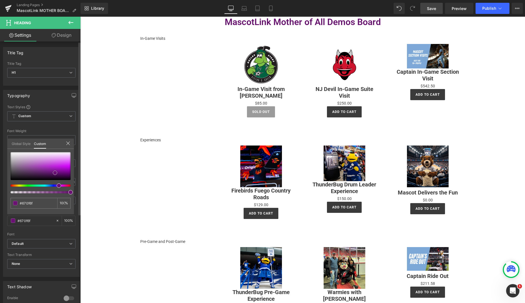
type input "#6b1173"
type input "#6c0f74"
type input "#5f0867"
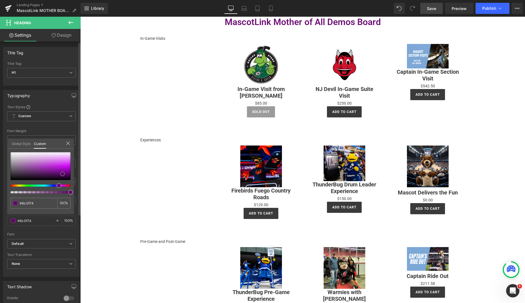
type input "#5f0867"
type input "#64026d"
type input "#600268"
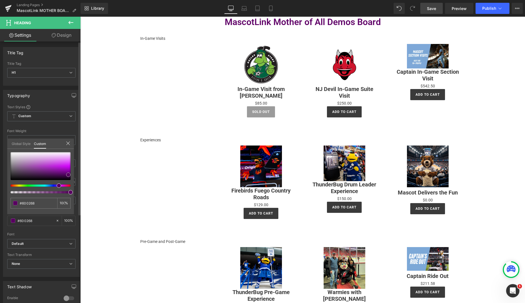
type input "#57015e"
type input "#53005a"
type input "#4f0056"
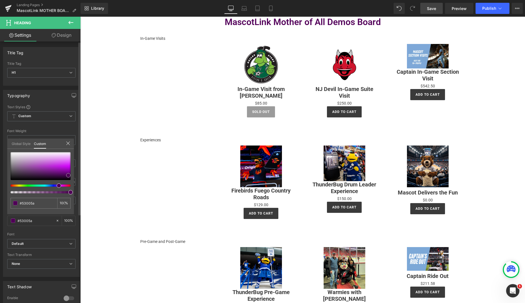
type input "#4f0056"
drag, startPoint x: 36, startPoint y: 172, endPoint x: 68, endPoint y: 175, distance: 32.4
click at [68, 175] on span at bounding box center [68, 175] width 4 height 4
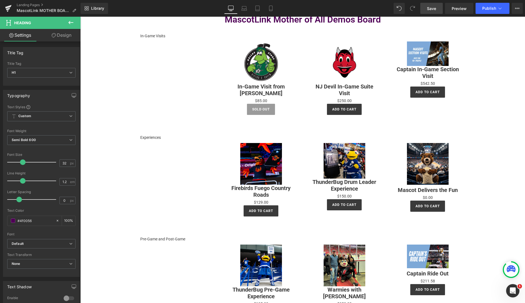
scroll to position [0, 0]
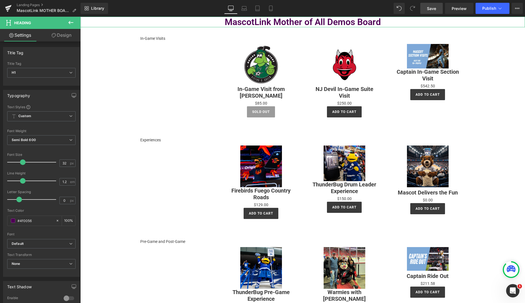
click at [59, 33] on link "Design" at bounding box center [61, 35] width 40 height 13
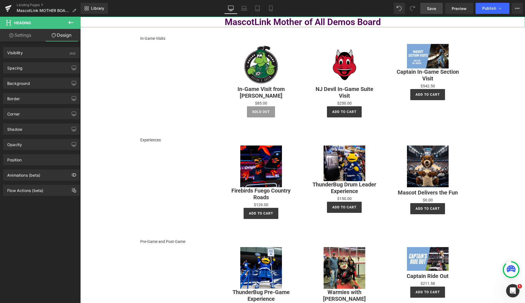
type input "#333333"
type input "100"
click at [36, 128] on div "Shadow" at bounding box center [41, 129] width 76 height 11
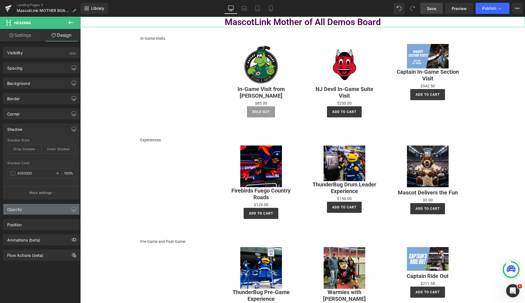
click at [36, 210] on div "Opacity" at bounding box center [41, 209] width 76 height 11
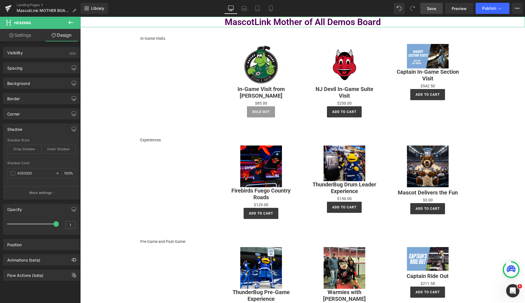
click at [35, 209] on div "Opacity" at bounding box center [41, 209] width 76 height 11
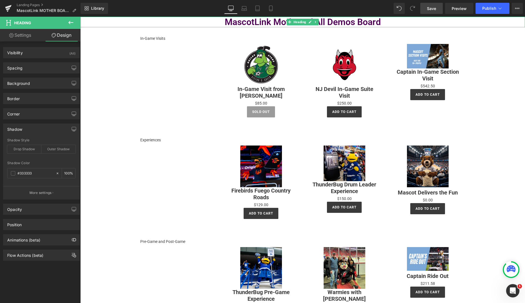
click at [226, 21] on h1 "MascotLink Mother of All Demos Board" at bounding box center [302, 22] width 445 height 11
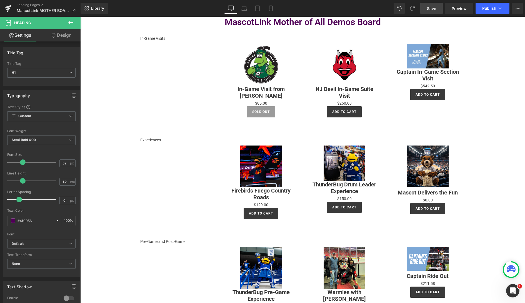
click at [24, 22] on span "Heading" at bounding box center [22, 23] width 17 height 4
click at [72, 21] on icon at bounding box center [71, 22] width 7 height 7
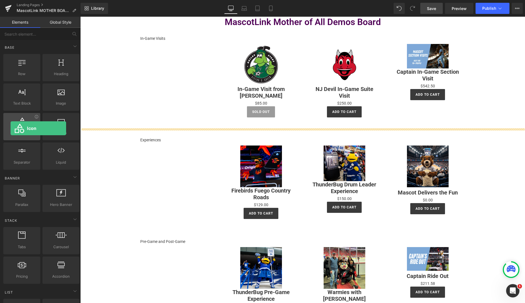
drag, startPoint x: 29, startPoint y: 124, endPoint x: 11, endPoint y: 128, distance: 18.6
click at [11, 128] on div at bounding box center [22, 123] width 34 height 13
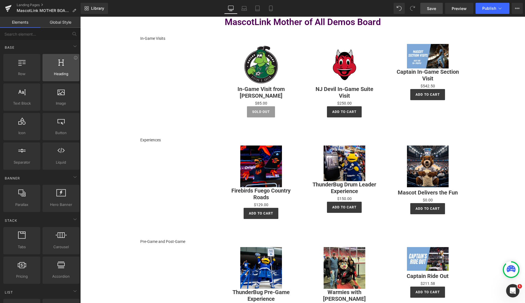
scroll to position [0, 0]
click at [21, 23] on link "Elements" at bounding box center [20, 22] width 40 height 11
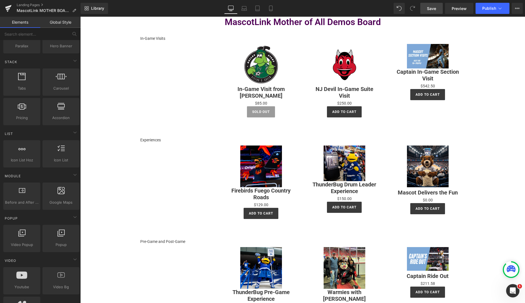
scroll to position [0, 0]
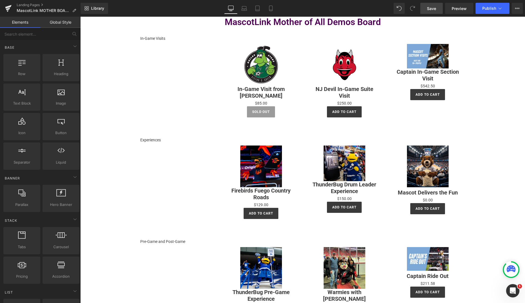
click at [62, 26] on link "Global Style" at bounding box center [60, 22] width 40 height 11
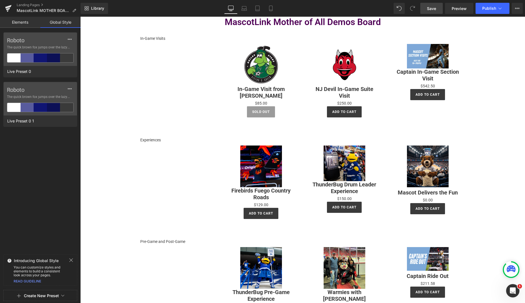
click at [16, 21] on link "Elements" at bounding box center [20, 22] width 40 height 11
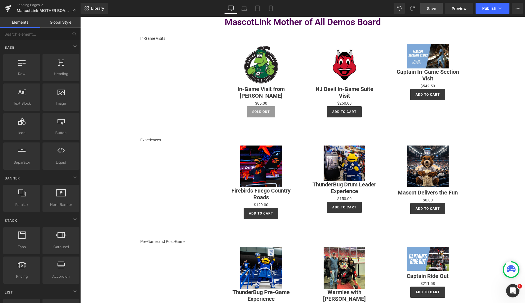
click at [160, 29] on div "In-Game Visits Text Block Sale Off (P) Image In-Game Visit from [PERSON_NAME] (…" at bounding box center [302, 77] width 333 height 101
click at [218, 19] on h1 "MascotLink Mother of All Demos Board" at bounding box center [302, 22] width 445 height 11
click at [226, 20] on h1 "MascotLink Mother of All Demos Board" at bounding box center [302, 22] width 445 height 11
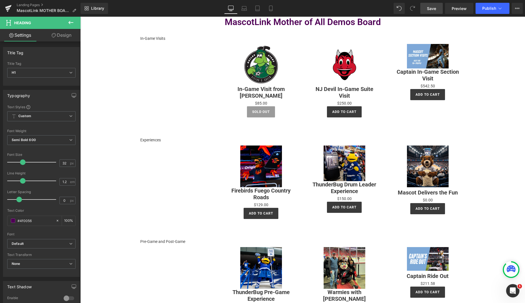
click at [69, 22] on icon at bounding box center [70, 22] width 5 height 3
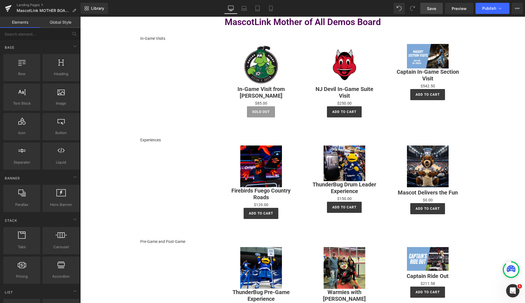
click at [24, 22] on link "Elements" at bounding box center [20, 22] width 40 height 11
click at [54, 36] on input "text" at bounding box center [34, 34] width 68 height 12
click at [246, 8] on icon at bounding box center [244, 9] width 6 height 6
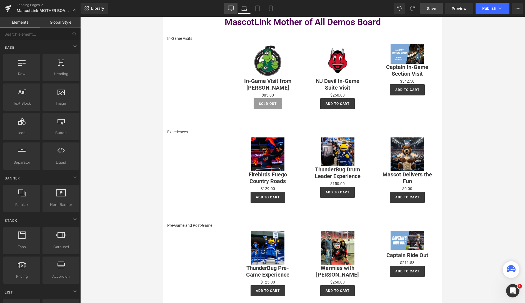
click at [232, 8] on icon at bounding box center [231, 9] width 6 height 6
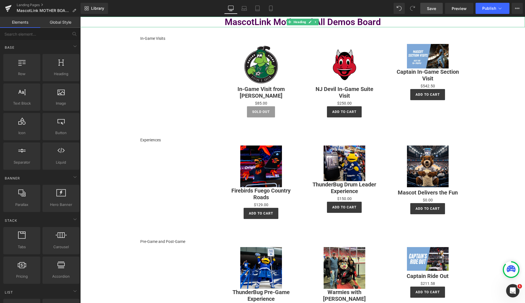
click at [126, 19] on h1 "MascotLink Mother of All Demos Board" at bounding box center [302, 22] width 445 height 11
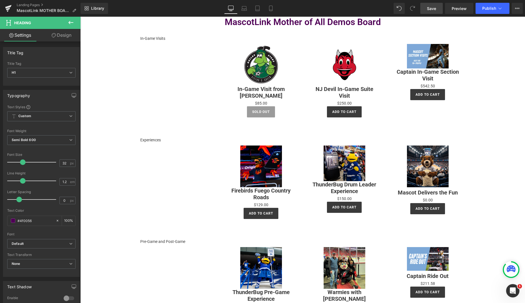
click at [69, 20] on icon at bounding box center [71, 22] width 7 height 7
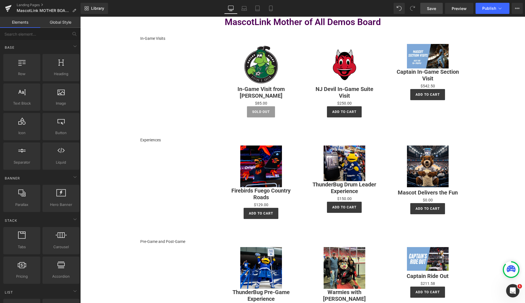
click at [14, 21] on link "Elements" at bounding box center [20, 22] width 40 height 11
click at [32, 34] on input "text" at bounding box center [34, 34] width 68 height 12
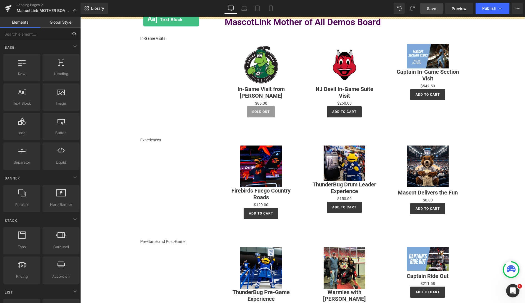
drag, startPoint x: 107, startPoint y: 112, endPoint x: 143, endPoint y: 19, distance: 99.8
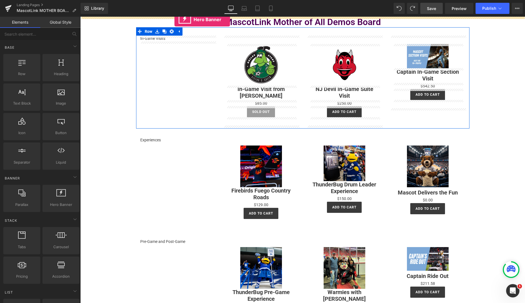
drag, startPoint x: 155, startPoint y: 196, endPoint x: 174, endPoint y: 19, distance: 177.7
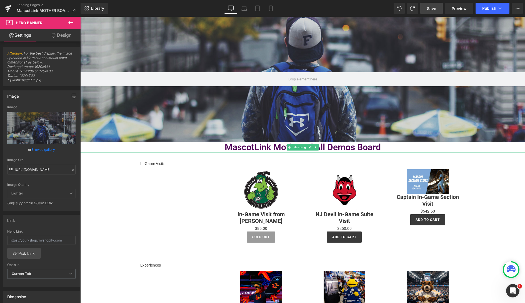
click at [349, 146] on h1 "MascotLink Mother of All Demos Board" at bounding box center [302, 147] width 445 height 11
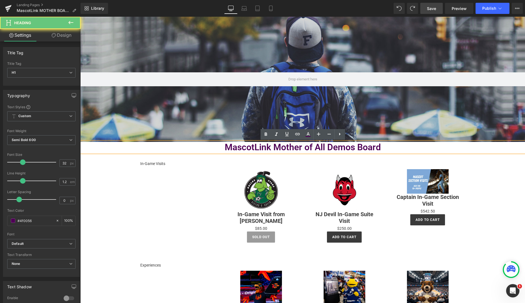
drag, startPoint x: 247, startPoint y: 146, endPoint x: 238, endPoint y: 146, distance: 9.2
click at [242, 146] on h1 "MascotLink Mother of All Demos Board" at bounding box center [302, 147] width 445 height 11
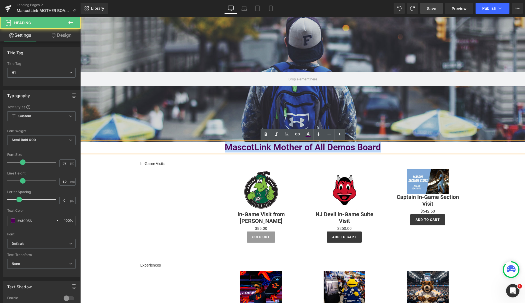
drag, startPoint x: 224, startPoint y: 146, endPoint x: 389, endPoint y: 144, distance: 165.0
click at [389, 144] on h1 "MascotLink Mother of All Demos Board" at bounding box center [302, 147] width 445 height 11
copy h1 "MascotLink Mother of All Demos Board"
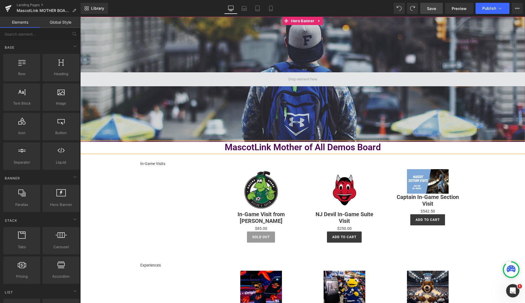
click at [301, 78] on span at bounding box center [302, 79] width 33 height 8
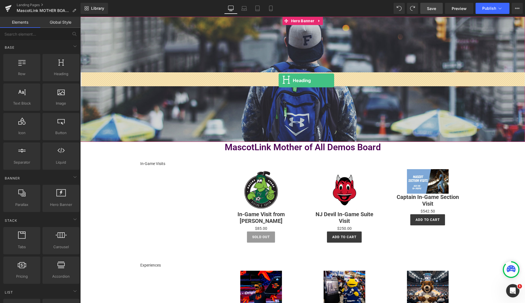
drag, startPoint x: 137, startPoint y: 88, endPoint x: 279, endPoint y: 80, distance: 141.9
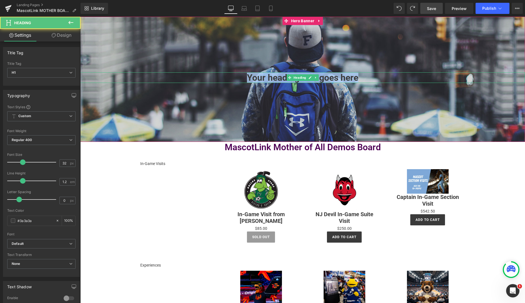
drag, startPoint x: 240, startPoint y: 76, endPoint x: 386, endPoint y: 81, distance: 146.2
click at [386, 81] on h1 "Your heading text goes here" at bounding box center [302, 77] width 445 height 11
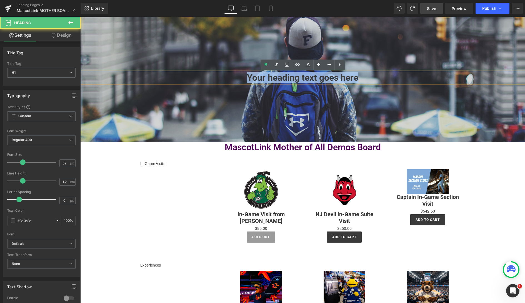
paste div
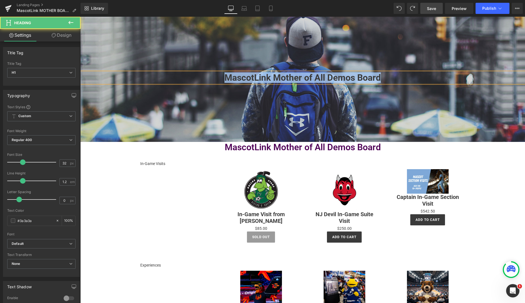
drag, startPoint x: 391, startPoint y: 77, endPoint x: 201, endPoint y: 76, distance: 190.0
click at [201, 76] on h1 "MascotLink Mother of All Demos Board" at bounding box center [302, 77] width 445 height 11
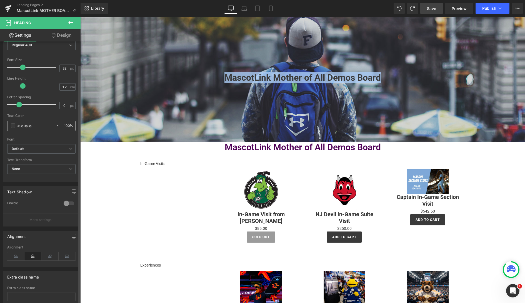
scroll to position [91, 0]
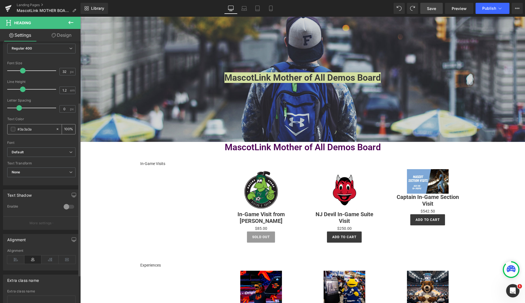
click at [14, 130] on span at bounding box center [13, 129] width 4 height 4
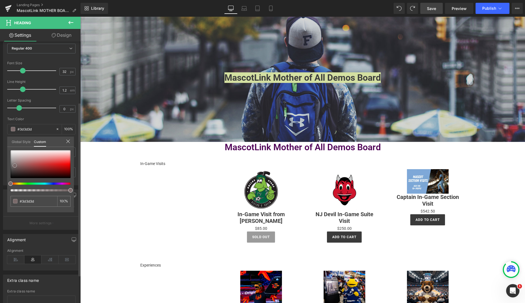
type input "#3d3d3d"
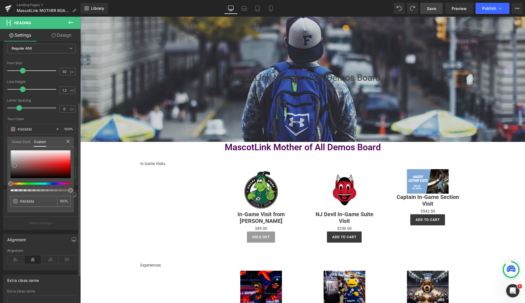
type input "#7a6a6a"
type input "#948989"
type input "#aca3a3"
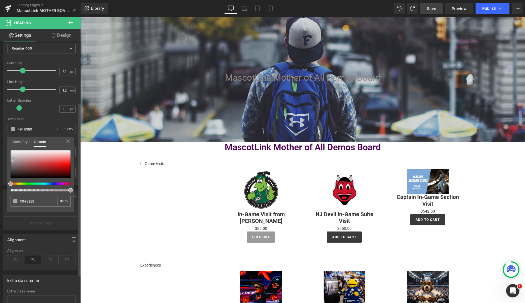
type input "#aca3a3"
type input "#b1a9a9"
type input "#c2bcbc"
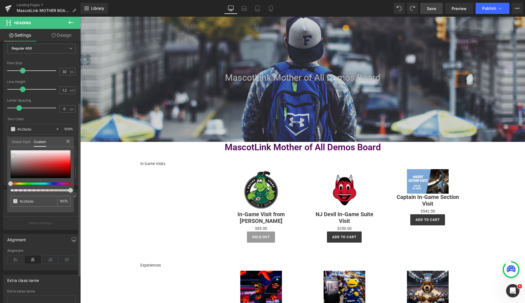
type input "#cec9c9"
type input "#d8d4d4"
type input "#e9e6e6"
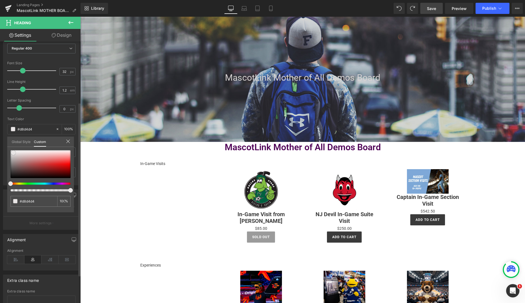
type input "#e9e6e6"
drag, startPoint x: 15, startPoint y: 165, endPoint x: 14, endPoint y: 153, distance: 12.9
click at [14, 153] on span at bounding box center [13, 152] width 4 height 4
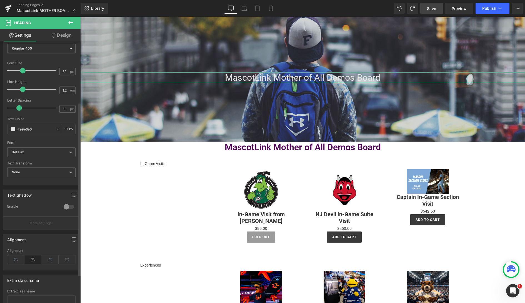
drag, startPoint x: 18, startPoint y: 259, endPoint x: 28, endPoint y: 256, distance: 10.5
click at [18, 259] on icon at bounding box center [15, 259] width 17 height 8
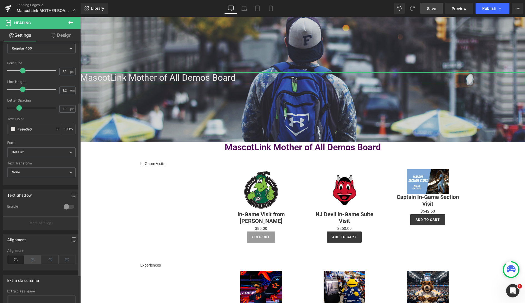
click at [34, 258] on icon at bounding box center [32, 259] width 17 height 8
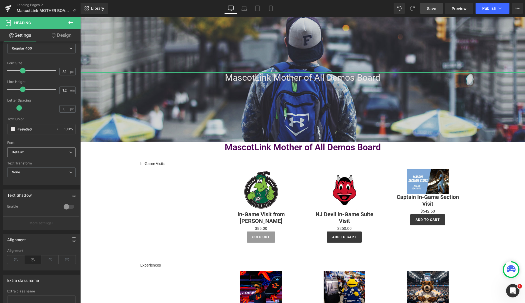
click at [38, 151] on b "Default" at bounding box center [41, 152] width 58 height 5
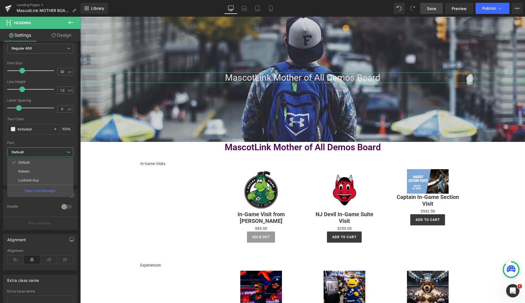
click at [32, 153] on b "Default" at bounding box center [39, 152] width 55 height 5
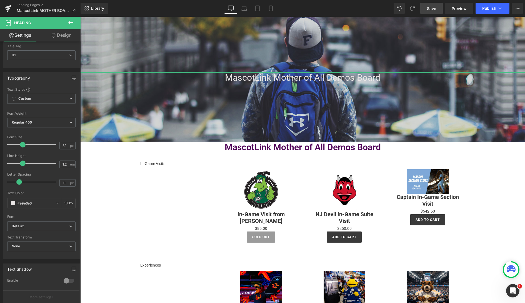
scroll to position [0, 0]
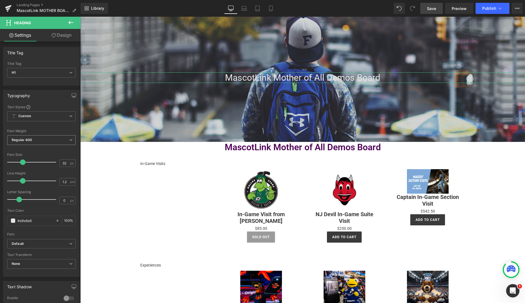
click at [37, 139] on span "Regular 400" at bounding box center [41, 140] width 68 height 10
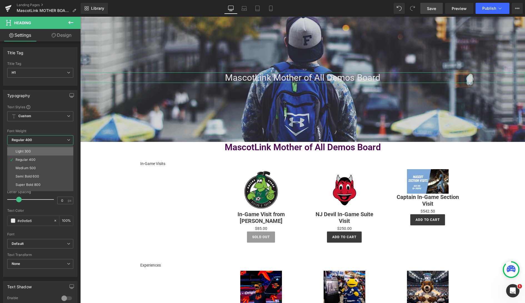
scroll to position [29, 0]
click at [33, 170] on div "Super Bold 800" at bounding box center [28, 170] width 25 height 4
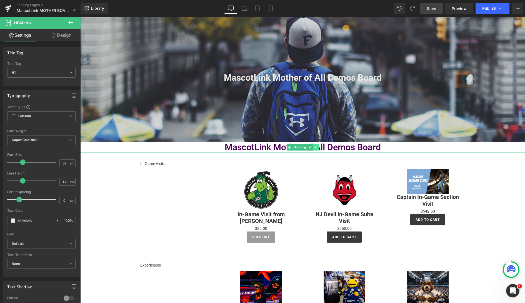
click at [317, 147] on icon at bounding box center [315, 146] width 3 height 3
click at [319, 148] on icon at bounding box center [318, 147] width 3 height 3
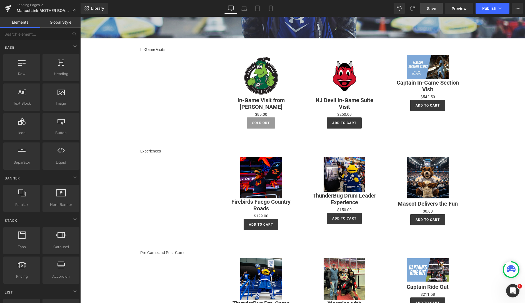
scroll to position [0, 0]
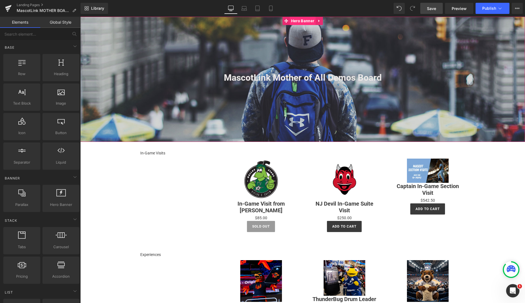
click at [297, 39] on div at bounding box center [302, 79] width 445 height 125
click at [304, 21] on span "Hero Banner" at bounding box center [303, 21] width 26 height 8
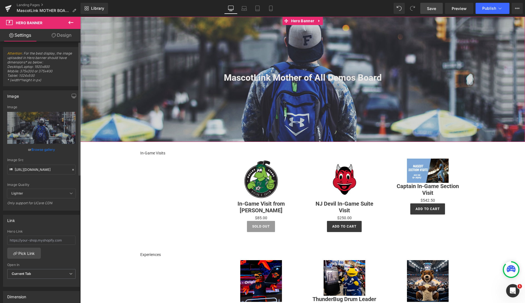
click at [44, 148] on link "Browse gallery" at bounding box center [43, 149] width 24 height 10
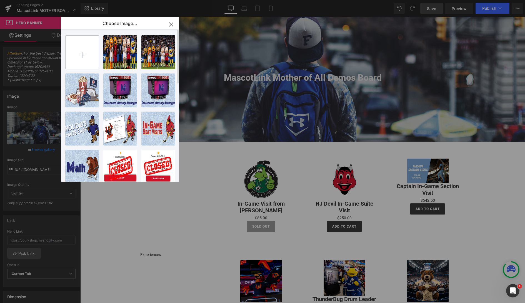
click at [77, 51] on input "file" at bounding box center [82, 52] width 33 height 33
type input "C:\fakepath\m.jpg"
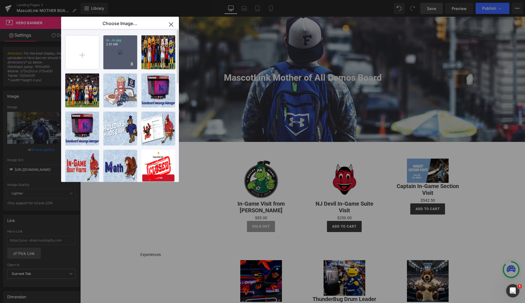
click at [119, 53] on div "m...m.jpg 2.91 MB" at bounding box center [120, 52] width 34 height 34
type input "[URL][DOMAIN_NAME]"
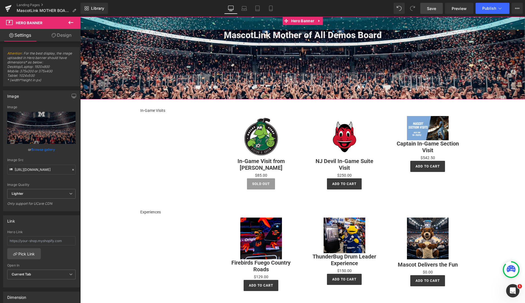
drag, startPoint x: 426, startPoint y: 59, endPoint x: 432, endPoint y: 15, distance: 44.6
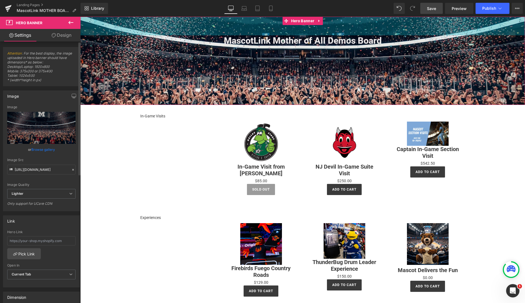
click at [44, 149] on link "Browse gallery" at bounding box center [43, 149] width 24 height 10
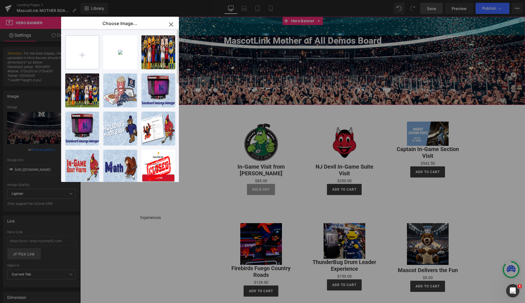
click at [83, 56] on input "file" at bounding box center [82, 52] width 33 height 33
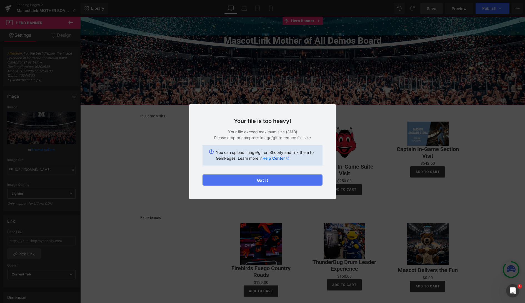
drag, startPoint x: 265, startPoint y: 178, endPoint x: 268, endPoint y: 179, distance: 3.7
click at [0, 0] on div "Text Color Highlight Color #333333 Edit or remove link: Edit - Unlink - Cancel …" at bounding box center [0, 0] width 0 height 0
click at [268, 179] on button "Got it" at bounding box center [263, 179] width 120 height 11
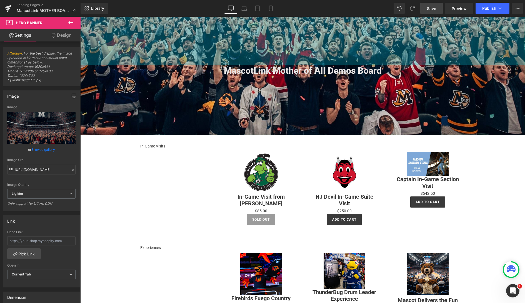
scroll to position [208, 0]
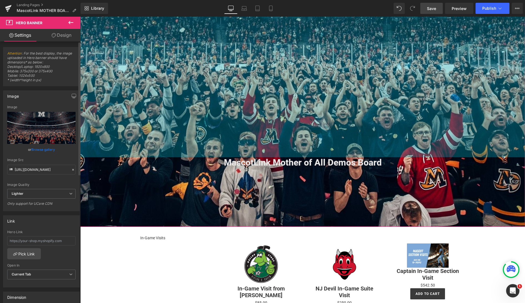
click at [41, 148] on link "Browse gallery" at bounding box center [43, 149] width 24 height 10
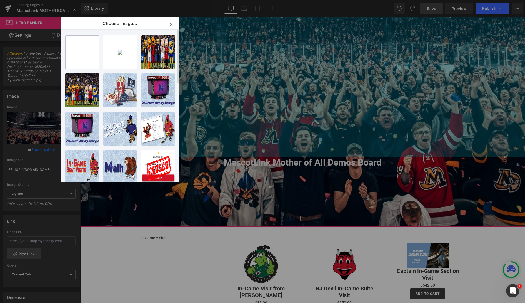
click at [79, 55] on input "file" at bounding box center [82, 52] width 33 height 33
click at [132, 64] on icon at bounding box center [132, 64] width 2 height 4
click at [111, 63] on span "Yes" at bounding box center [113, 64] width 14 height 6
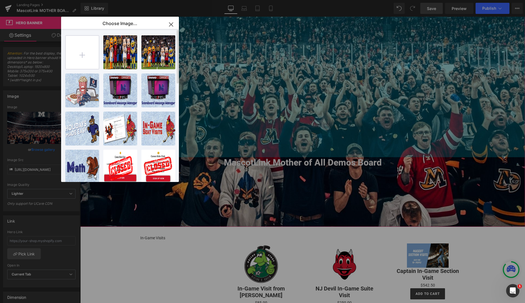
click at [83, 53] on input "file" at bounding box center [82, 52] width 33 height 33
click at [88, 23] on div "Choose Image..." at bounding box center [120, 24] width 118 height 14
click at [83, 50] on input "file" at bounding box center [82, 52] width 33 height 33
click at [169, 25] on icon "button" at bounding box center [171, 24] width 9 height 9
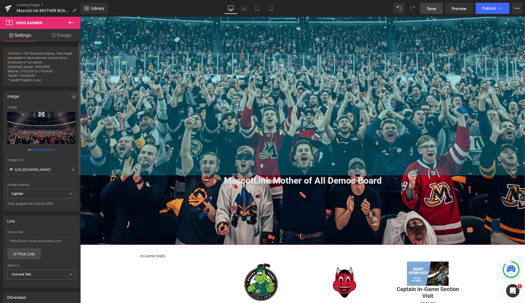
click at [42, 149] on link "Browse gallery" at bounding box center [43, 149] width 24 height 10
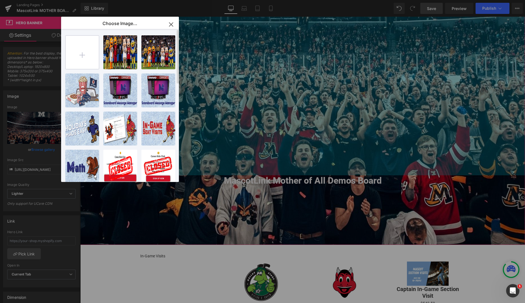
click at [80, 54] on input "file" at bounding box center [82, 52] width 33 height 33
type input "C:\fakepath\hero_demo.jpg"
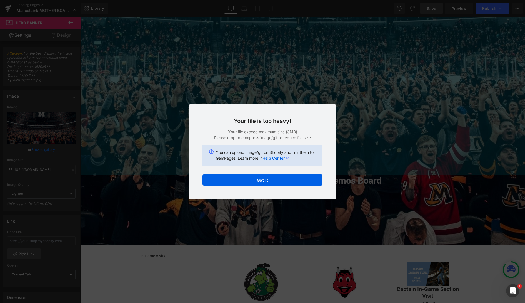
click at [0, 0] on div "Text Color Highlight Color #333333 Edit or remove link: Edit - Unlink - Cancel …" at bounding box center [0, 0] width 0 height 0
click at [261, 180] on button "Got it" at bounding box center [263, 179] width 120 height 11
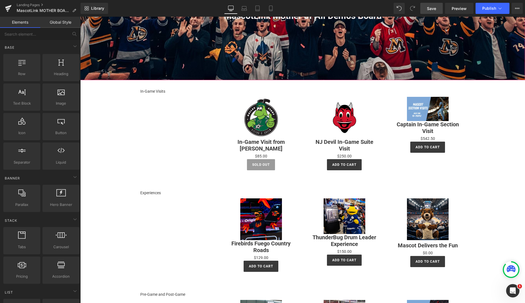
scroll to position [238, 0]
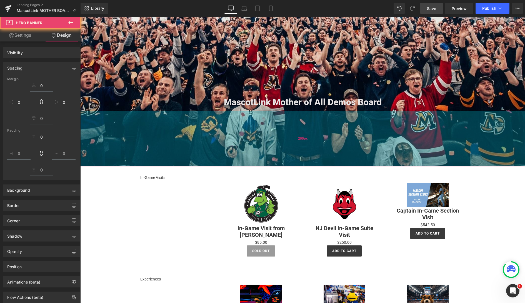
click at [147, 122] on div "200px" at bounding box center [302, 139] width 445 height 56
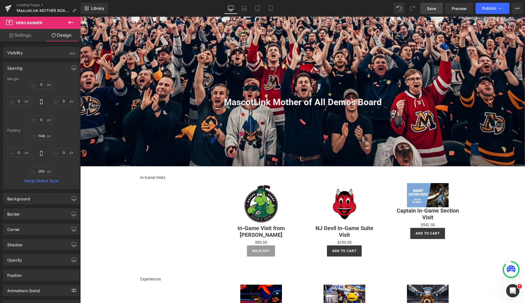
click at [177, 109] on span "MascotLink Mother of All Demos Board Heading" at bounding box center [302, 104] width 445 height 14
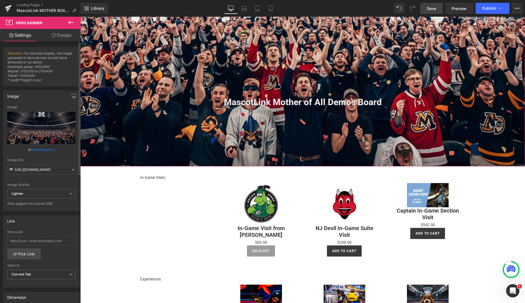
click at [71, 170] on icon at bounding box center [73, 170] width 4 height 4
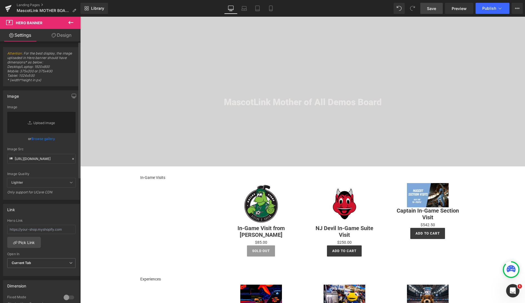
click at [41, 138] on link "Browse gallery" at bounding box center [43, 139] width 24 height 10
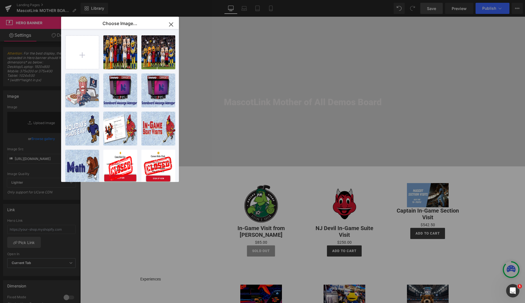
click at [172, 23] on icon "button" at bounding box center [171, 25] width 4 height 4
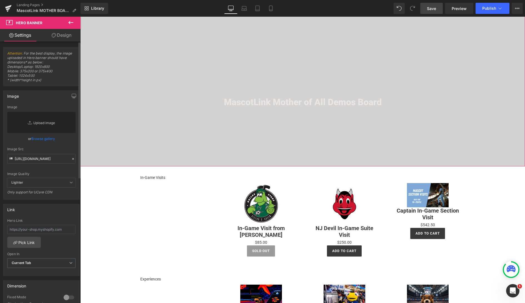
click at [40, 123] on link "Replace Image" at bounding box center [41, 122] width 68 height 21
type input "C:\fakepath\hero_demo (1).jpg"
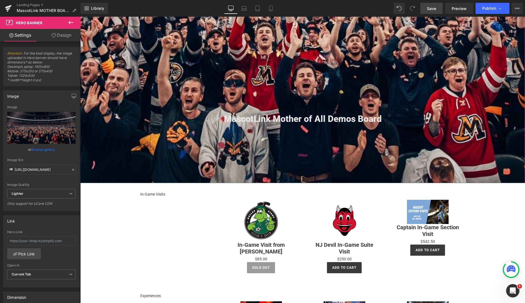
scroll to position [224, 0]
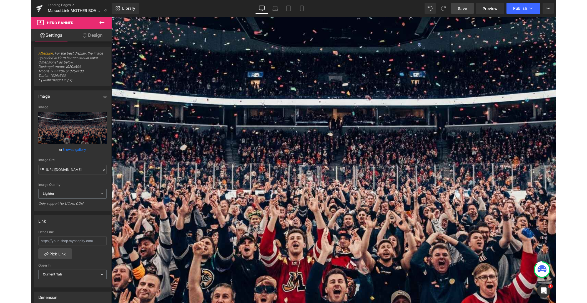
scroll to position [0, 0]
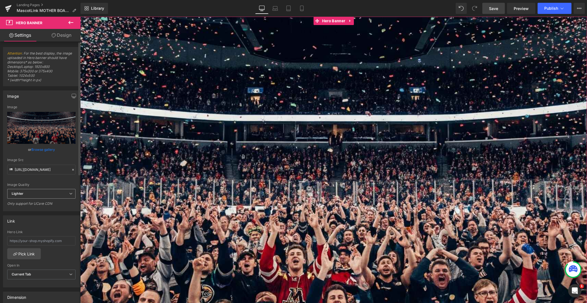
click at [41, 193] on span "Lighter" at bounding box center [41, 194] width 68 height 10
click at [24, 203] on div "Lighter" at bounding box center [21, 203] width 11 height 4
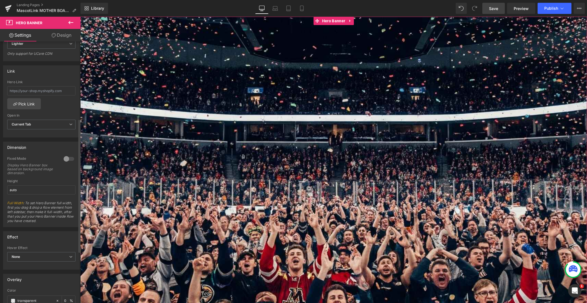
scroll to position [152, 0]
click at [69, 156] on div at bounding box center [68, 156] width 13 height 9
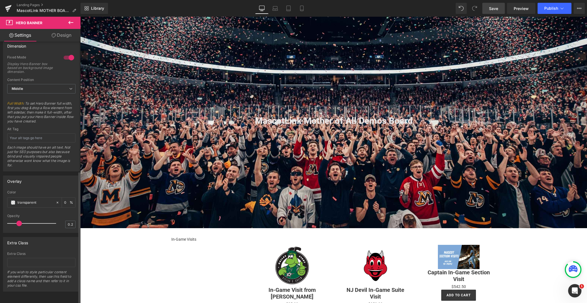
scroll to position [255, 0]
drag, startPoint x: 16, startPoint y: 221, endPoint x: 36, endPoint y: 219, distance: 20.0
click at [36, 219] on div at bounding box center [33, 223] width 46 height 11
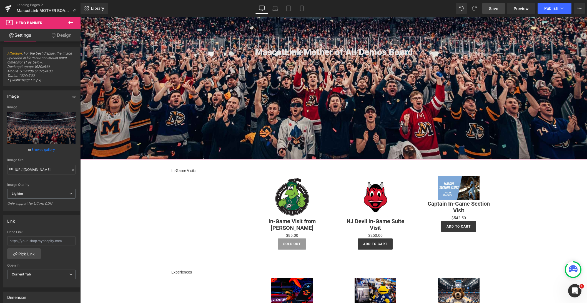
scroll to position [0, 0]
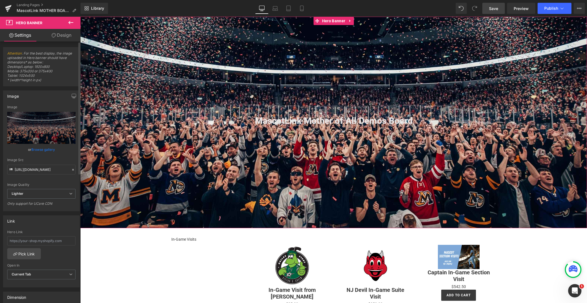
click at [37, 74] on span "Attention : For the best display, the image uploaded in Hero banner should have…" at bounding box center [41, 68] width 68 height 35
click at [33, 124] on icon "Replace Image" at bounding box center [41, 127] width 44 height 7
click at [42, 127] on icon "Replace Image" at bounding box center [41, 127] width 44 height 7
type input "C:\fakepath\m (1).jpg"
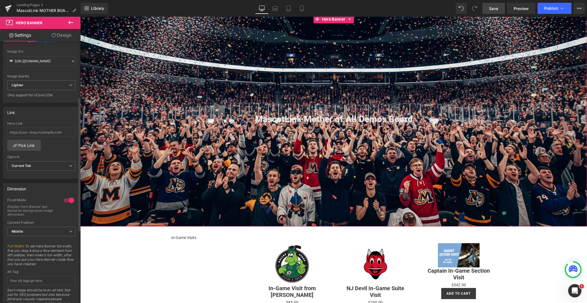
scroll to position [110, 0]
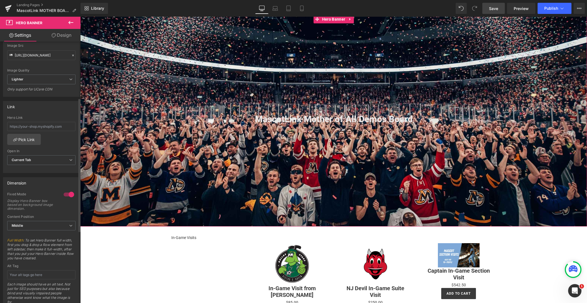
click at [64, 195] on div at bounding box center [68, 194] width 13 height 9
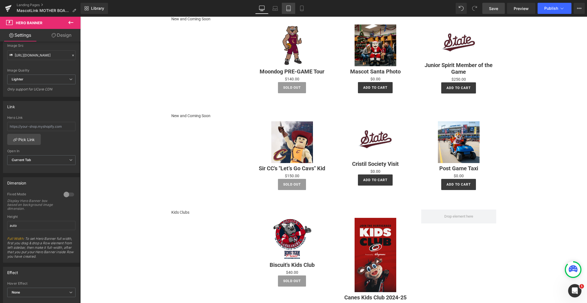
scroll to position [907, 0]
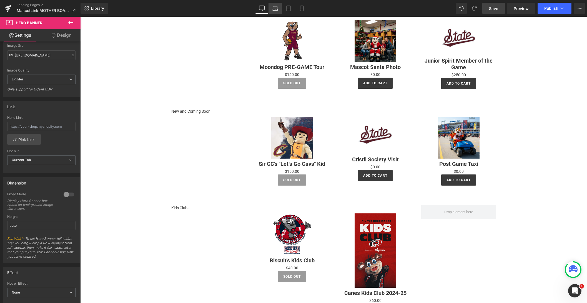
click at [278, 9] on icon at bounding box center [276, 9] width 6 height 6
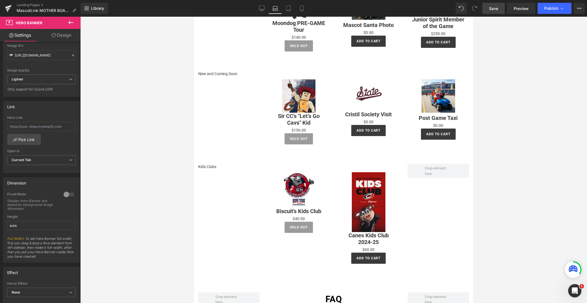
scroll to position [0, 0]
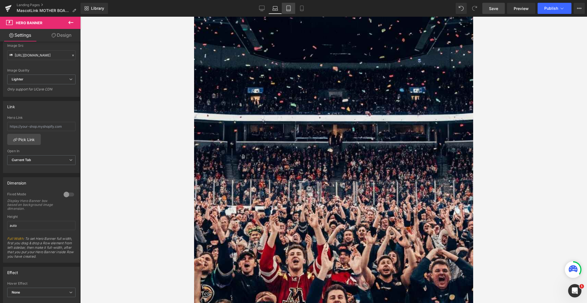
click at [290, 7] on icon at bounding box center [289, 9] width 6 height 6
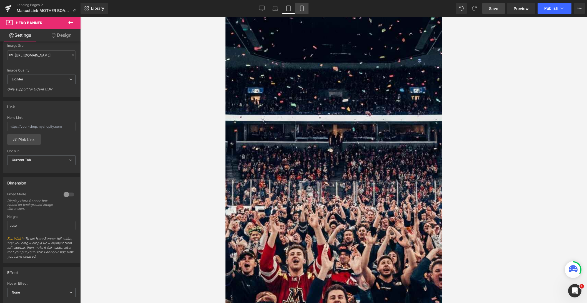
click at [308, 8] on link "Mobile" at bounding box center [301, 8] width 13 height 11
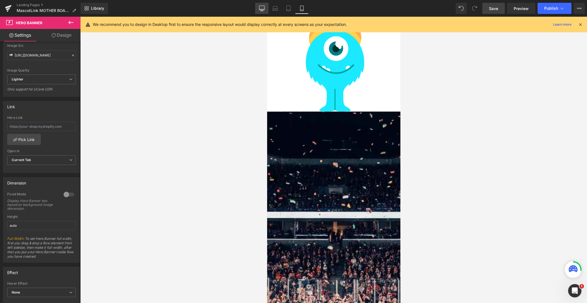
click at [256, 4] on link "Desktop" at bounding box center [261, 8] width 13 height 11
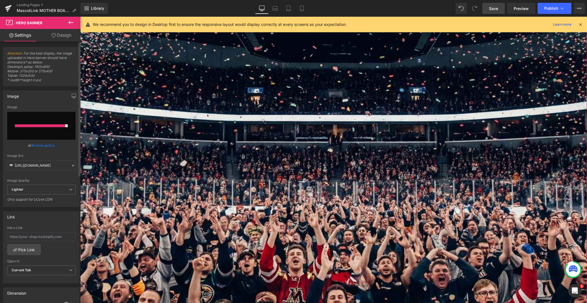
click at [72, 164] on icon at bounding box center [73, 165] width 2 height 2
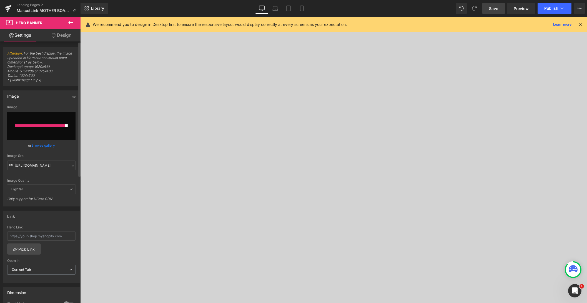
click at [43, 145] on link "Browse gallery" at bounding box center [43, 145] width 24 height 10
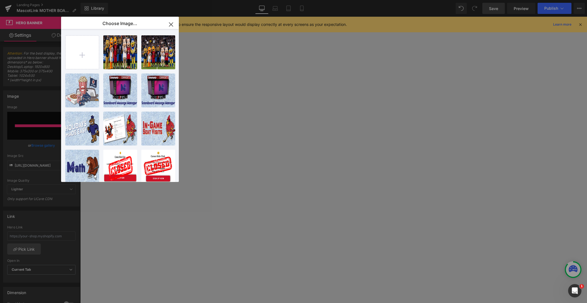
click at [170, 24] on icon "button" at bounding box center [171, 24] width 9 height 9
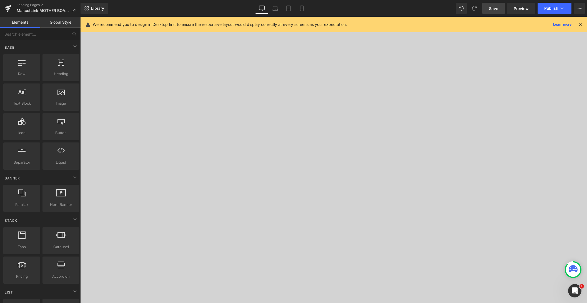
scroll to position [4, 0]
click at [260, 6] on icon at bounding box center [262, 9] width 6 height 6
click at [525, 24] on icon at bounding box center [580, 24] width 5 height 5
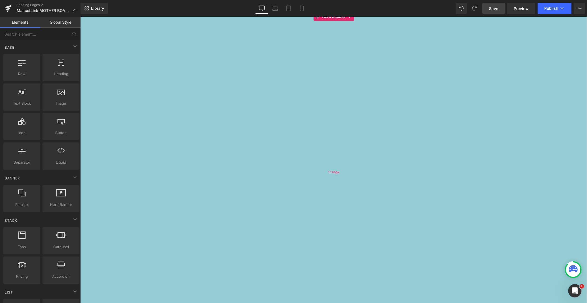
scroll to position [0, 0]
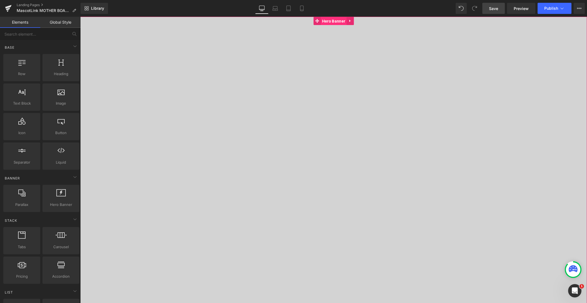
click at [335, 21] on span "Hero Banner" at bounding box center [334, 21] width 26 height 8
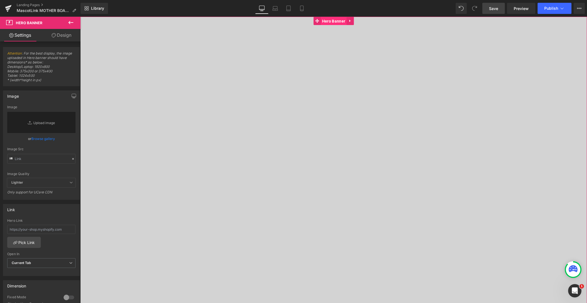
click at [335, 22] on span "Hero Banner" at bounding box center [334, 21] width 26 height 8
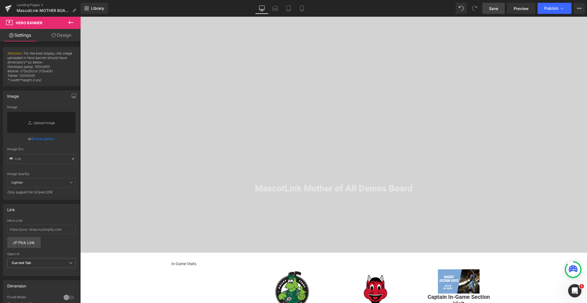
scroll to position [225, 0]
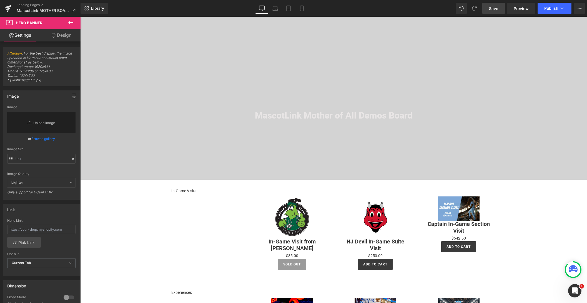
click at [80, 17] on div "200px" at bounding box center [80, 17] width 0 height 0
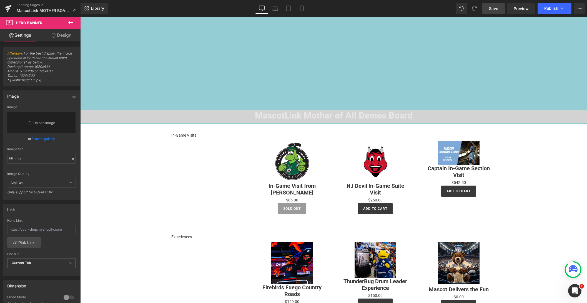
drag, startPoint x: 332, startPoint y: 178, endPoint x: 331, endPoint y: 51, distance: 126.7
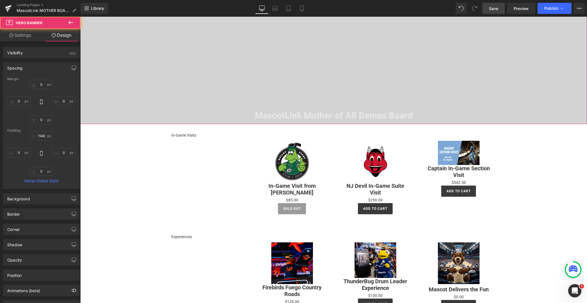
scroll to position [0, 0]
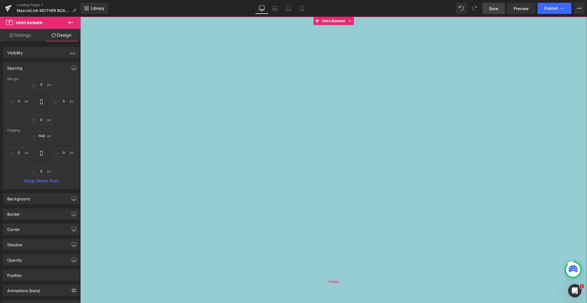
drag, startPoint x: 279, startPoint y: 17, endPoint x: 279, endPoint y: 226, distance: 209.2
click at [277, 231] on div "1904px" at bounding box center [333, 281] width 507 height 529
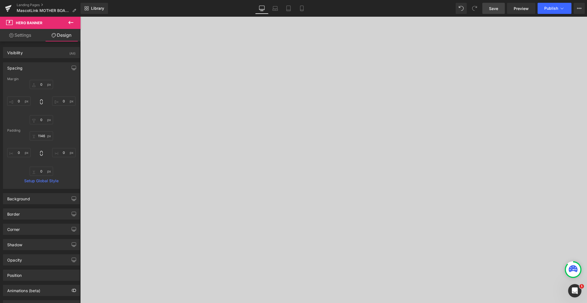
click at [73, 21] on icon at bounding box center [71, 22] width 7 height 7
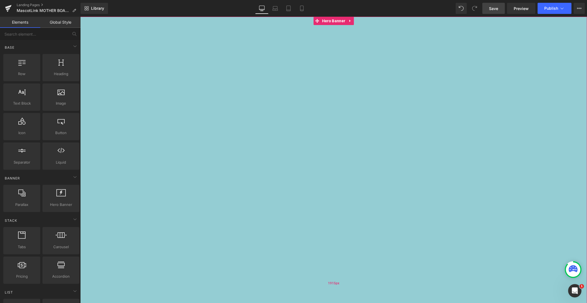
click at [136, 45] on div "1915px" at bounding box center [333, 283] width 507 height 532
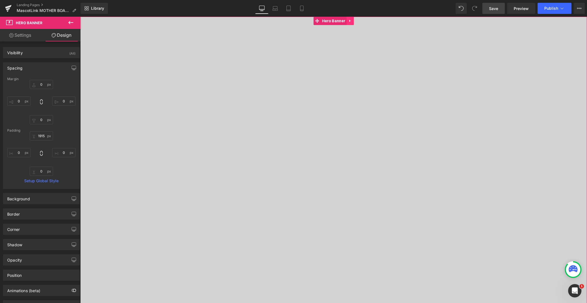
click at [352, 20] on link at bounding box center [350, 21] width 7 height 8
click at [355, 21] on icon at bounding box center [354, 21] width 4 height 4
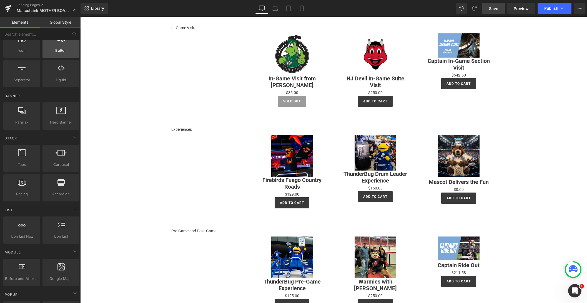
scroll to position [82, 0]
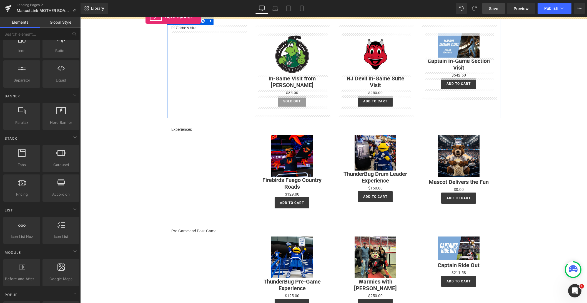
drag, startPoint x: 63, startPoint y: 113, endPoint x: 146, endPoint y: 16, distance: 127.3
click at [146, 16] on div "Hero Banner You are previewing how the will restyle your page. You can not edit…" at bounding box center [293, 156] width 587 height 312
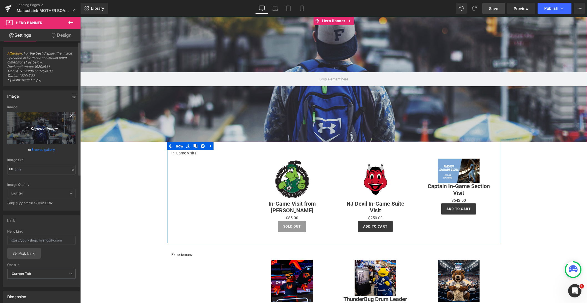
click at [42, 128] on icon "Replace Image" at bounding box center [41, 127] width 44 height 7
type input "C:\fakepath\m (1).jpg"
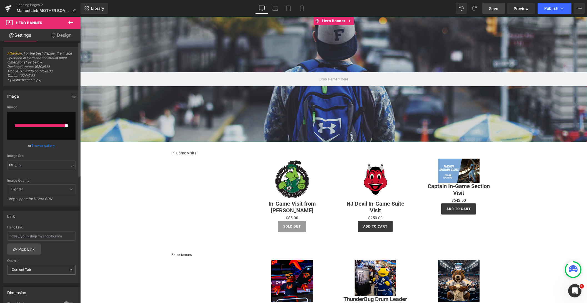
click at [71, 164] on icon at bounding box center [73, 165] width 4 height 4
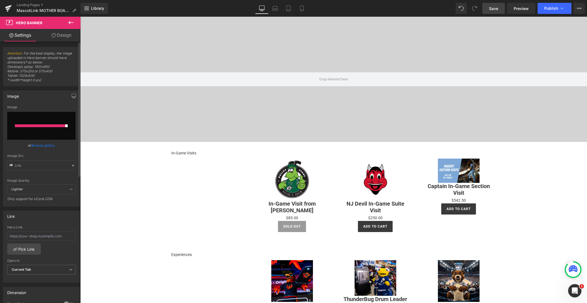
click at [40, 144] on link "Browse gallery" at bounding box center [43, 145] width 24 height 10
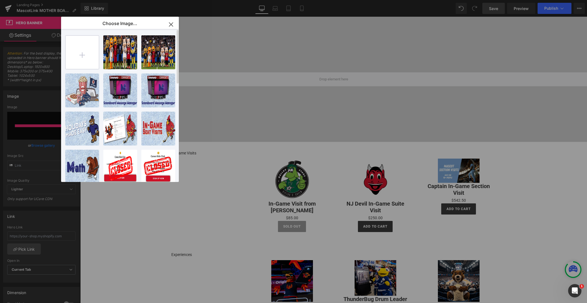
click at [83, 55] on input "file" at bounding box center [82, 52] width 33 height 33
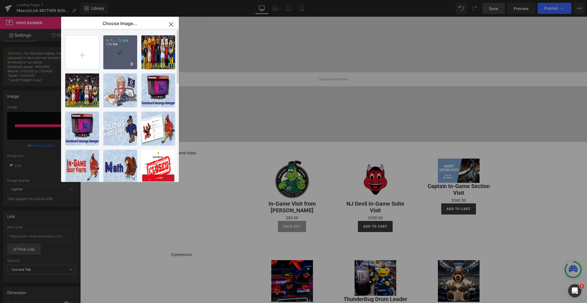
click at [118, 53] on div "m _1_... _1_.jpg 1.74 MB" at bounding box center [120, 52] width 34 height 34
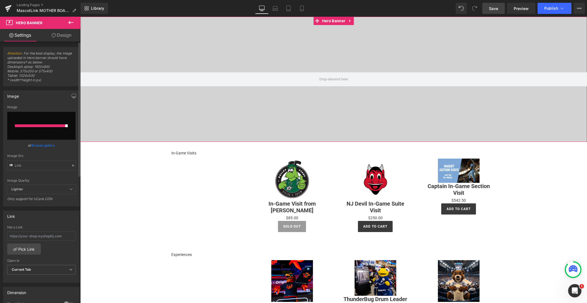
click at [42, 145] on link "Browse gallery" at bounding box center [43, 145] width 24 height 10
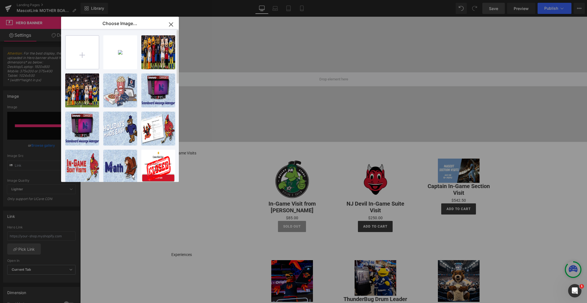
click at [82, 54] on input "file" at bounding box center [82, 52] width 33 height 33
type input "C:\fakepath\hero_m.jpg"
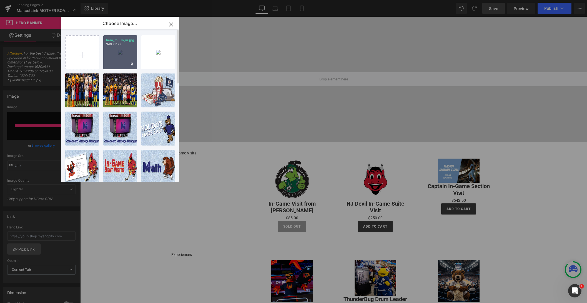
click at [120, 54] on div "hero_m...ro_m.jpg 340.27 KB" at bounding box center [120, 52] width 34 height 34
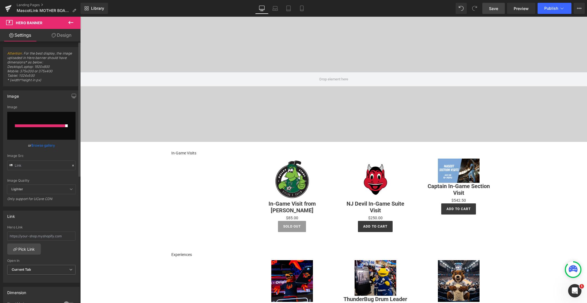
click at [64, 125] on div at bounding box center [41, 125] width 53 height 3
click at [492, 10] on span "Save" at bounding box center [493, 9] width 9 height 6
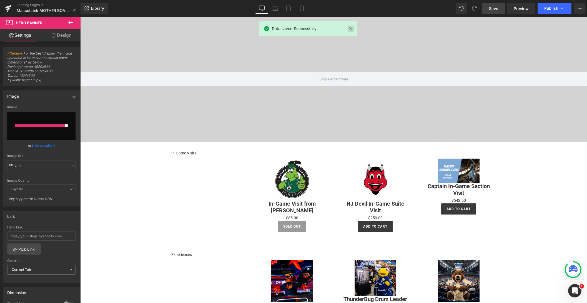
click at [350, 31] on link at bounding box center [351, 29] width 6 height 6
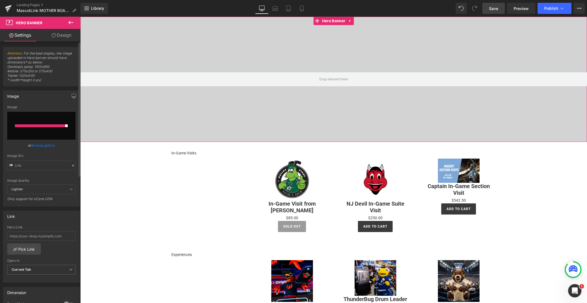
click at [29, 96] on div "Image" at bounding box center [41, 96] width 76 height 11
click at [70, 23] on icon at bounding box center [71, 22] width 7 height 7
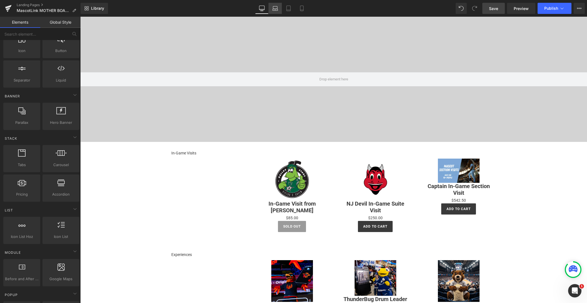
click at [272, 10] on link "Laptop" at bounding box center [275, 8] width 13 height 11
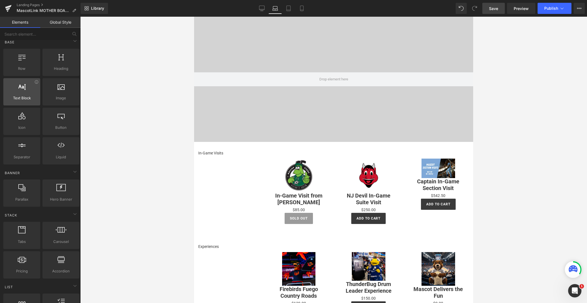
scroll to position [0, 0]
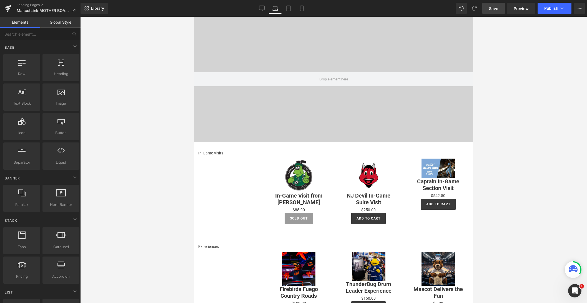
click at [163, 128] on div at bounding box center [333, 160] width 507 height 286
click at [151, 146] on div at bounding box center [333, 160] width 507 height 286
click at [194, 17] on div "200px" at bounding box center [194, 17] width 0 height 0
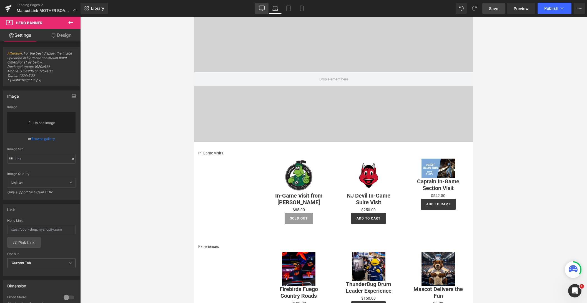
click at [266, 9] on link "Desktop" at bounding box center [261, 8] width 13 height 11
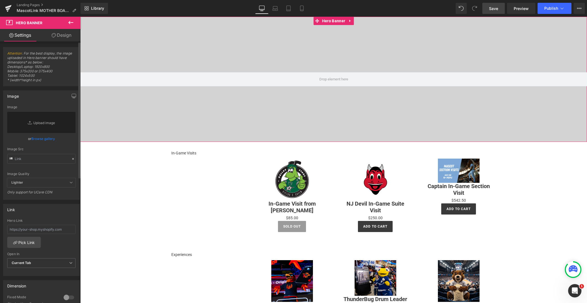
click at [39, 137] on link "Browse gallery" at bounding box center [43, 139] width 24 height 10
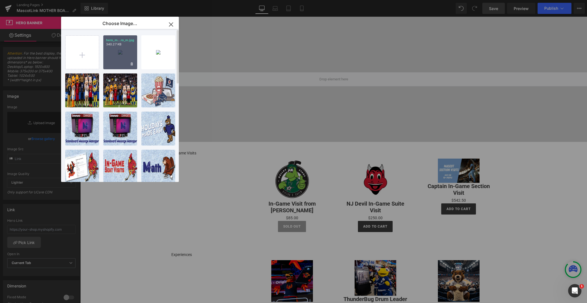
click at [109, 55] on div "hero_m...ro_m.jpg 340.27 KB" at bounding box center [120, 52] width 34 height 34
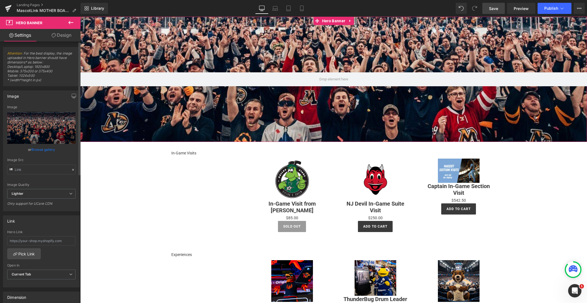
click at [43, 151] on link "Browse gallery" at bounding box center [43, 149] width 24 height 10
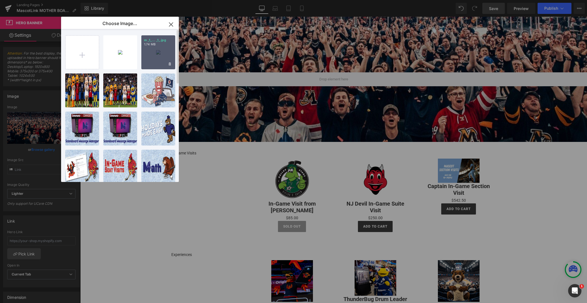
click at [156, 57] on div "m _1_... _1_.jpg 1.74 MB" at bounding box center [158, 52] width 34 height 34
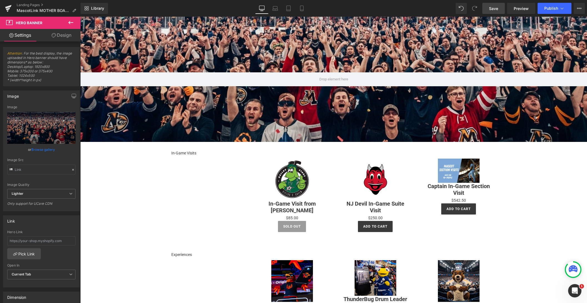
drag, startPoint x: 533, startPoint y: 177, endPoint x: 525, endPoint y: 176, distance: 8.7
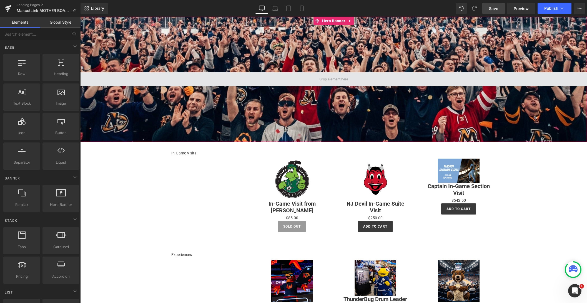
click at [335, 79] on span at bounding box center [334, 79] width 33 height 8
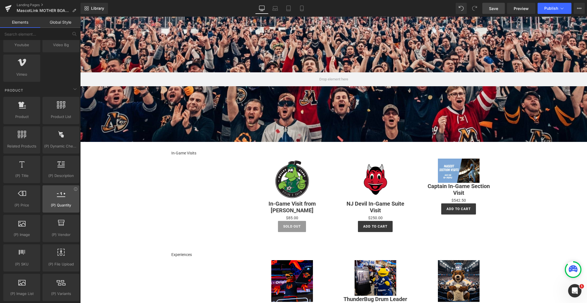
scroll to position [401, 0]
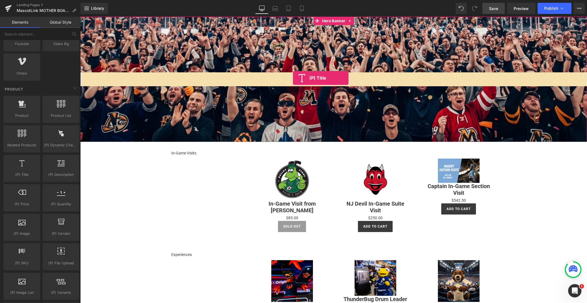
drag, startPoint x: 151, startPoint y: 172, endPoint x: 295, endPoint y: 79, distance: 171.4
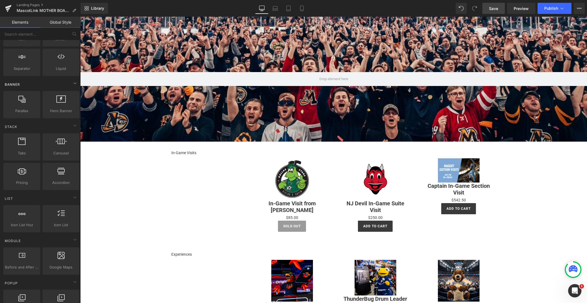
scroll to position [0, 0]
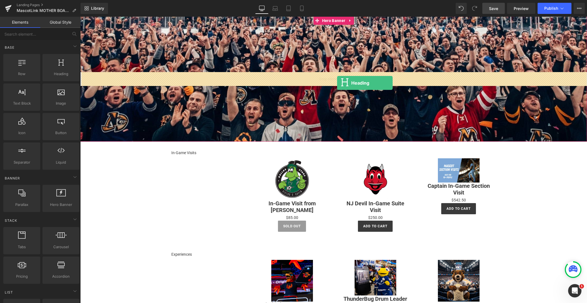
drag, startPoint x: 148, startPoint y: 88, endPoint x: 337, endPoint y: 83, distance: 189.2
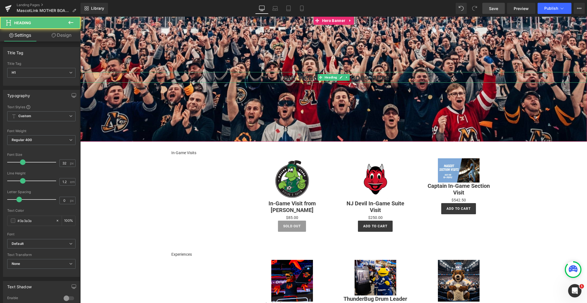
click at [293, 77] on h1 "Your heading text goes here" at bounding box center [333, 77] width 507 height 11
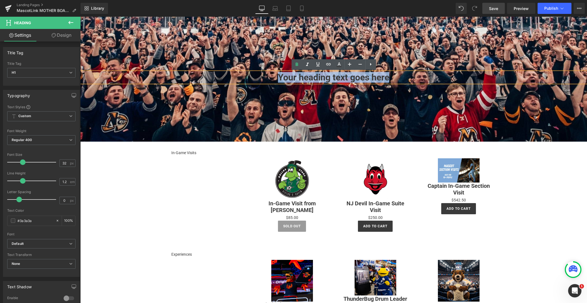
drag, startPoint x: 311, startPoint y: 76, endPoint x: 422, endPoint y: 82, distance: 111.5
click at [423, 81] on h1 "Your heading text goes here" at bounding box center [333, 77] width 507 height 11
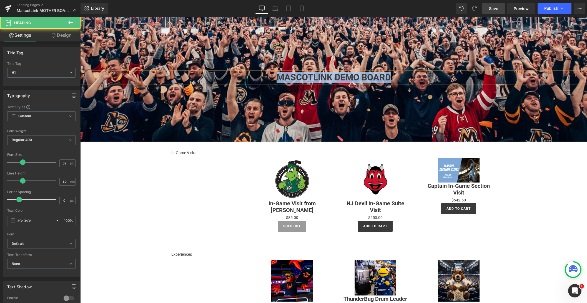
drag, startPoint x: 401, startPoint y: 76, endPoint x: 262, endPoint y: 76, distance: 138.9
click at [262, 76] on h1 "MASCOTLINK DEMO BOARD" at bounding box center [333, 77] width 507 height 11
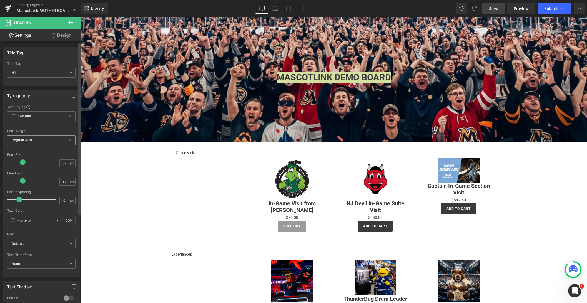
click at [58, 141] on span "Regular 400" at bounding box center [41, 140] width 68 height 10
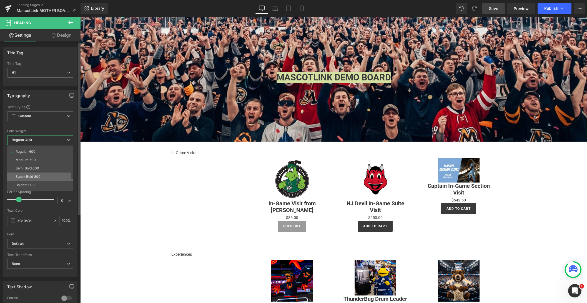
scroll to position [23, 0]
click at [29, 176] on div "Super Bold 800" at bounding box center [28, 176] width 25 height 4
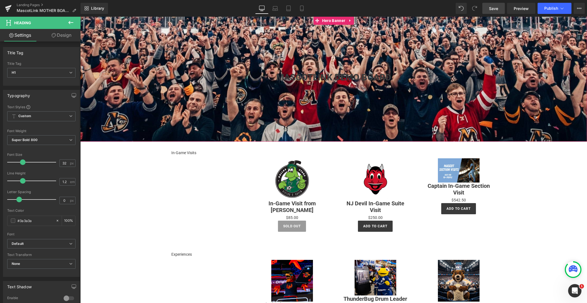
click at [275, 76] on h1 "MASCOTLINK DEMO BOARD" at bounding box center [333, 77] width 507 height 11
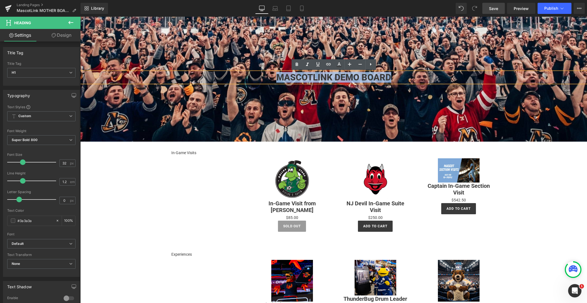
drag, startPoint x: 277, startPoint y: 76, endPoint x: 406, endPoint y: 77, distance: 128.3
click at [408, 76] on h1 "MASCOTLINK DEMO BOARD" at bounding box center [333, 77] width 507 height 11
click at [0, 0] on icon at bounding box center [0, 0] width 0 height 0
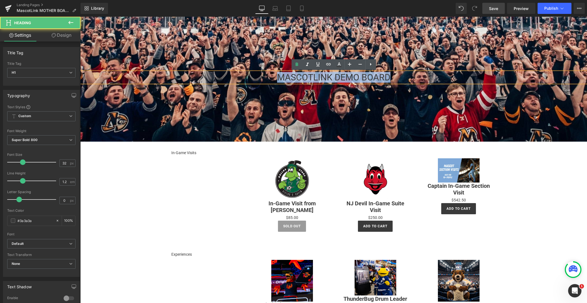
drag, startPoint x: 277, startPoint y: 77, endPoint x: 413, endPoint y: 75, distance: 135.9
click at [413, 75] on h1 "MASCOTLINK DEMO BOARD" at bounding box center [333, 77] width 507 height 11
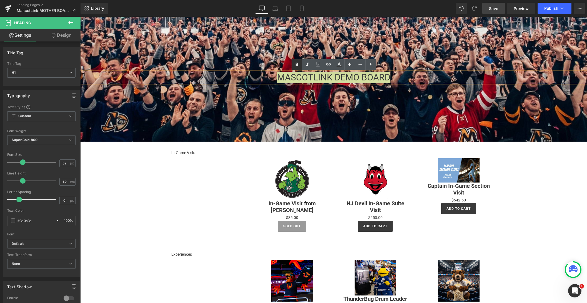
click at [0, 0] on icon at bounding box center [0, 0] width 0 height 0
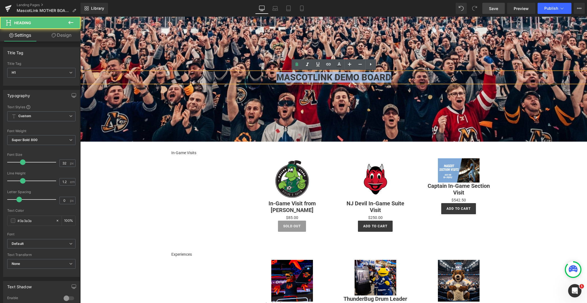
drag, startPoint x: 391, startPoint y: 79, endPoint x: 216, endPoint y: 86, distance: 176.0
click at [240, 78] on h1 "MASCOTLINK DEMO BOARD" at bounding box center [333, 77] width 507 height 11
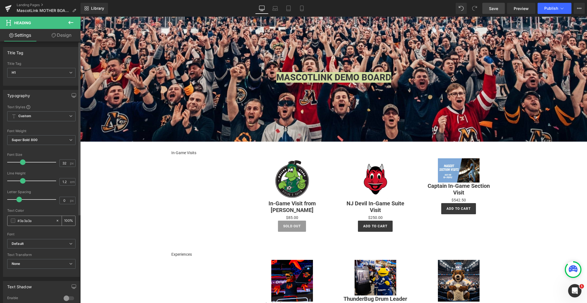
click at [13, 220] on span at bounding box center [13, 220] width 4 height 4
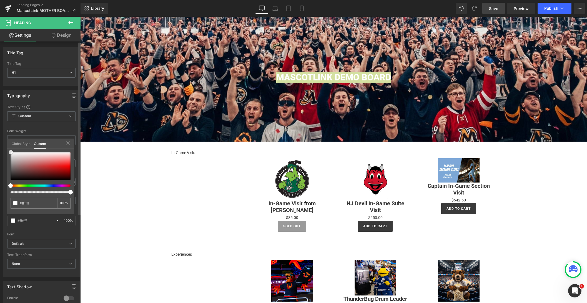
drag, startPoint x: 11, startPoint y: 173, endPoint x: 12, endPoint y: 146, distance: 27.2
click at [12, 146] on div "Global Style Custom Setup Global Style #3a3a3a 100 %" at bounding box center [40, 146] width 67 height 17
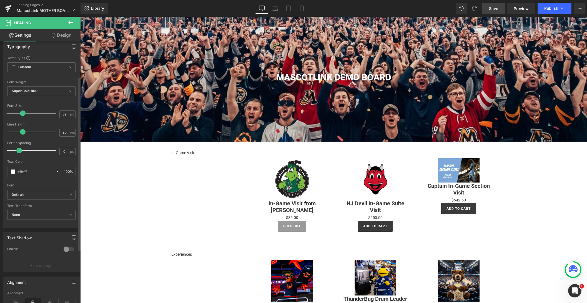
scroll to position [56, 0]
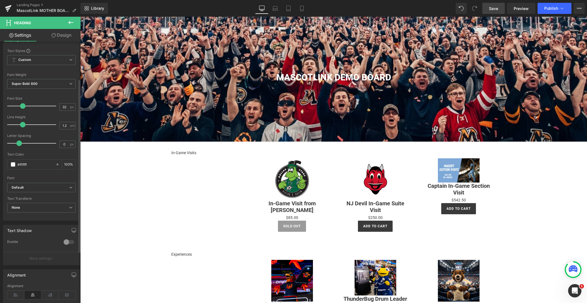
click at [69, 243] on div at bounding box center [68, 241] width 13 height 9
click at [13, 264] on span at bounding box center [13, 263] width 4 height 4
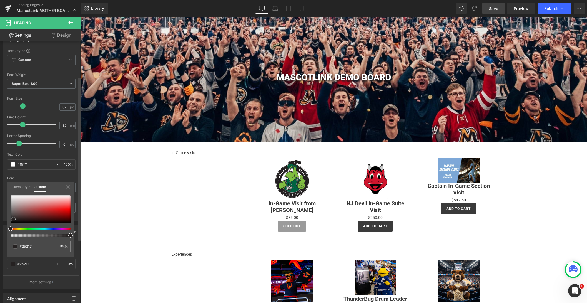
drag, startPoint x: 11, startPoint y: 217, endPoint x: 13, endPoint y: 218, distance: 3.2
click at [13, 218] on span at bounding box center [13, 219] width 4 height 4
drag, startPoint x: 13, startPoint y: 218, endPoint x: 16, endPoint y: 219, distance: 2.9
click at [16, 219] on span at bounding box center [16, 220] width 4 height 4
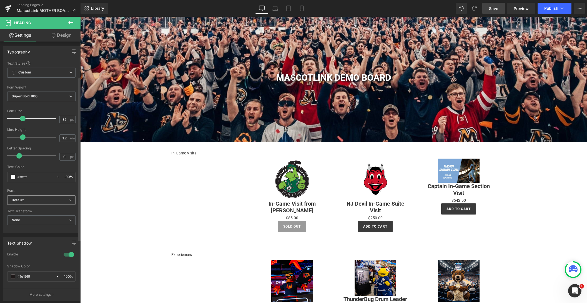
scroll to position [30, 0]
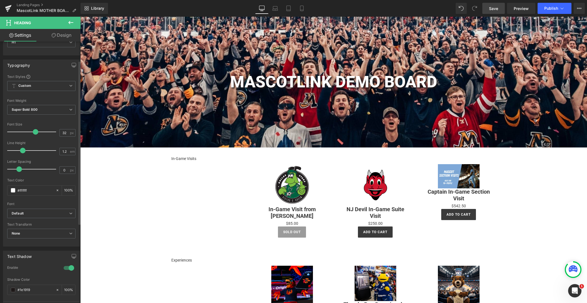
drag, startPoint x: 23, startPoint y: 131, endPoint x: 34, endPoint y: 131, distance: 12.0
click at [34, 131] on span at bounding box center [36, 132] width 6 height 6
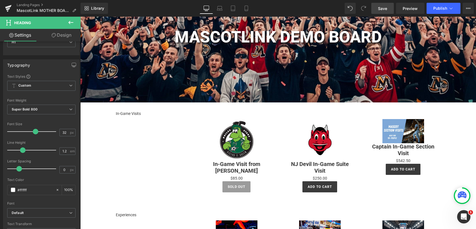
scroll to position [0, 0]
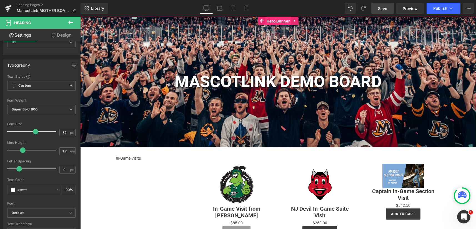
click at [280, 20] on span "Hero Banner" at bounding box center [278, 21] width 26 height 8
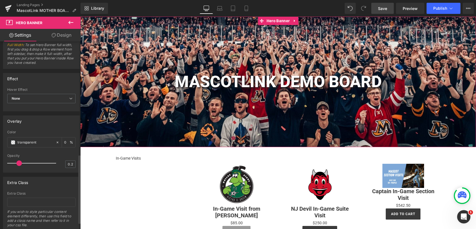
scroll to position [325, 0]
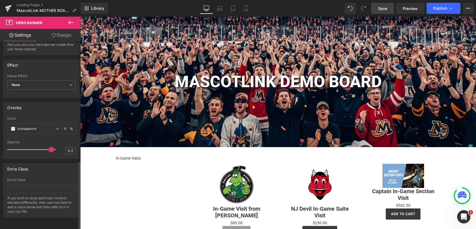
drag, startPoint x: 24, startPoint y: 146, endPoint x: 49, endPoint y: 146, distance: 25.0
click at [49, 147] on span at bounding box center [52, 150] width 6 height 6
drag, startPoint x: 49, startPoint y: 145, endPoint x: 57, endPoint y: 145, distance: 7.5
click at [57, 145] on div "Opacity 0.2" at bounding box center [41, 149] width 68 height 19
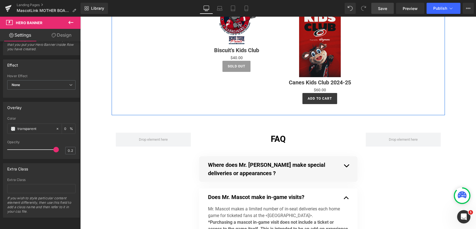
scroll to position [865, 0]
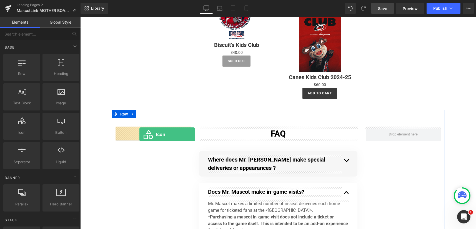
drag, startPoint x: 101, startPoint y: 147, endPoint x: 139, endPoint y: 134, distance: 40.6
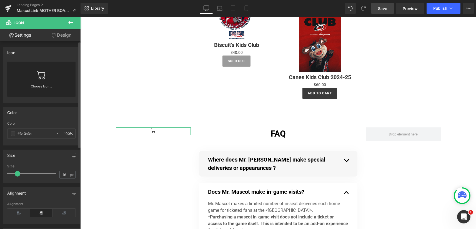
click at [42, 79] on link at bounding box center [41, 73] width 9 height 22
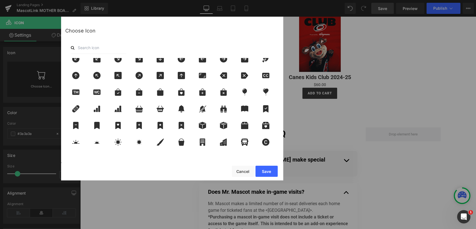
scroll to position [0, 0]
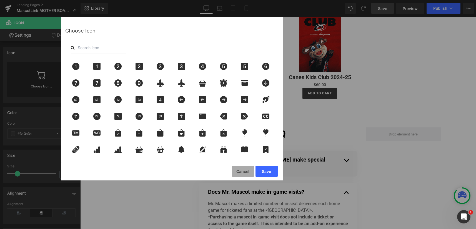
click at [244, 171] on button "Cancel" at bounding box center [243, 171] width 22 height 11
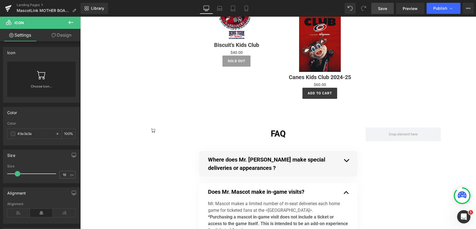
click at [75, 20] on button at bounding box center [70, 23] width 19 height 12
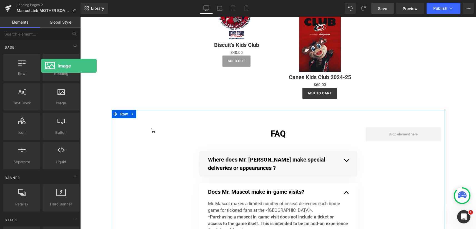
drag, startPoint x: 75, startPoint y: 106, endPoint x: 41, endPoint y: 66, distance: 52.4
click at [41, 66] on div "Row rows, columns, layouts, div Heading headings, titles, h1,h2,h3,h4,h5,h6 Tex…" at bounding box center [41, 112] width 78 height 118
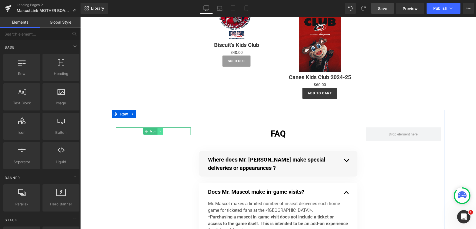
click at [160, 131] on icon at bounding box center [160, 132] width 1 height 2
click at [164, 130] on icon at bounding box center [163, 131] width 3 height 3
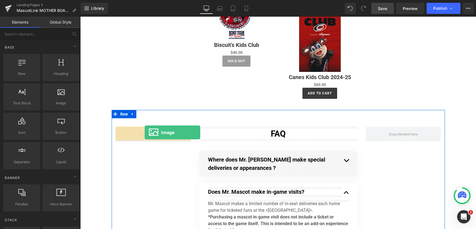
drag, startPoint x: 156, startPoint y: 121, endPoint x: 145, endPoint y: 133, distance: 15.5
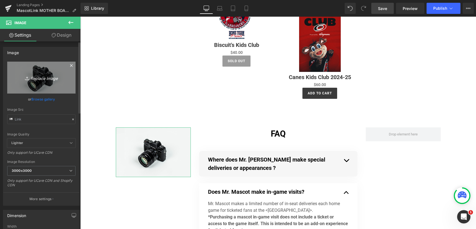
click at [44, 74] on link "Replace Image" at bounding box center [41, 78] width 68 height 32
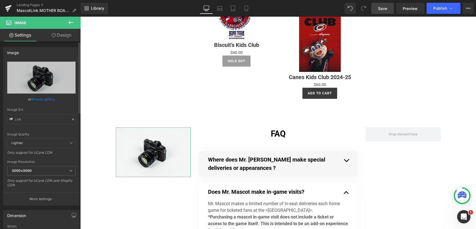
click at [46, 98] on link "Browse gallery" at bounding box center [43, 99] width 24 height 10
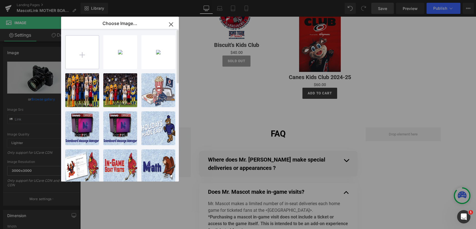
click at [83, 54] on input "file" at bounding box center [82, 52] width 33 height 33
click at [36, 0] on div "Image You are previewing how the will restyle your page. You can not edit Eleme…" at bounding box center [238, 0] width 476 height 0
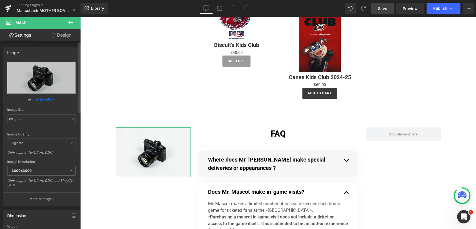
click at [46, 98] on link "Browse gallery" at bounding box center [43, 99] width 24 height 10
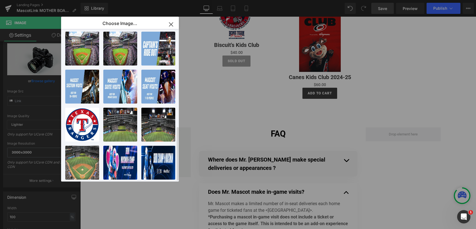
scroll to position [22, 0]
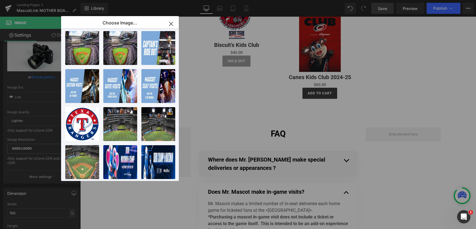
drag, startPoint x: 168, startPoint y: 29, endPoint x: 166, endPoint y: 34, distance: 6.2
click at [166, 32] on button "button" at bounding box center [171, 24] width 16 height 16
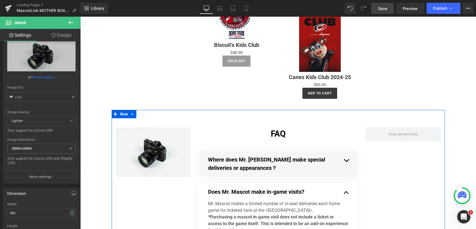
click at [163, 153] on icon at bounding box center [161, 152] width 3 height 3
click at [165, 152] on icon at bounding box center [164, 152] width 3 height 3
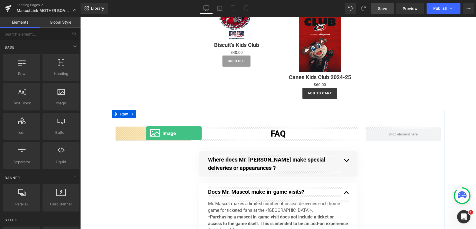
drag, startPoint x: 143, startPoint y: 122, endPoint x: 146, endPoint y: 133, distance: 12.1
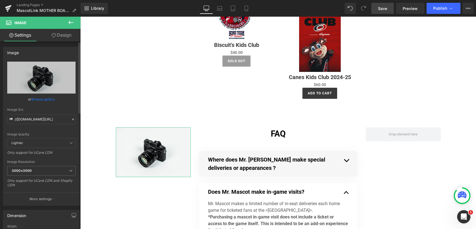
click at [41, 98] on link "Browse gallery" at bounding box center [43, 99] width 24 height 10
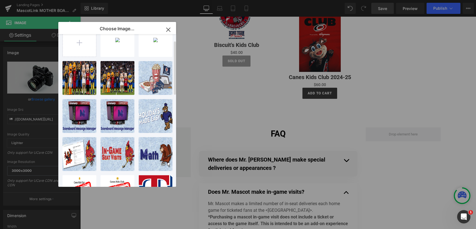
scroll to position [0, 0]
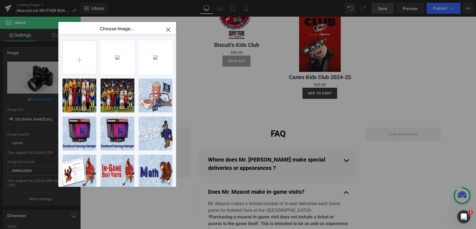
click at [170, 28] on icon "button" at bounding box center [168, 30] width 4 height 4
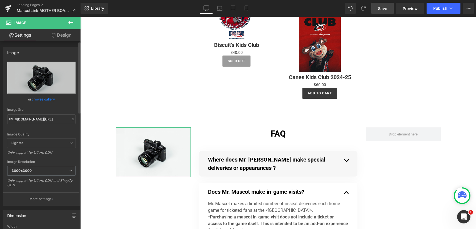
click at [11, 119] on icon at bounding box center [10, 119] width 3 height 2
drag, startPoint x: 11, startPoint y: 119, endPoint x: 18, endPoint y: 119, distance: 6.7
click at [14, 119] on icon at bounding box center [11, 120] width 6 height 6
click at [26, 119] on input "//[DOMAIN_NAME][URL]" at bounding box center [41, 119] width 68 height 10
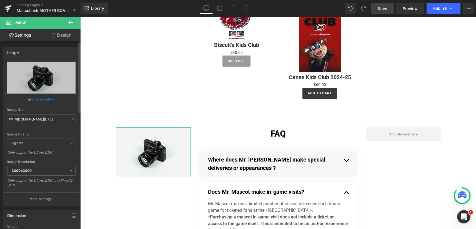
click at [71, 119] on icon at bounding box center [73, 120] width 4 height 4
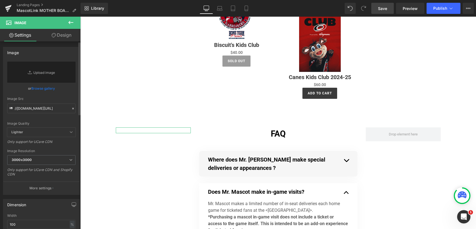
click at [71, 108] on icon at bounding box center [73, 109] width 4 height 4
click at [26, 108] on input "//[DOMAIN_NAME][URL]" at bounding box center [41, 109] width 68 height 10
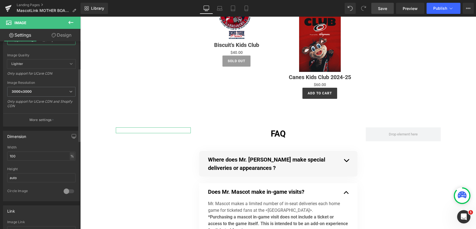
scroll to position [69, 0]
drag, startPoint x: 23, startPoint y: 157, endPoint x: 8, endPoint y: 156, distance: 14.2
click at [8, 156] on input "100" at bounding box center [41, 155] width 68 height 9
drag, startPoint x: 30, startPoint y: 158, endPoint x: 44, endPoint y: 156, distance: 14.5
click at [32, 157] on input "90" at bounding box center [41, 155] width 68 height 9
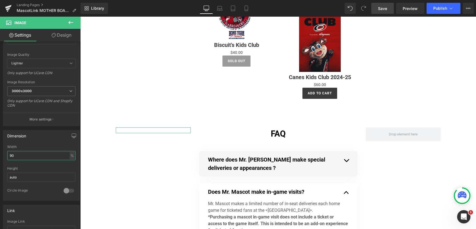
drag, startPoint x: 28, startPoint y: 156, endPoint x: -13, endPoint y: 149, distance: 40.6
click at [0, 149] on html "Image You are previewing how the will restyle your page. You can not edit Eleme…" at bounding box center [238, 114] width 476 height 229
type input "100"
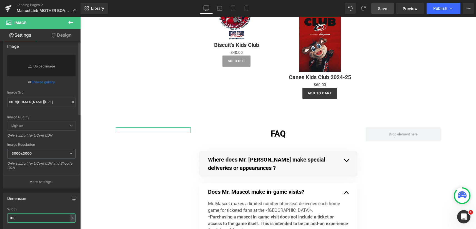
scroll to position [0, 0]
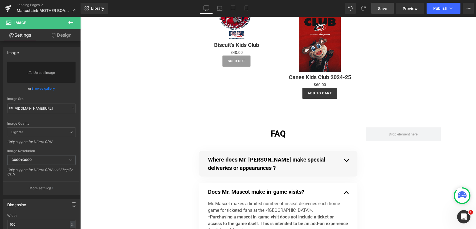
click at [72, 19] on button at bounding box center [70, 23] width 19 height 12
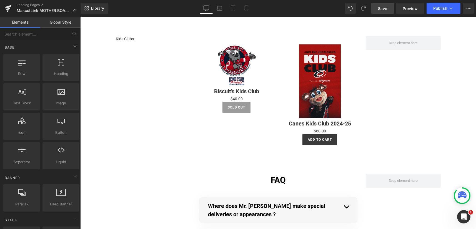
scroll to position [814, 0]
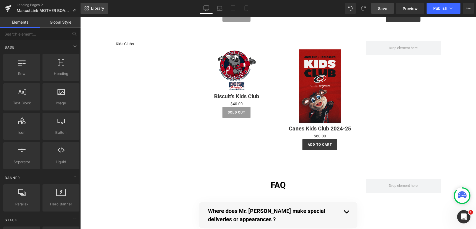
click at [99, 7] on span "Library" at bounding box center [97, 8] width 13 height 5
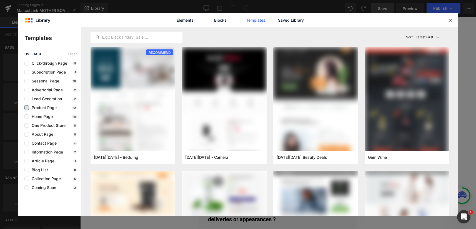
click at [28, 108] on label at bounding box center [26, 108] width 4 height 4
click at [27, 108] on input "checkbox" at bounding box center [27, 108] width 0 height 0
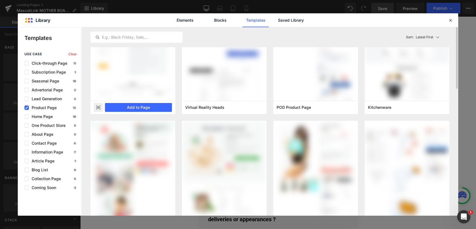
scroll to position [0, 0]
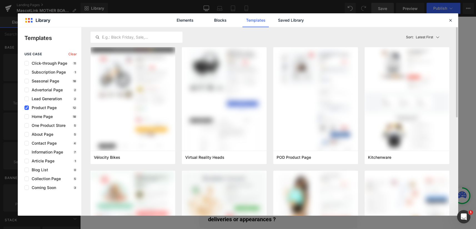
drag, startPoint x: 94, startPoint y: 22, endPoint x: 232, endPoint y: 36, distance: 138.8
click at [94, 22] on div "Elements Blocks Templates Saved Library" at bounding box center [238, 20] width 441 height 14
click at [449, 19] on icon at bounding box center [450, 20] width 5 height 5
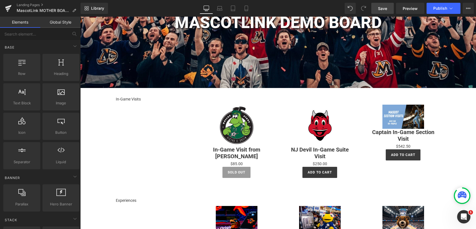
scroll to position [57, 0]
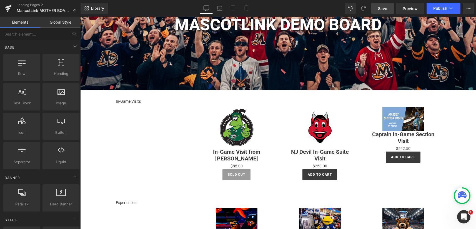
click at [59, 21] on link "Global Style" at bounding box center [60, 22] width 40 height 11
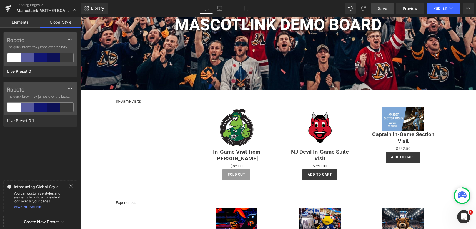
click at [137, 9] on div "Library Desktop Desktop Laptop Tablet Mobile Save Preview Publish Scheduled Vie…" at bounding box center [279, 8] width 396 height 11
click at [379, 8] on span "Save" at bounding box center [382, 9] width 9 height 6
click at [33, 5] on link "Landing Pages" at bounding box center [49, 5] width 64 height 4
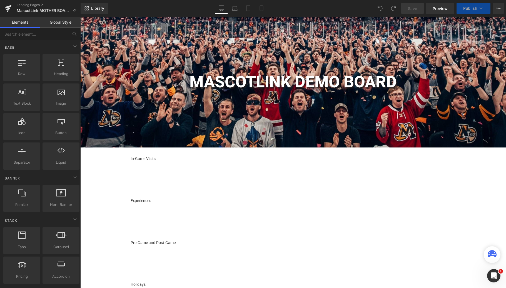
click at [465, 8] on span "Publish" at bounding box center [470, 8] width 14 height 4
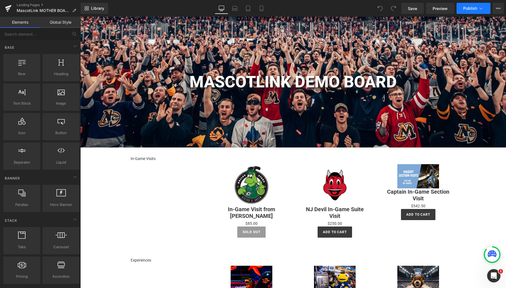
click at [478, 9] on icon at bounding box center [481, 9] width 6 height 6
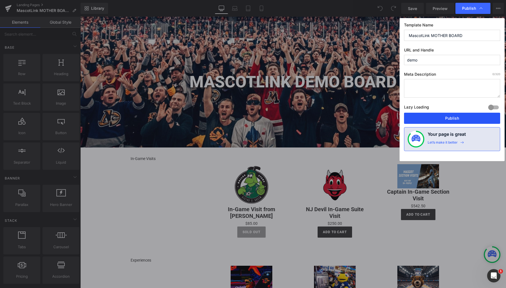
click at [449, 118] on button "Publish" at bounding box center [452, 118] width 96 height 11
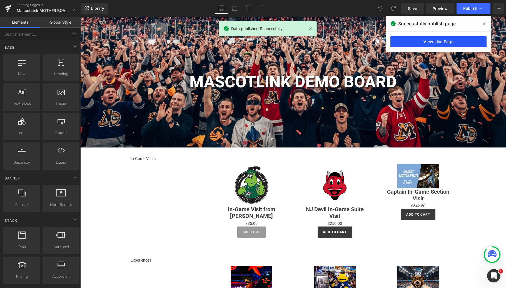
click at [431, 42] on link "View Live Page" at bounding box center [438, 41] width 96 height 11
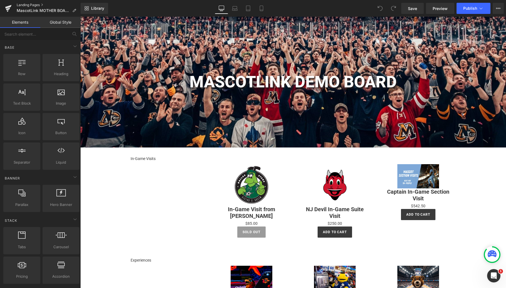
click at [33, 5] on link "Landing Pages" at bounding box center [49, 5] width 64 height 4
